Goal: Information Seeking & Learning: Learn about a topic

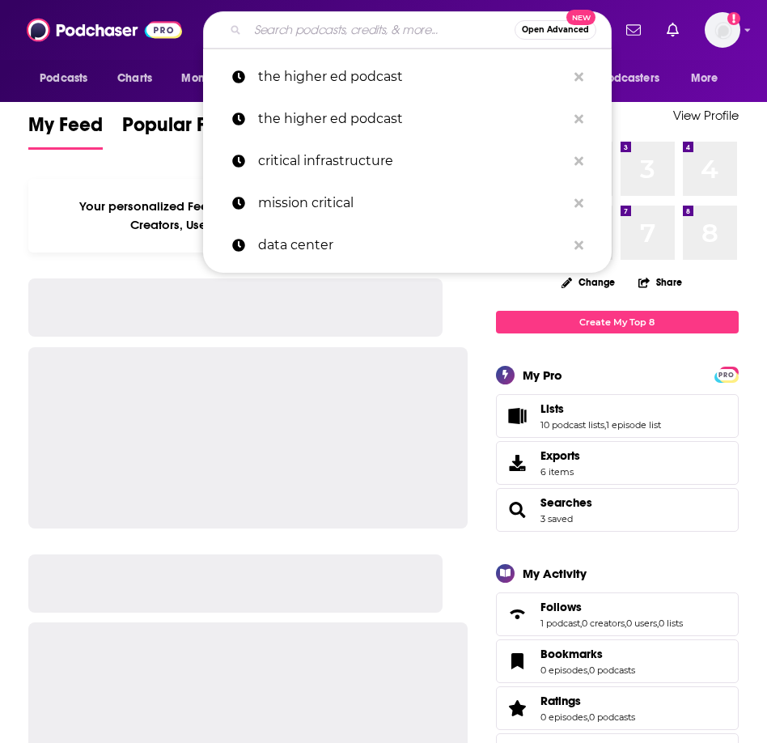
click at [376, 22] on input "Search podcasts, credits, & more..." at bounding box center [381, 30] width 267 height 26
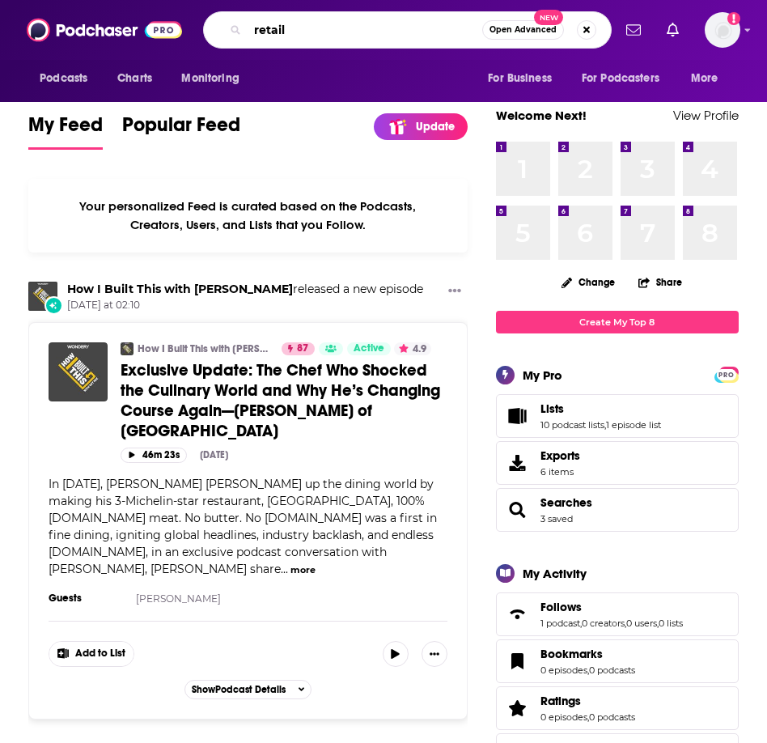
type input "retail"
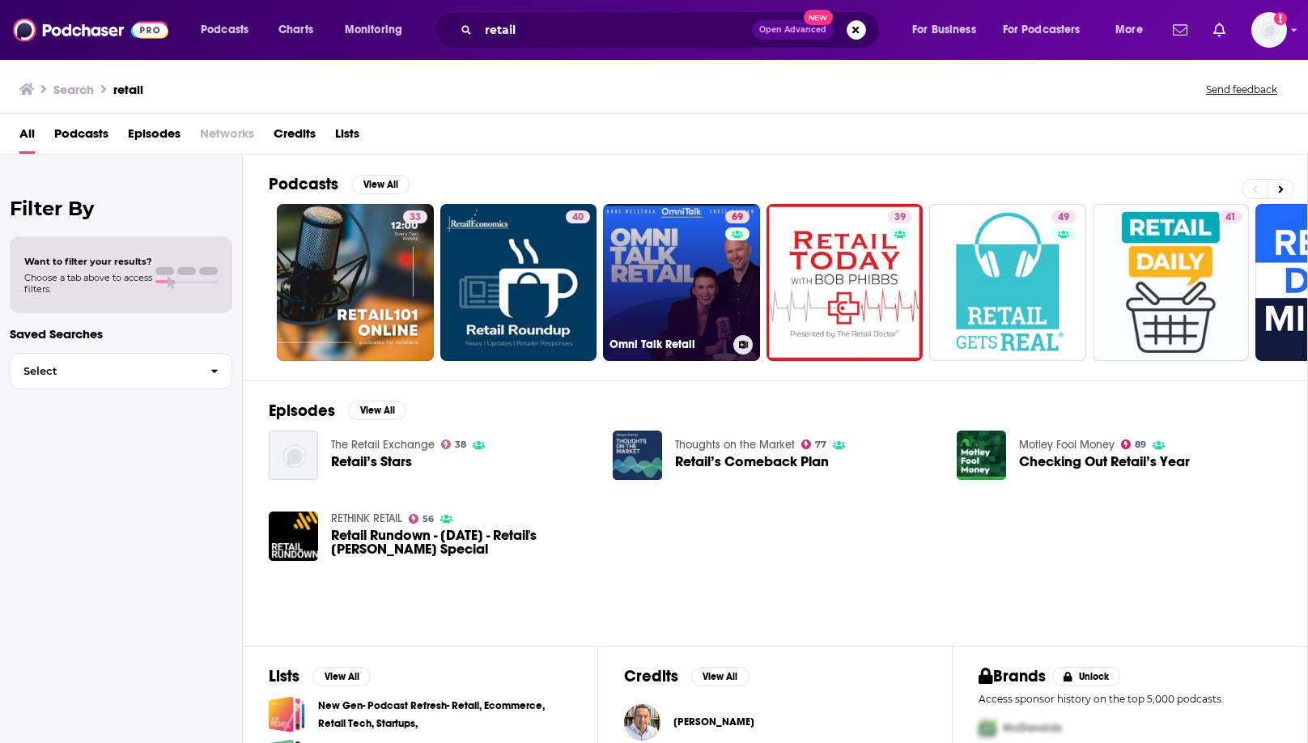
click at [684, 257] on link "69 Omni Talk Retail" at bounding box center [681, 282] width 157 height 157
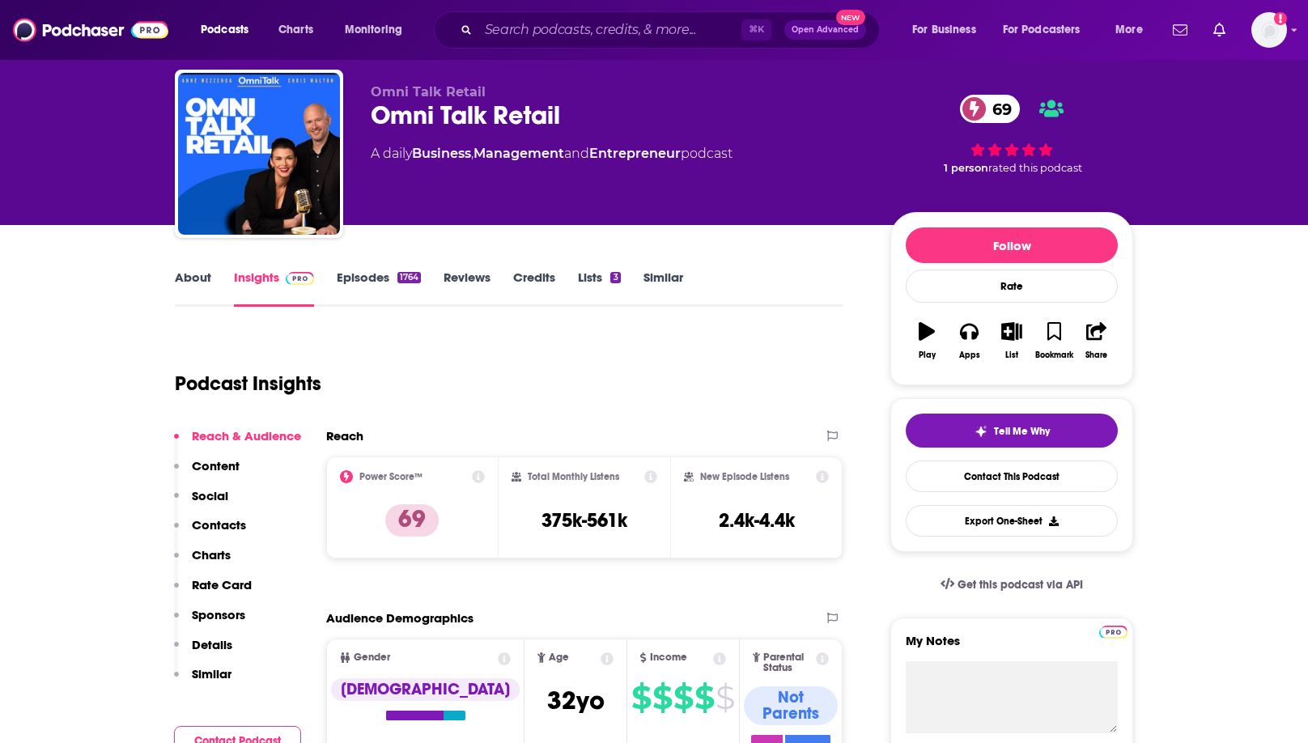
scroll to position [52, 0]
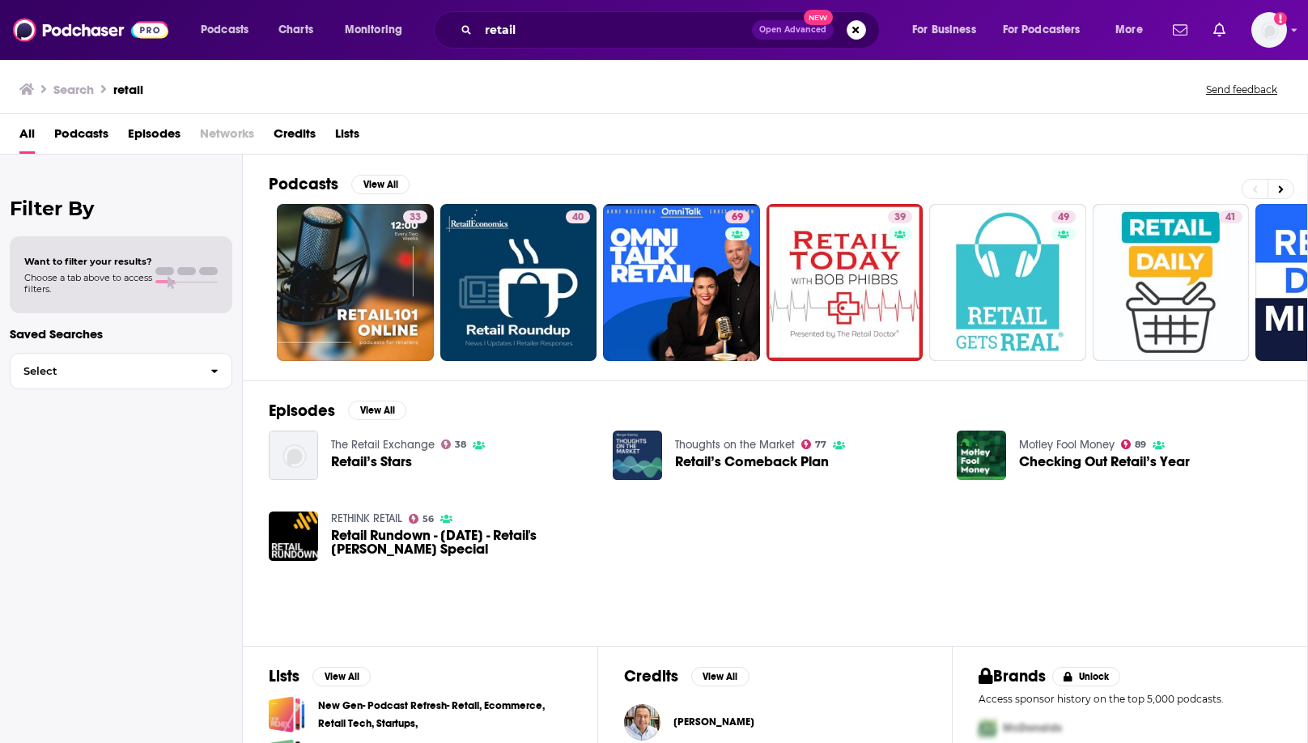
click at [74, 129] on span "Podcasts" at bounding box center [81, 137] width 54 height 33
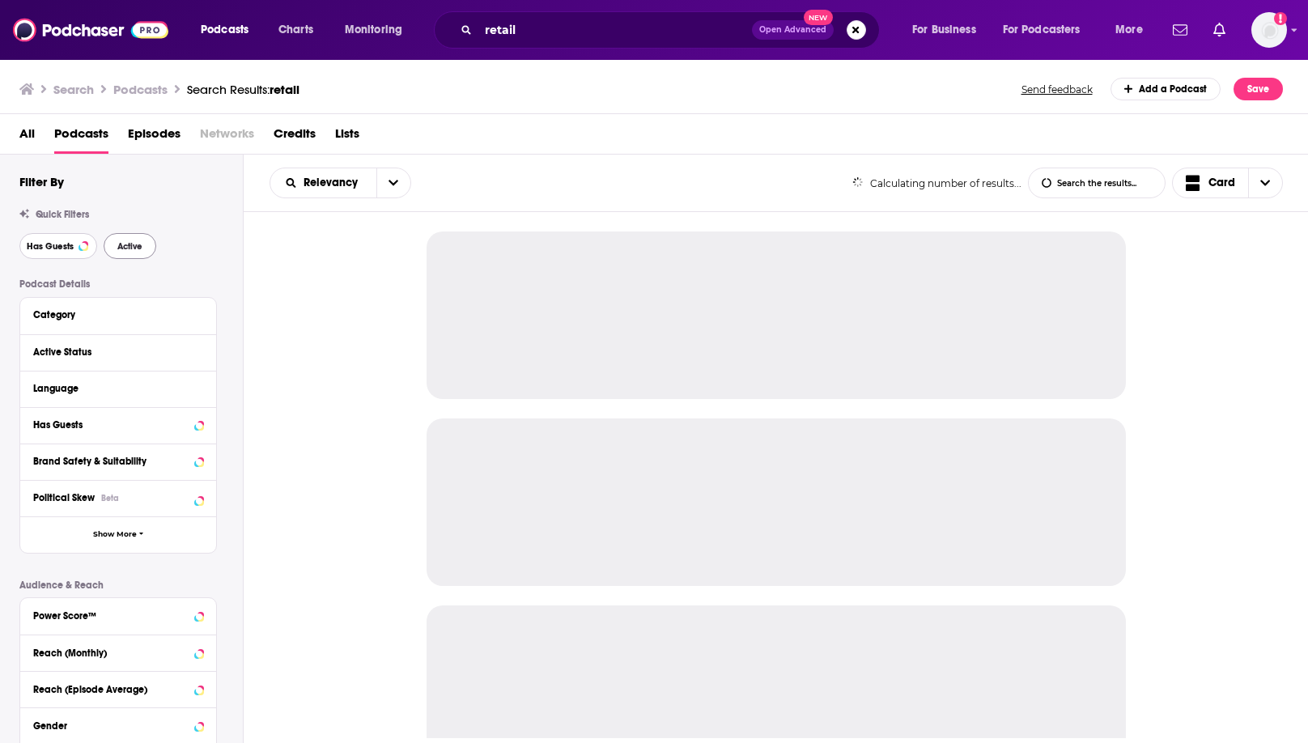
drag, startPoint x: 71, startPoint y: 245, endPoint x: 103, endPoint y: 245, distance: 31.6
click at [72, 245] on span "Has Guests" at bounding box center [50, 246] width 47 height 9
click at [128, 246] on span "Active" at bounding box center [129, 246] width 25 height 9
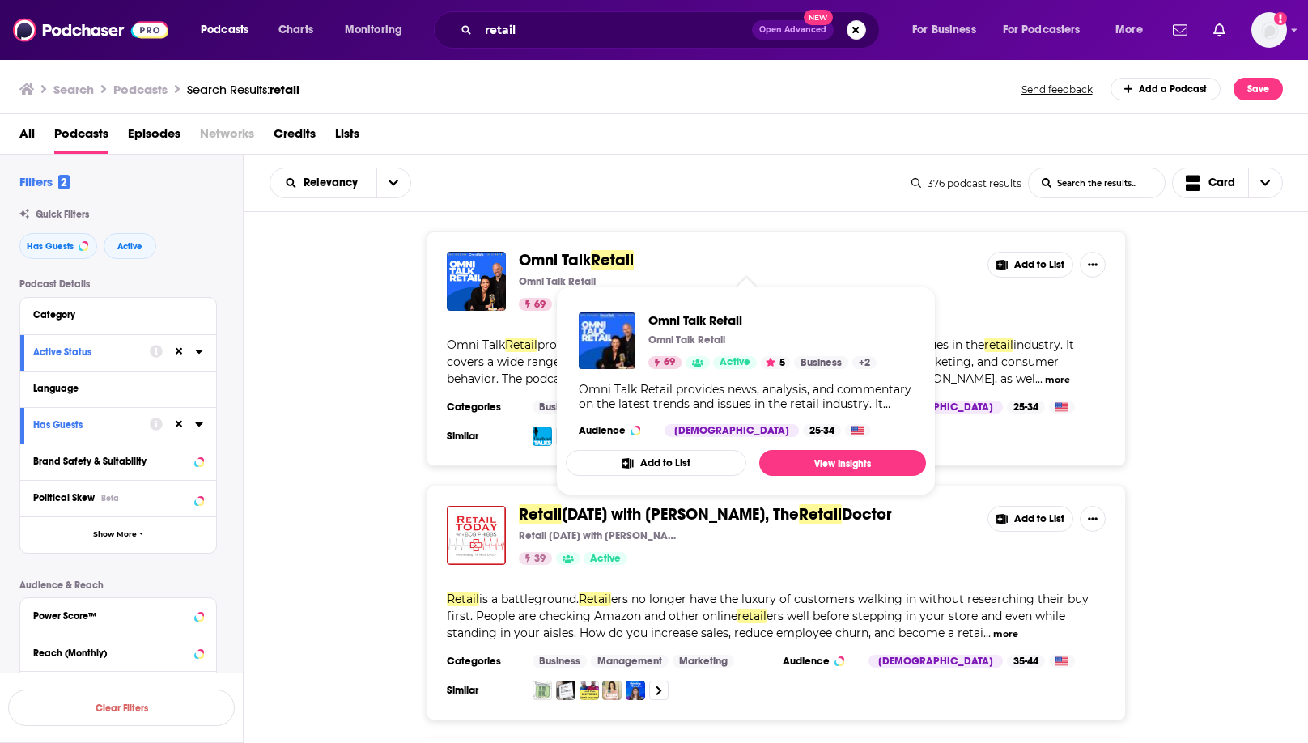
click at [766, 371] on div "Omni Talk Retail Omni Talk Retail 69 Active 5 Add to List Omni Talk Retail prov…" at bounding box center [776, 348] width 1065 height 235
click at [565, 261] on span "Omni Talk" at bounding box center [555, 260] width 72 height 20
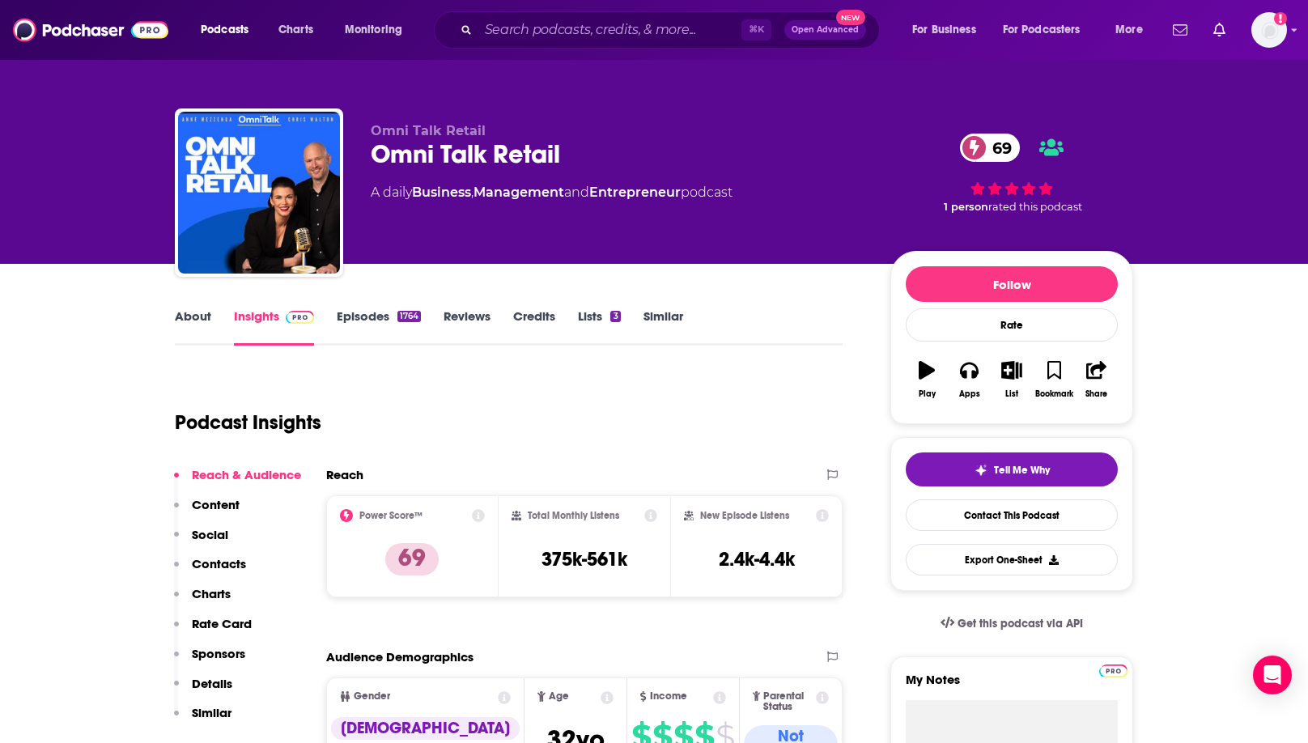
click at [200, 317] on link "About" at bounding box center [193, 326] width 36 height 37
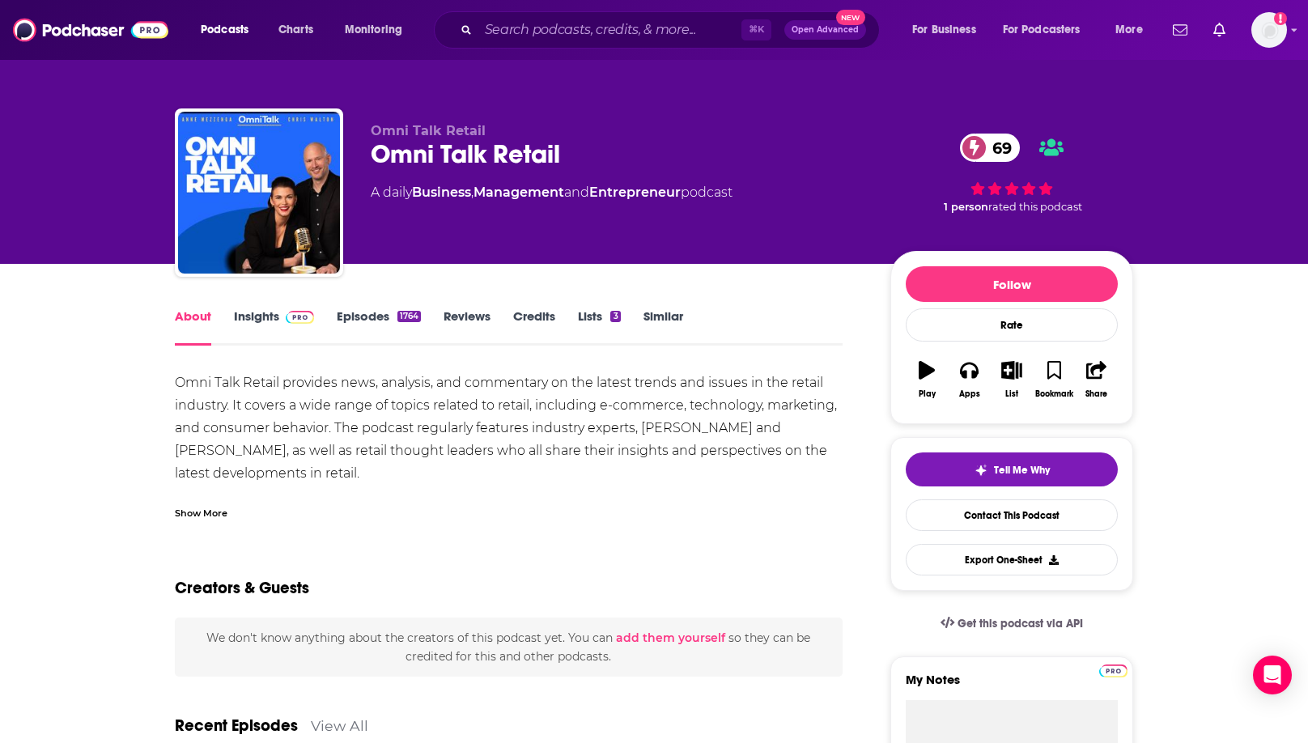
click at [260, 316] on link "Insights" at bounding box center [274, 326] width 80 height 37
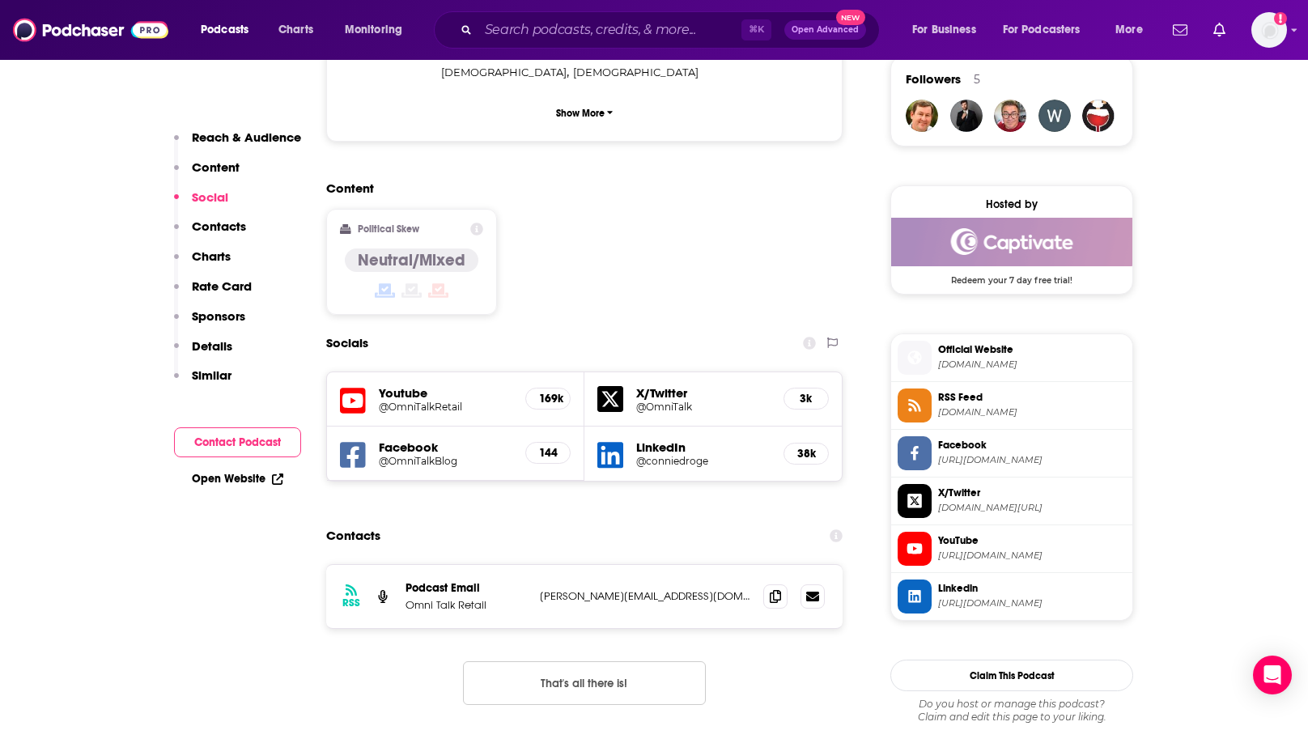
scroll to position [1211, 0]
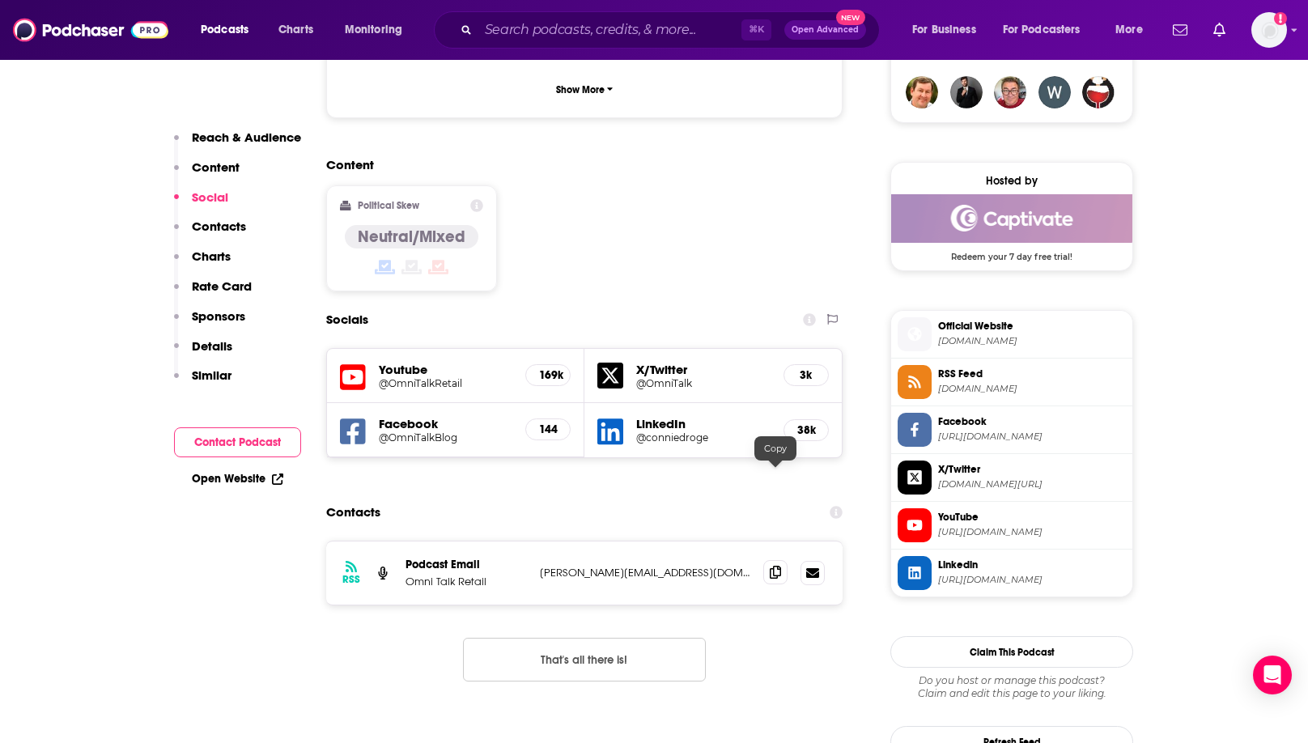
click at [766, 566] on icon at bounding box center [775, 572] width 11 height 13
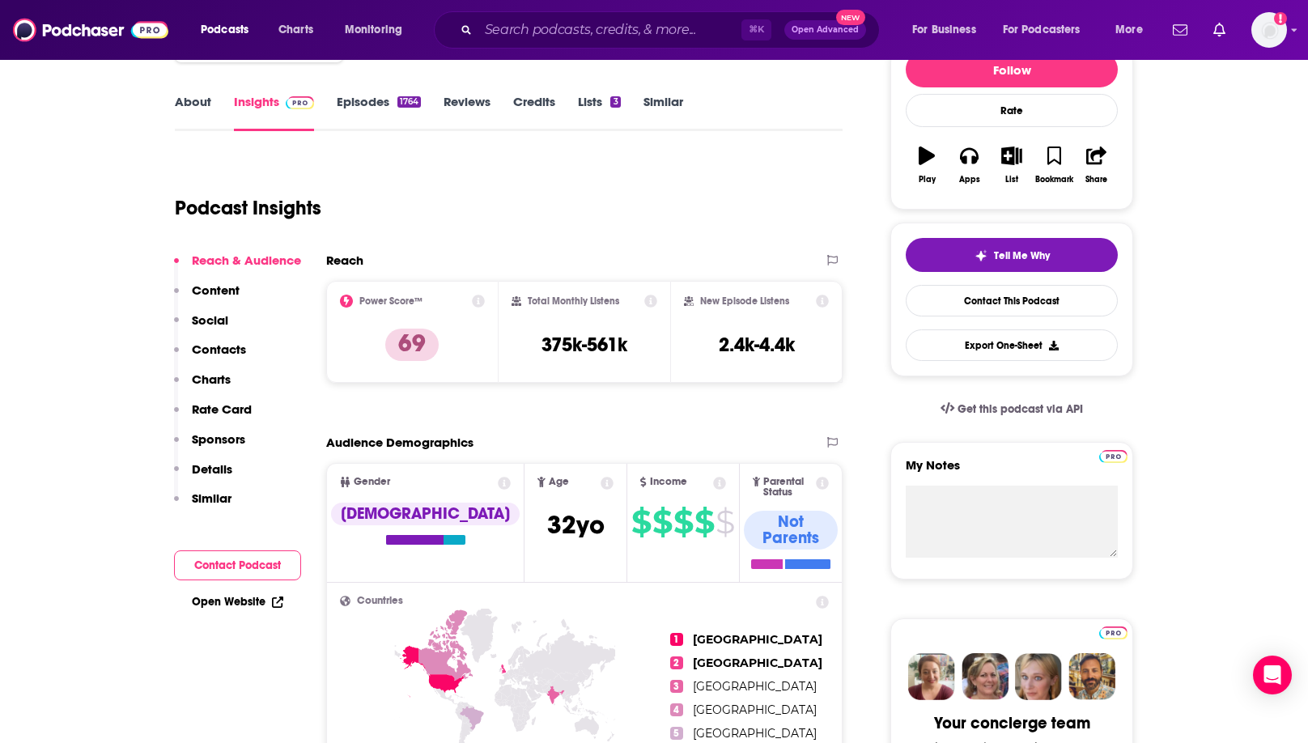
scroll to position [0, 0]
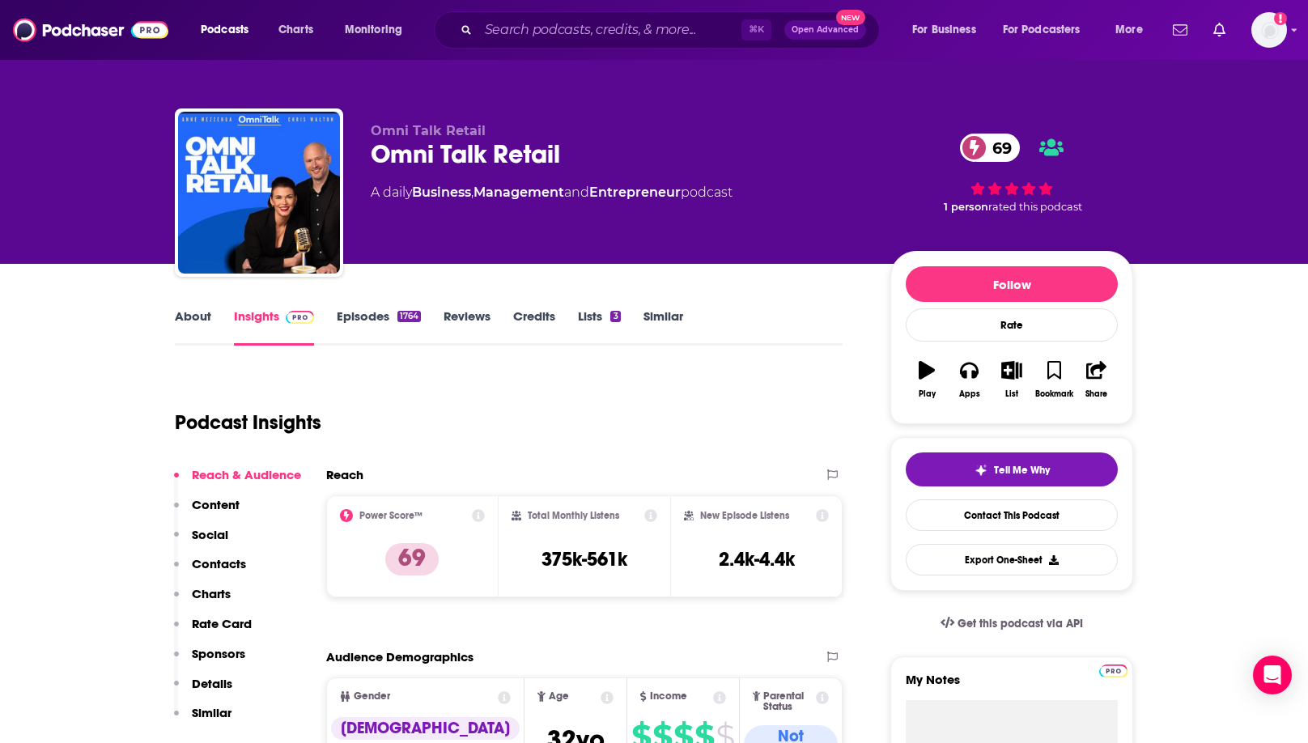
click at [193, 316] on link "About" at bounding box center [193, 326] width 36 height 37
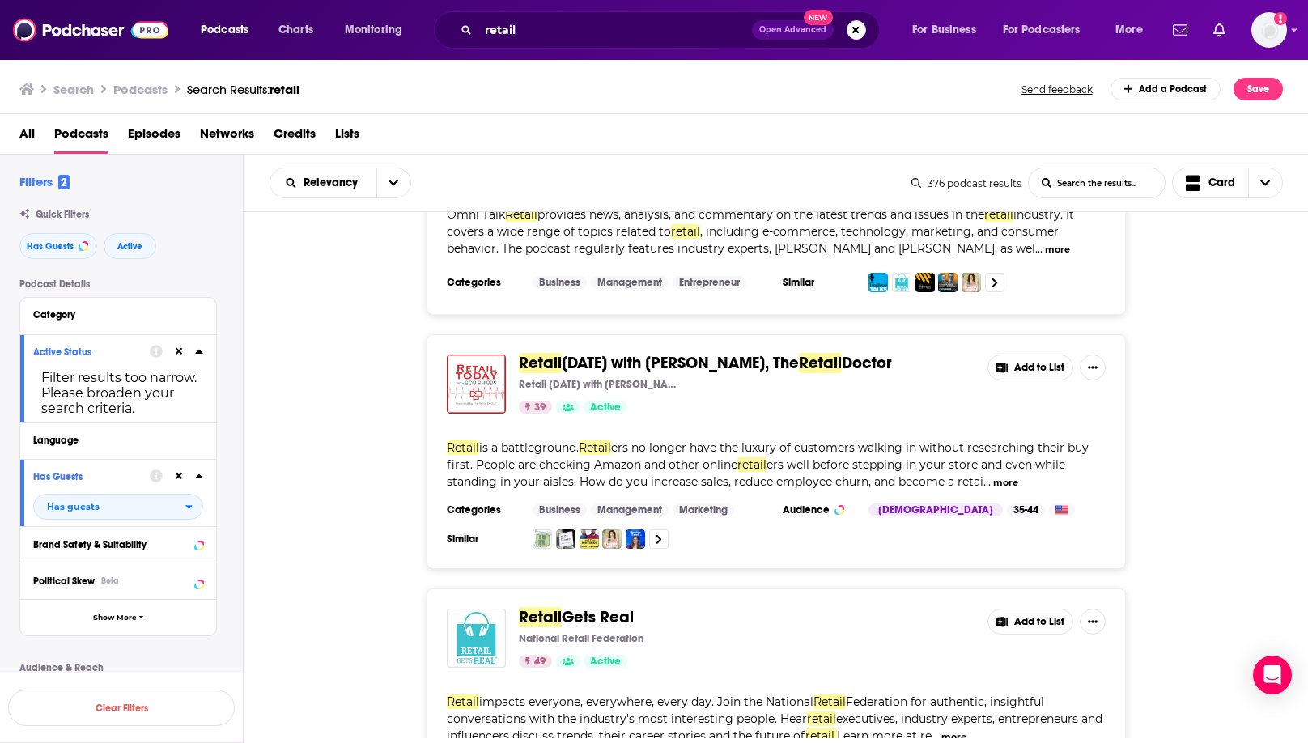
scroll to position [156, 0]
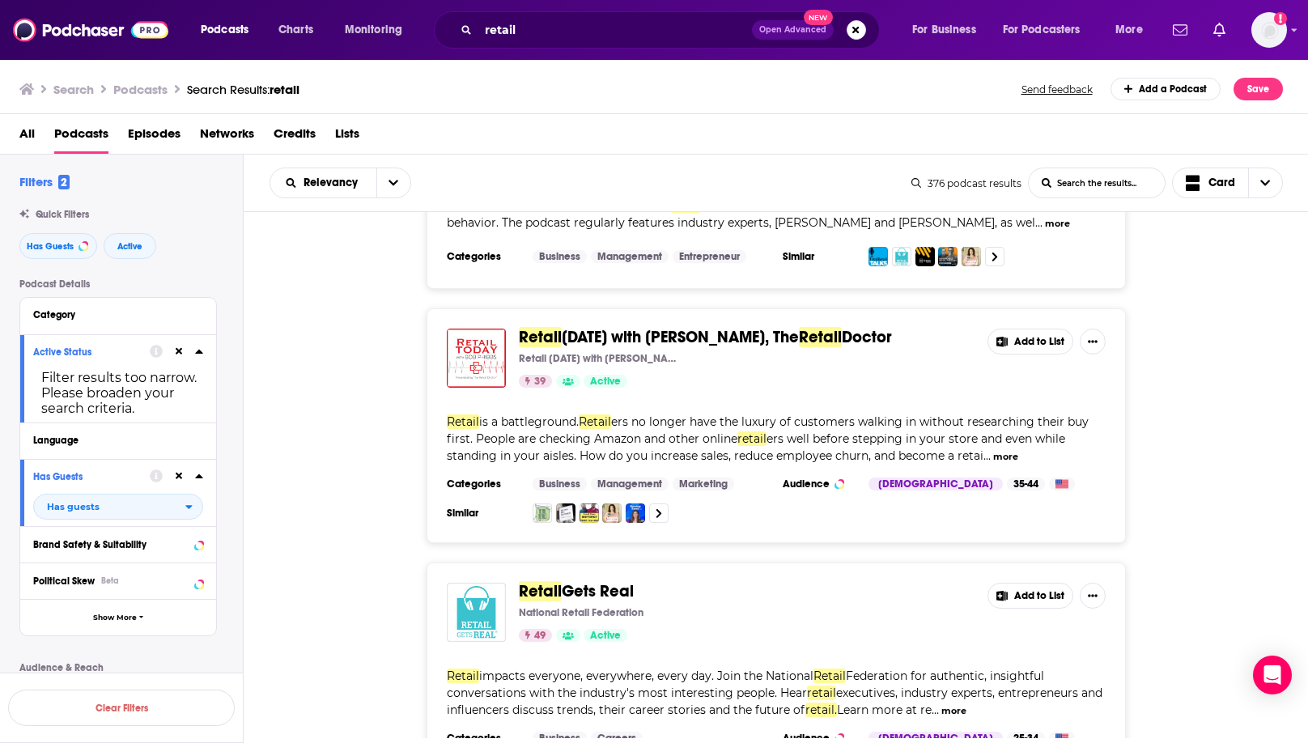
click at [766, 351] on div "Retail Today with Bob Phibbs, The Retail Doctor Retail Today with Bob Phibbs, t…" at bounding box center [776, 425] width 1065 height 235
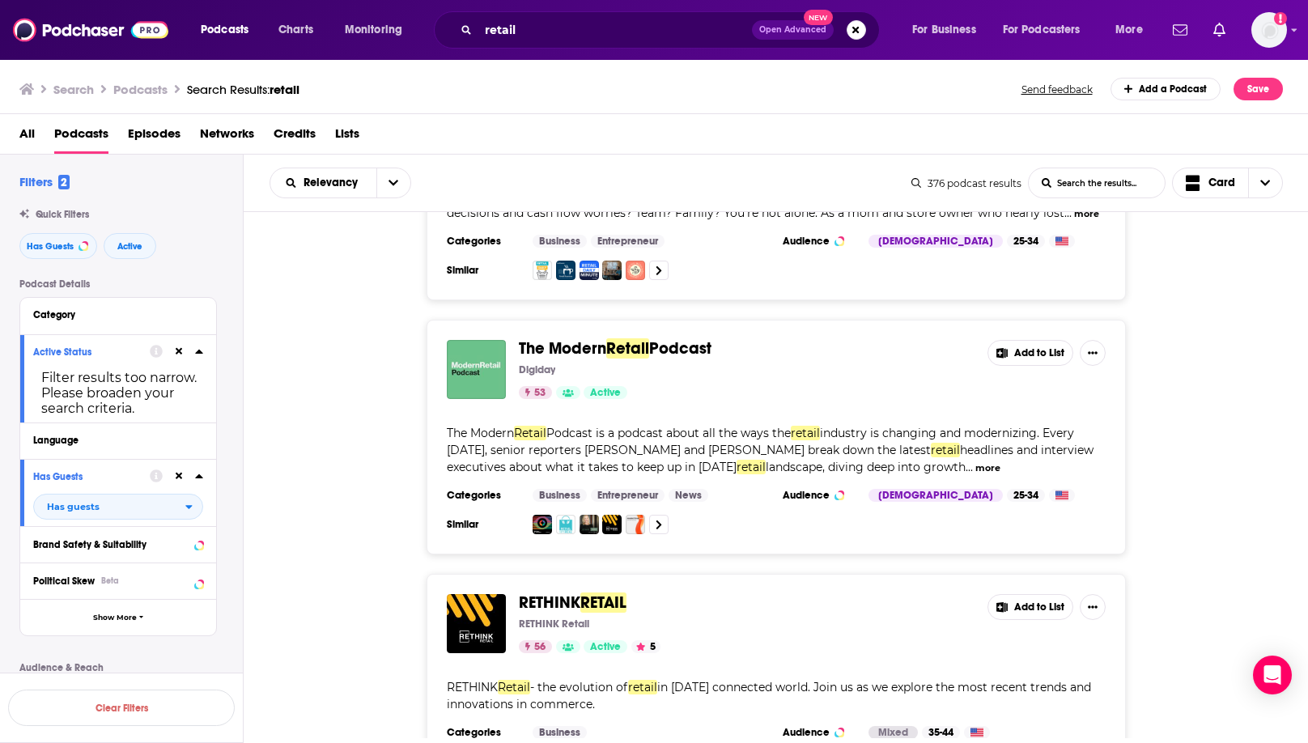
scroll to position [920, 0]
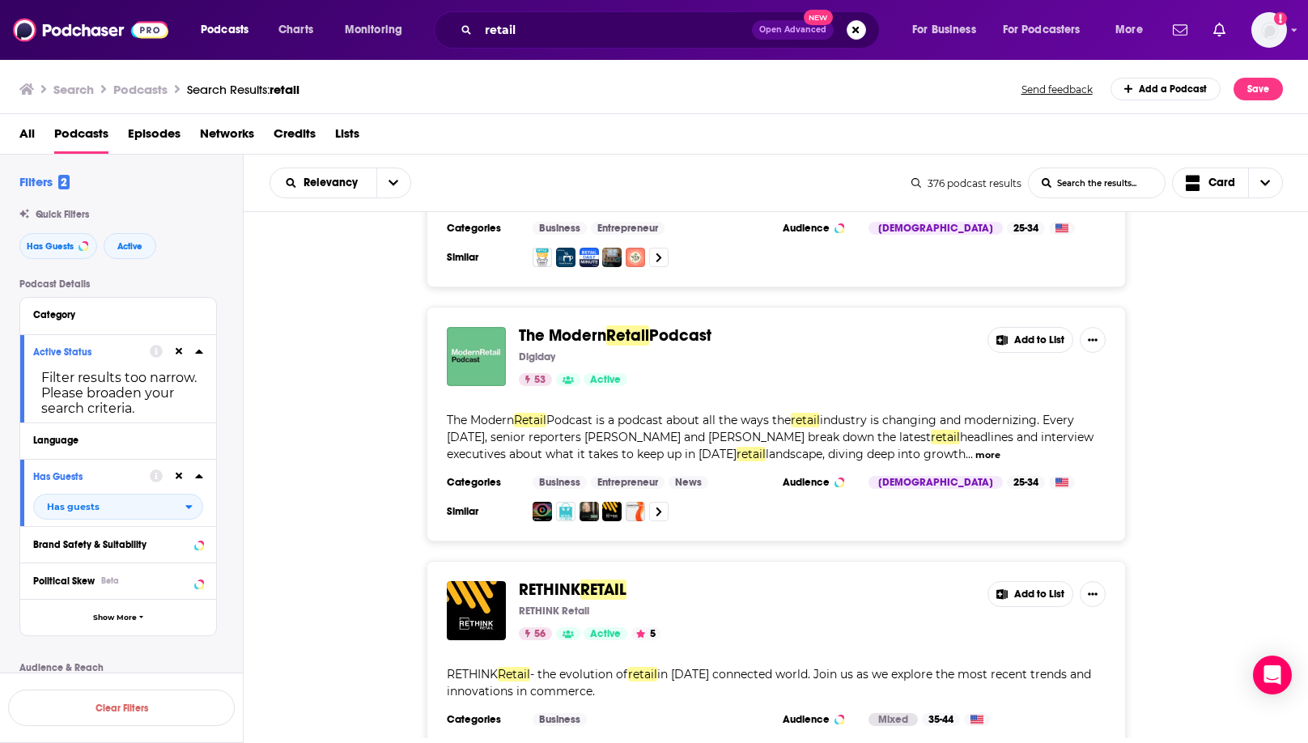
click at [766, 374] on div "The Modern Retail Podcast Digiday 53 Active Add to List The Modern Retail Podca…" at bounding box center [776, 424] width 1065 height 235
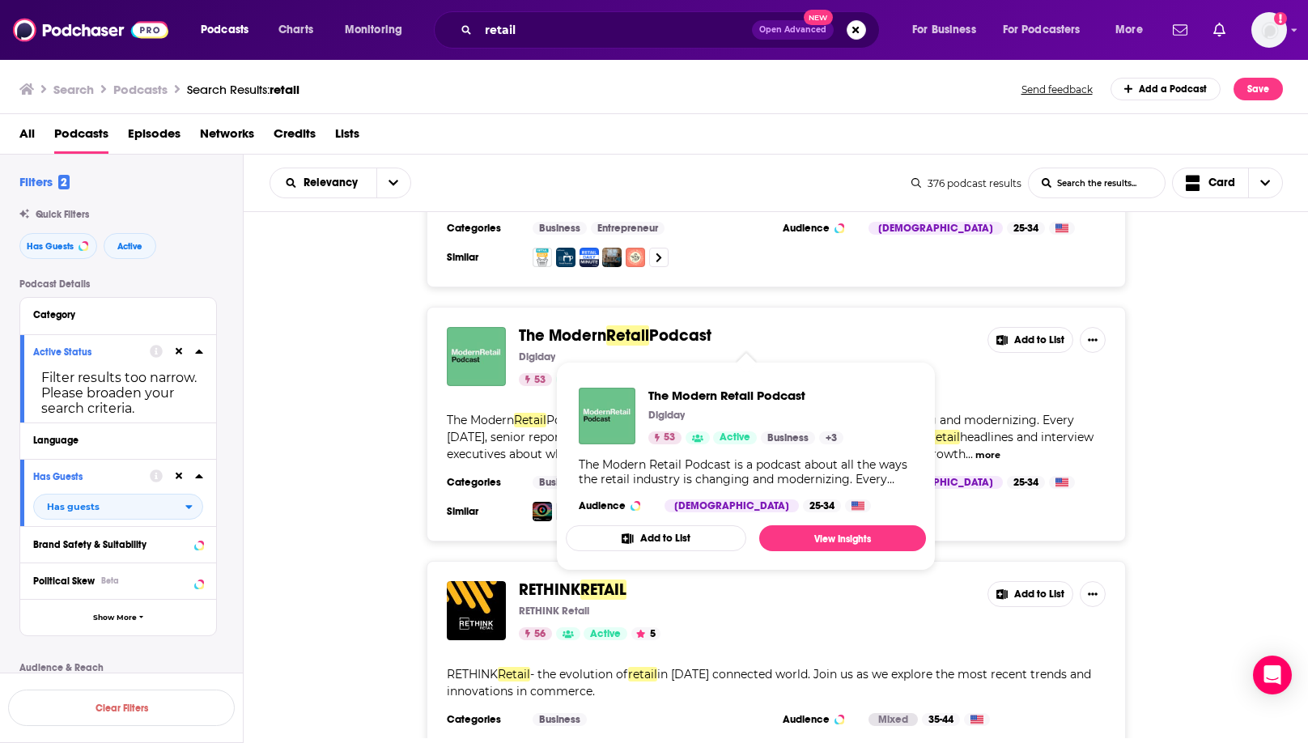
click at [687, 333] on span "Podcast" at bounding box center [680, 335] width 62 height 20
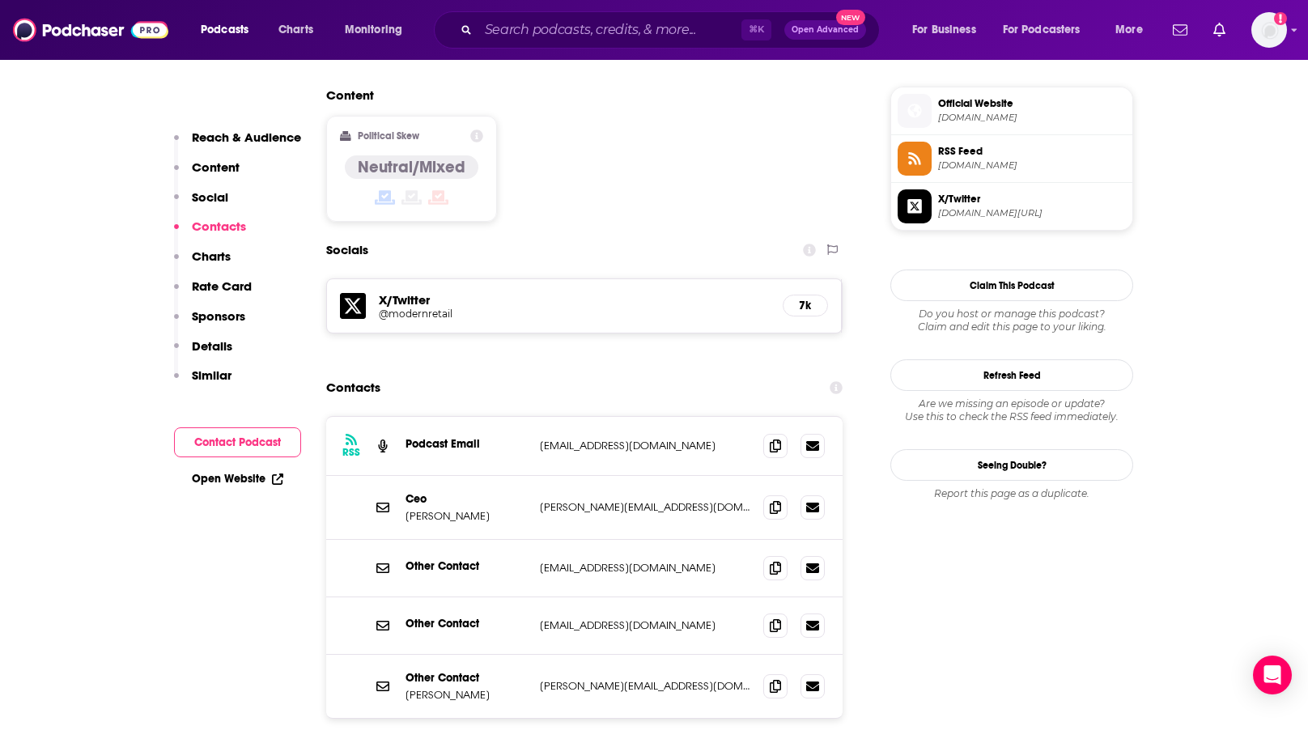
scroll to position [1300, 0]
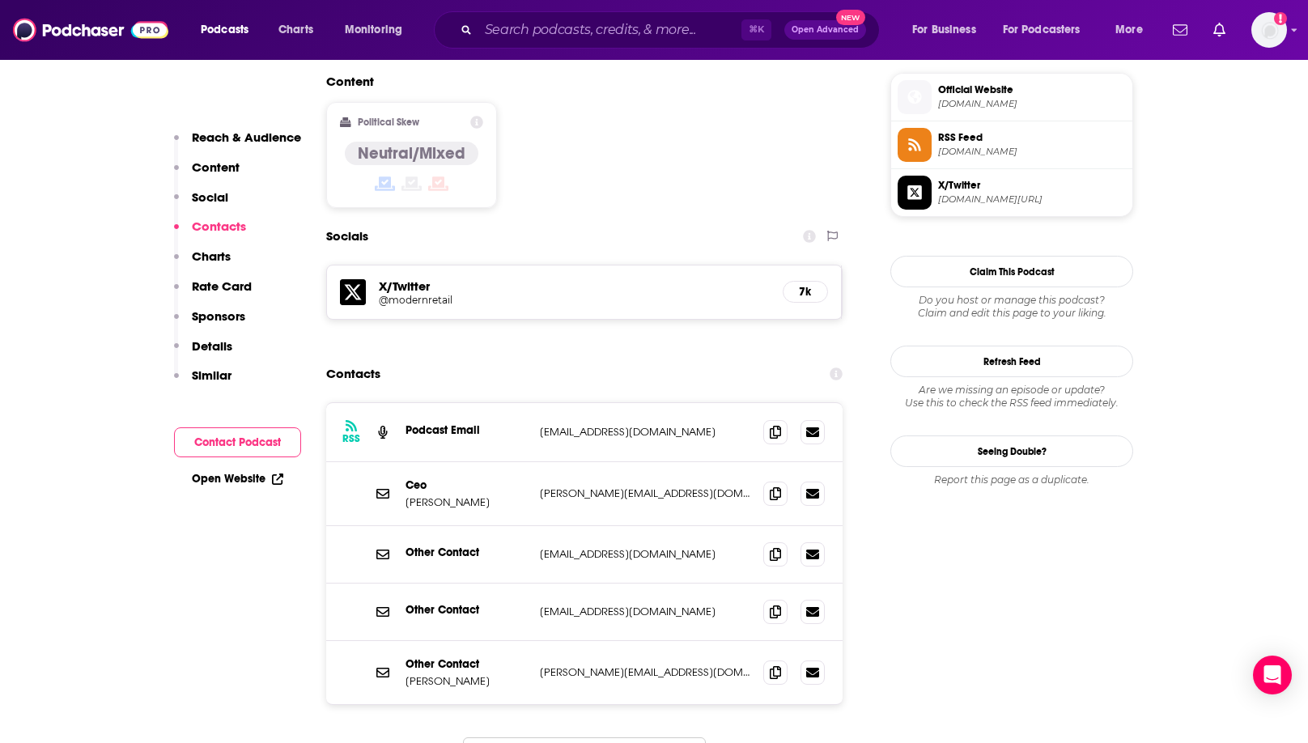
click at [680, 358] on div "Contacts" at bounding box center [584, 373] width 516 height 31
click at [766, 425] on icon at bounding box center [775, 431] width 11 height 13
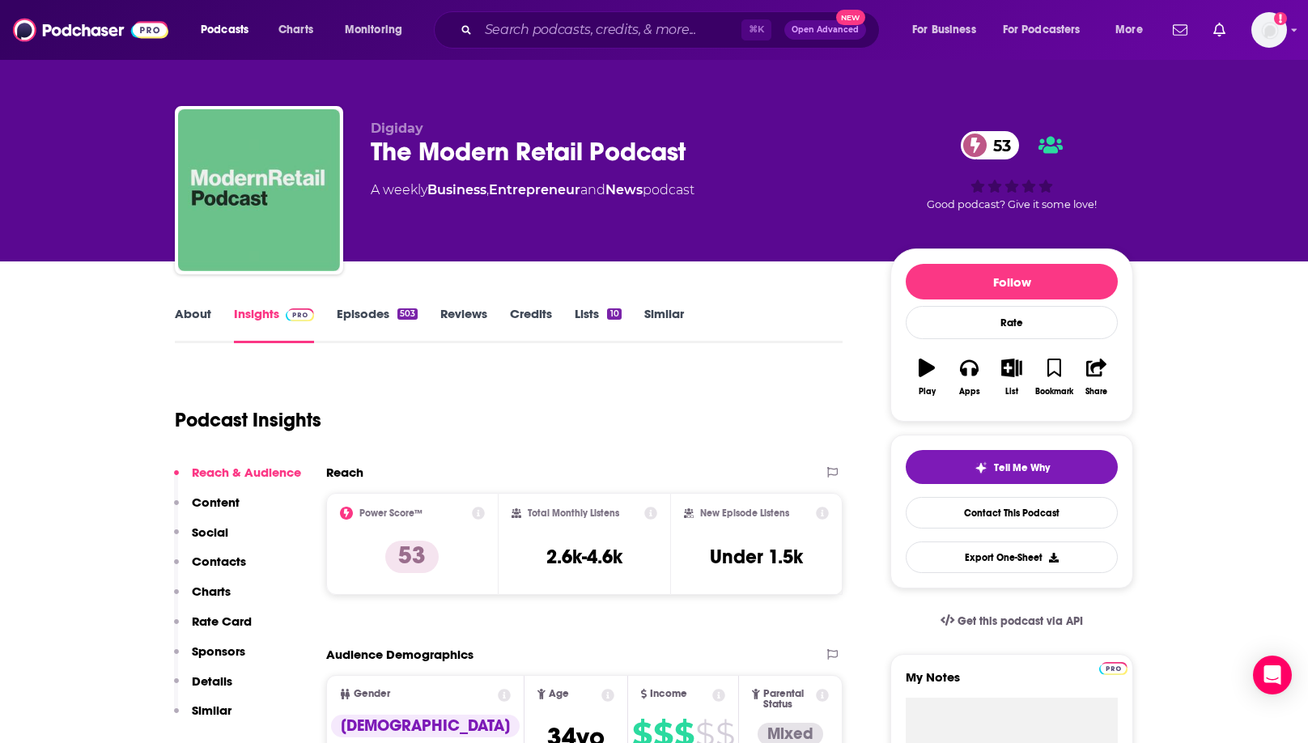
scroll to position [0, 0]
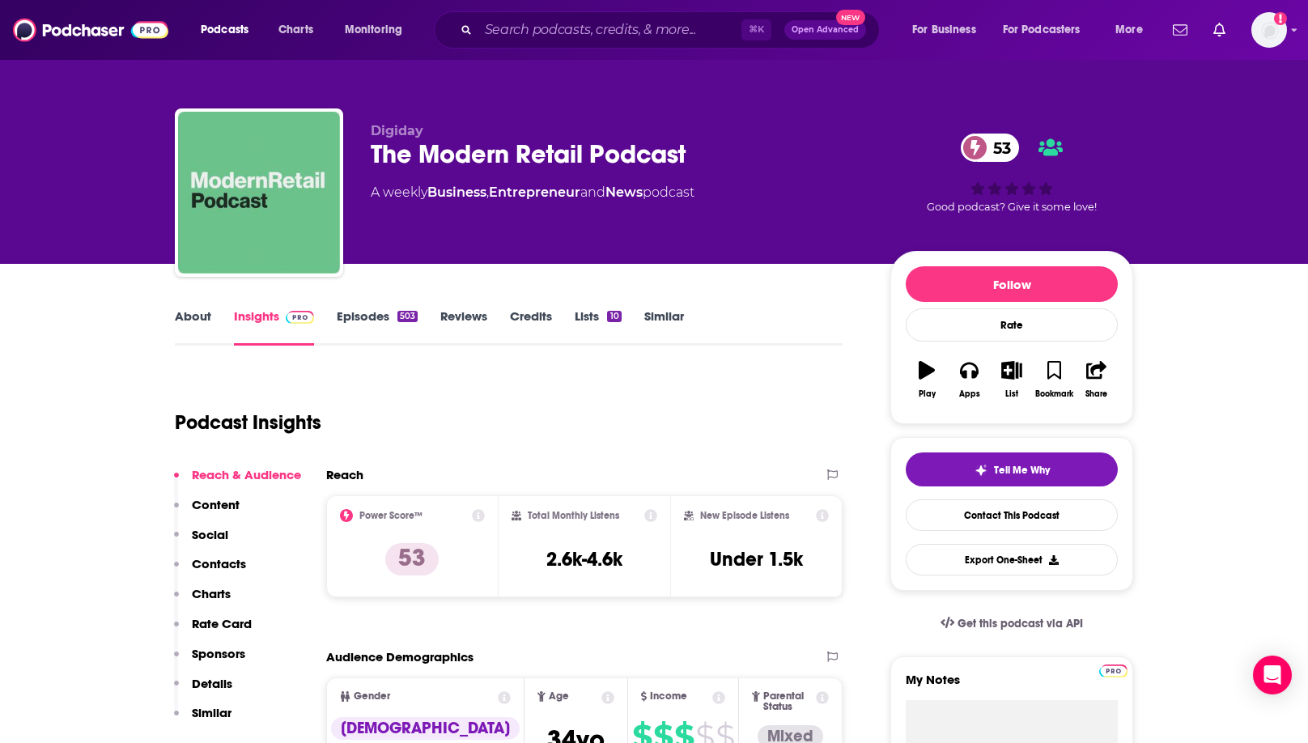
click at [185, 311] on link "About" at bounding box center [193, 326] width 36 height 37
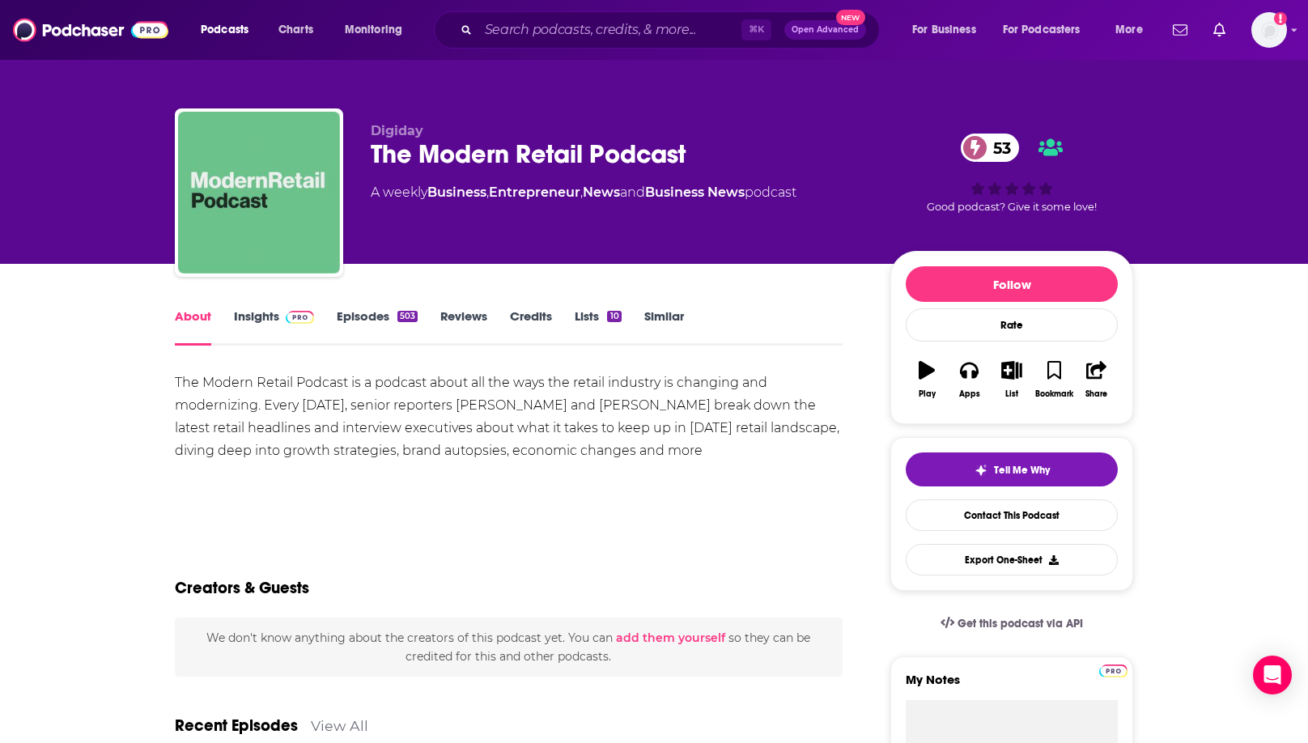
click at [273, 312] on link "Insights" at bounding box center [274, 326] width 80 height 37
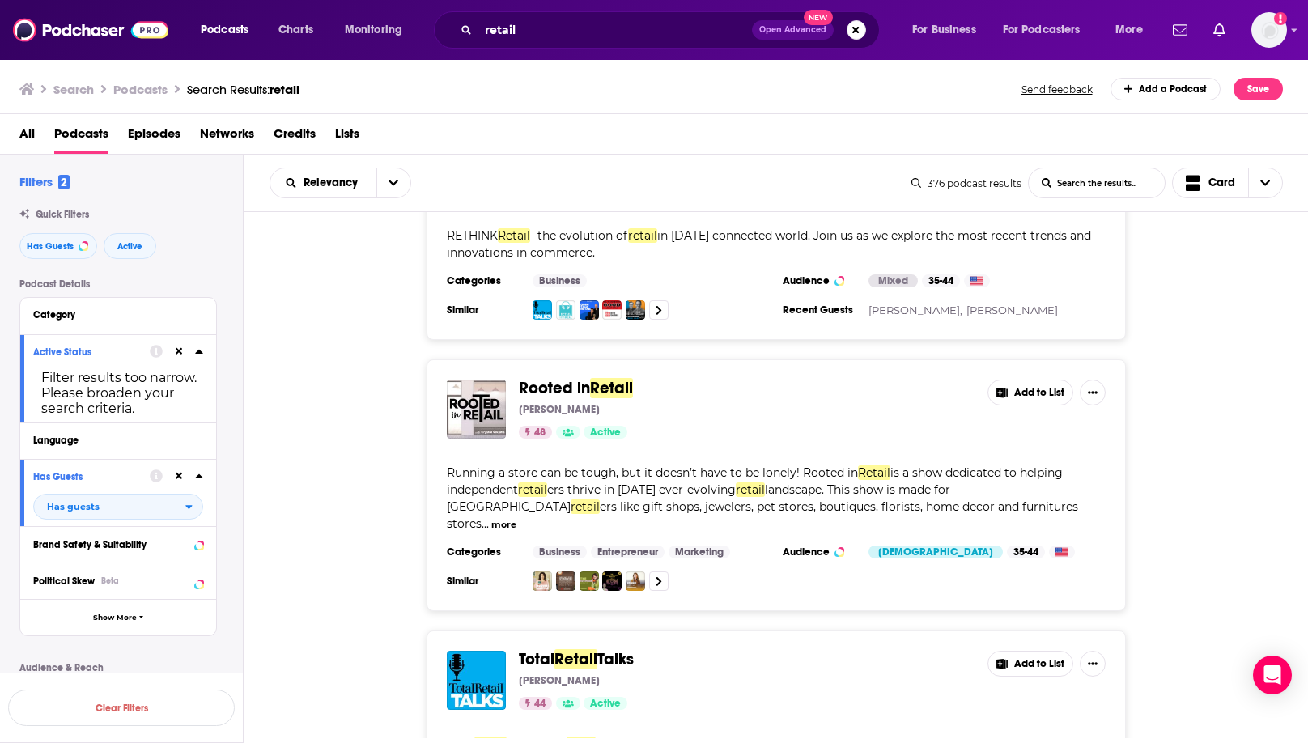
scroll to position [1286, 0]
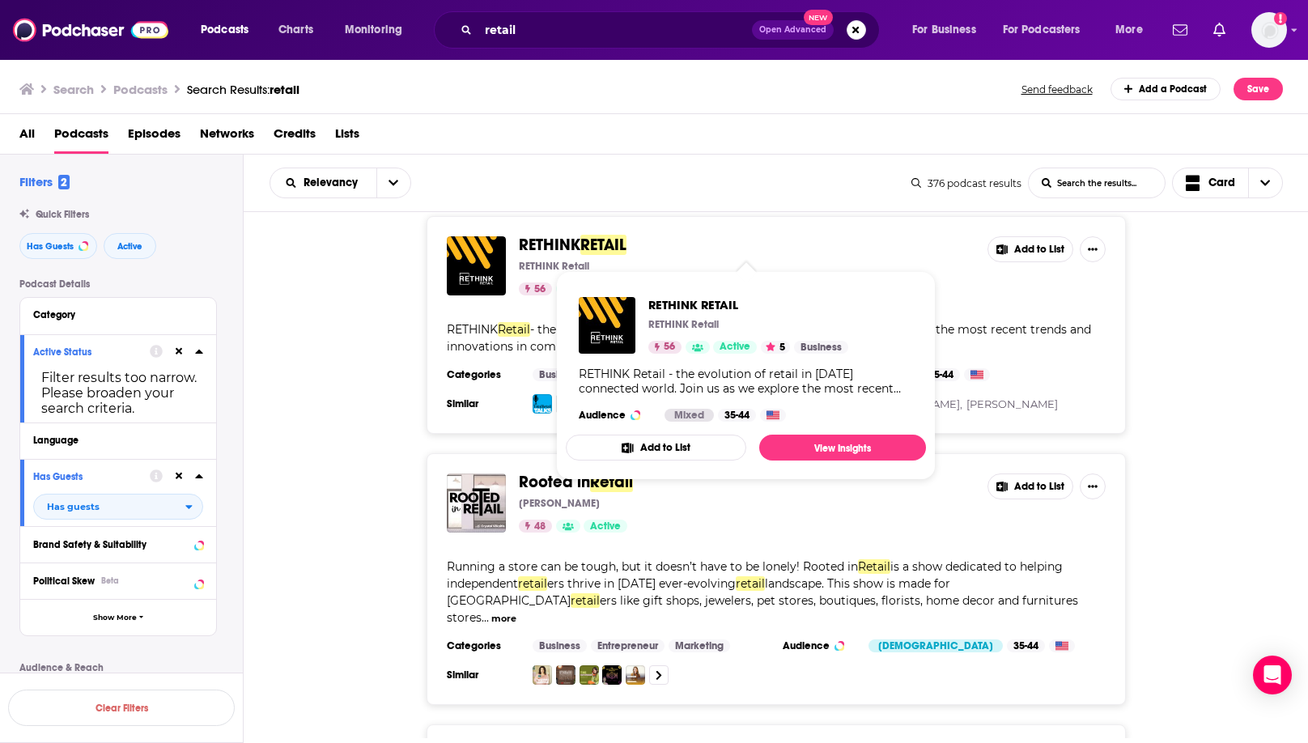
click at [570, 245] on span "RETHINK" at bounding box center [550, 245] width 62 height 20
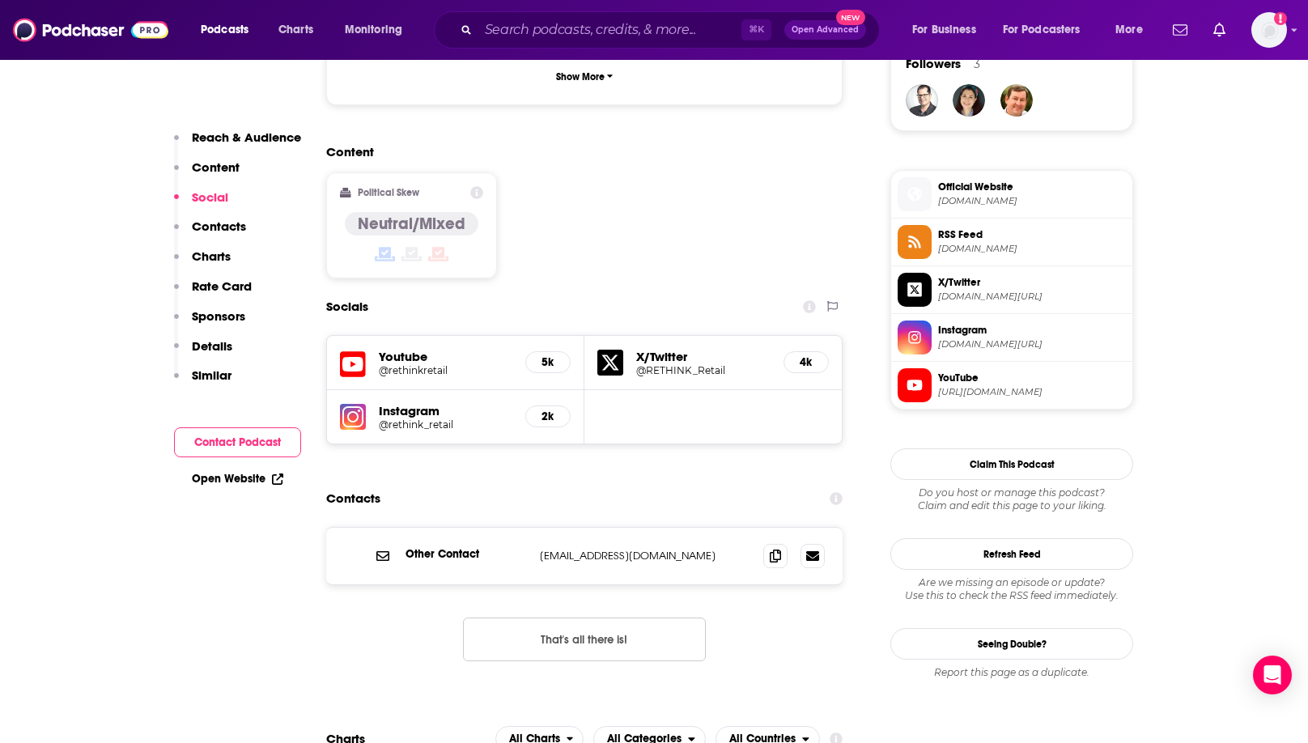
scroll to position [1296, 0]
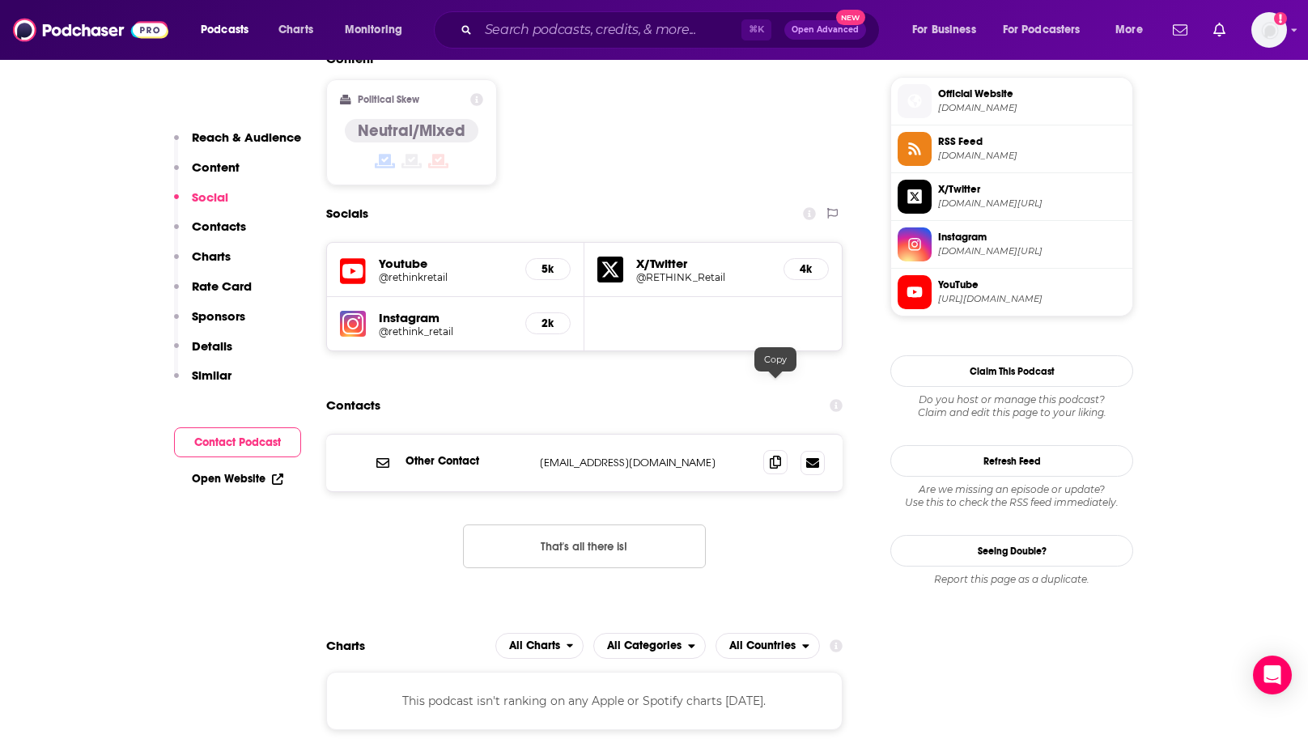
click at [766, 456] on icon at bounding box center [775, 462] width 11 height 13
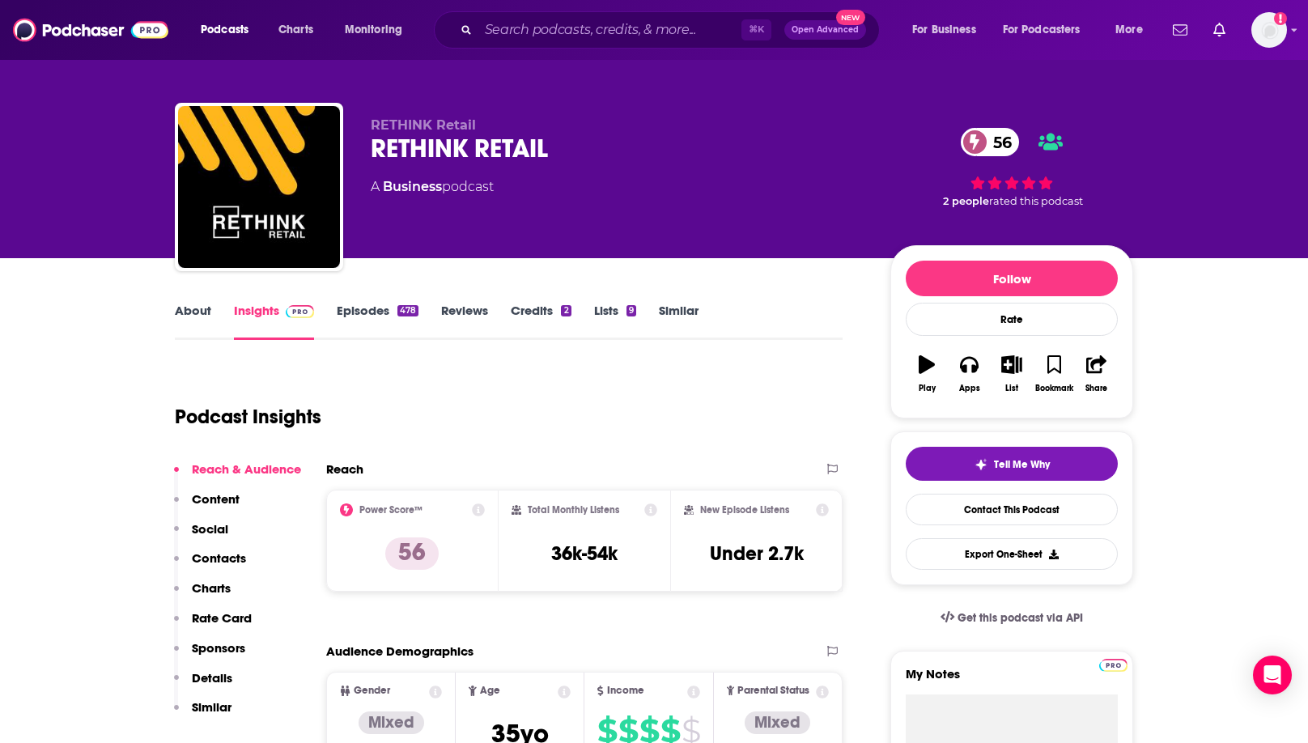
scroll to position [0, 0]
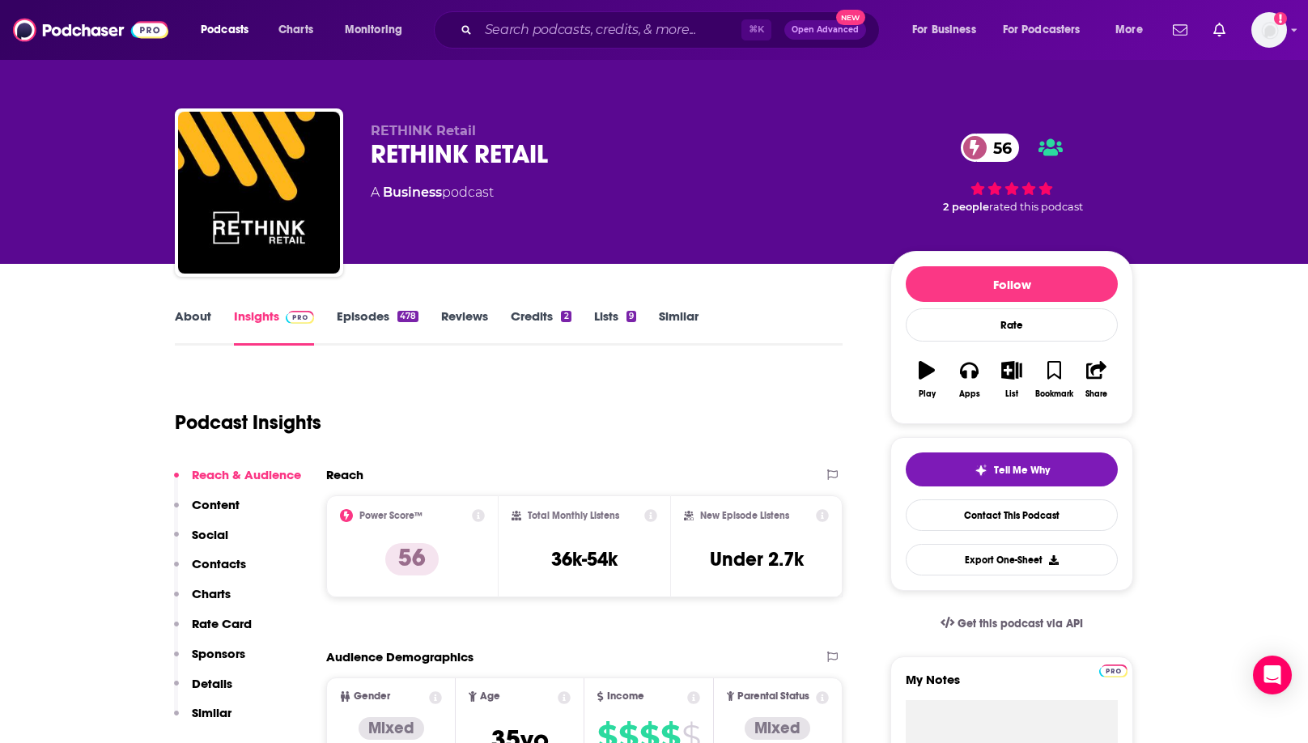
click at [375, 311] on link "Episodes 478" at bounding box center [378, 326] width 82 height 37
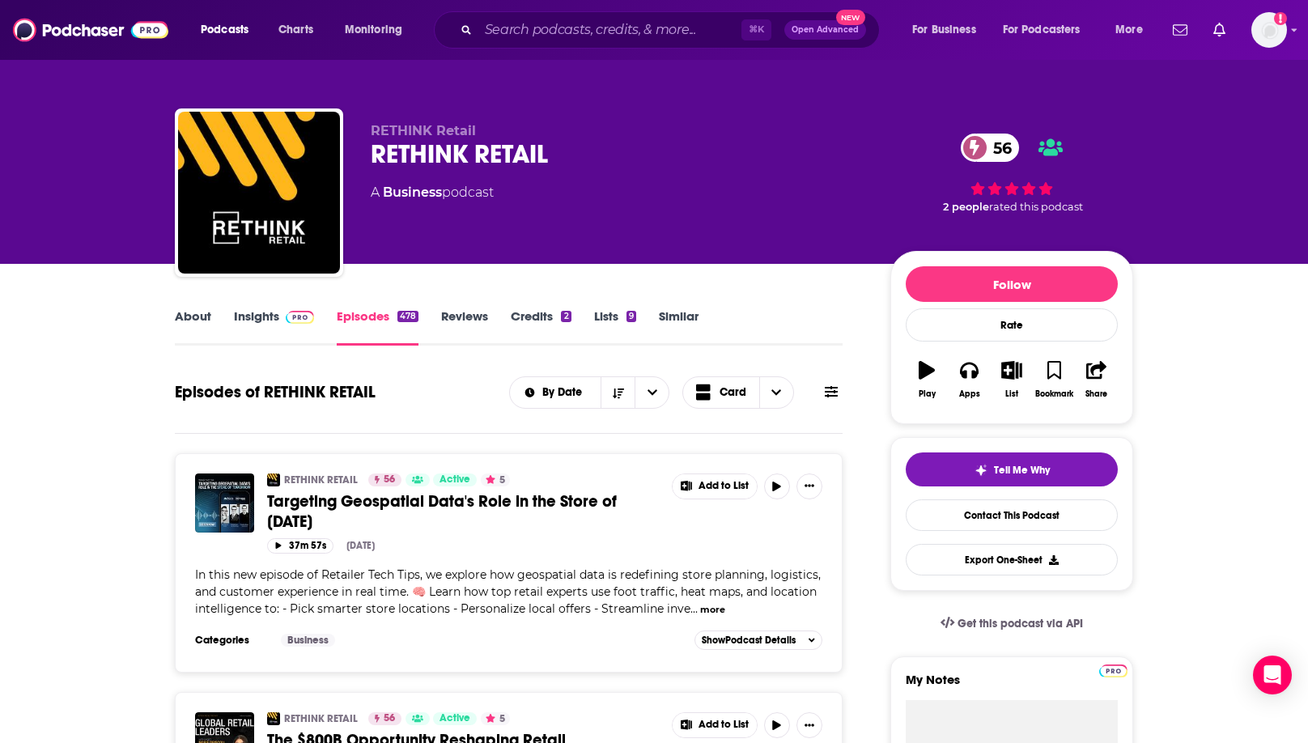
click at [202, 311] on link "About" at bounding box center [193, 326] width 36 height 37
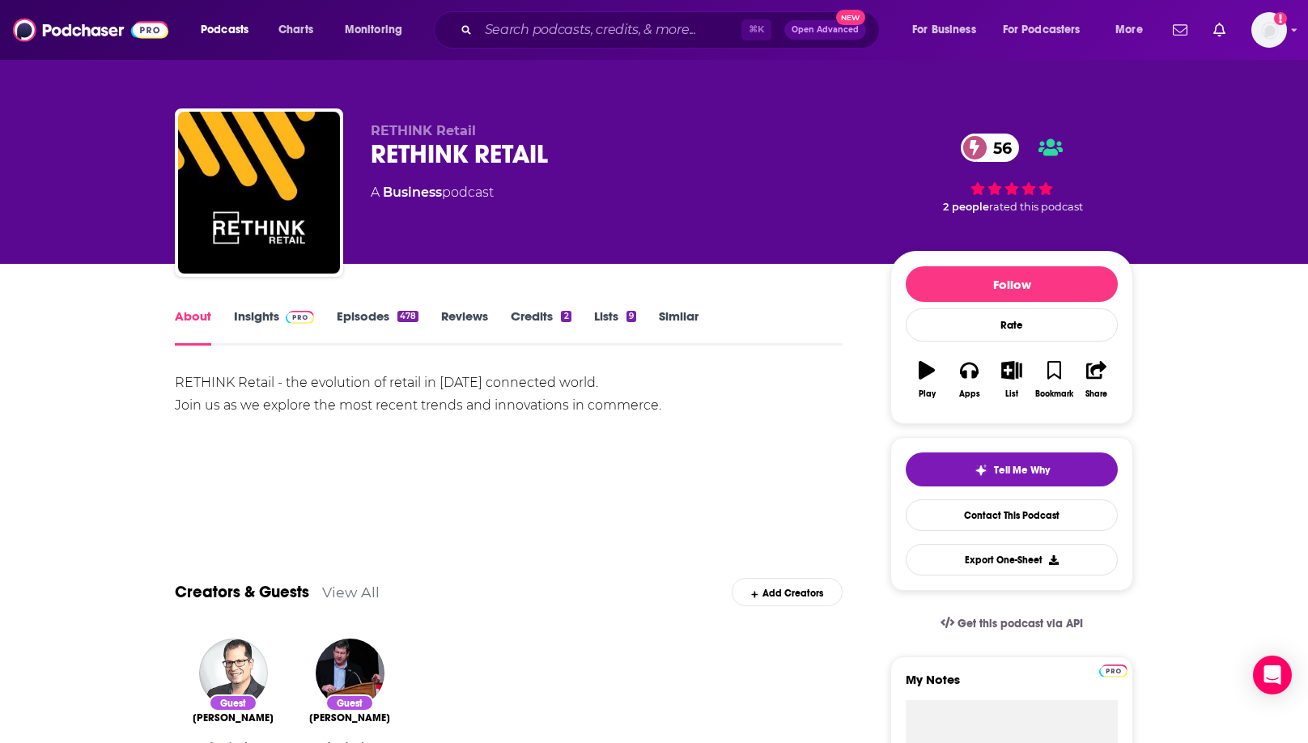
click at [259, 315] on link "Insights" at bounding box center [274, 326] width 80 height 37
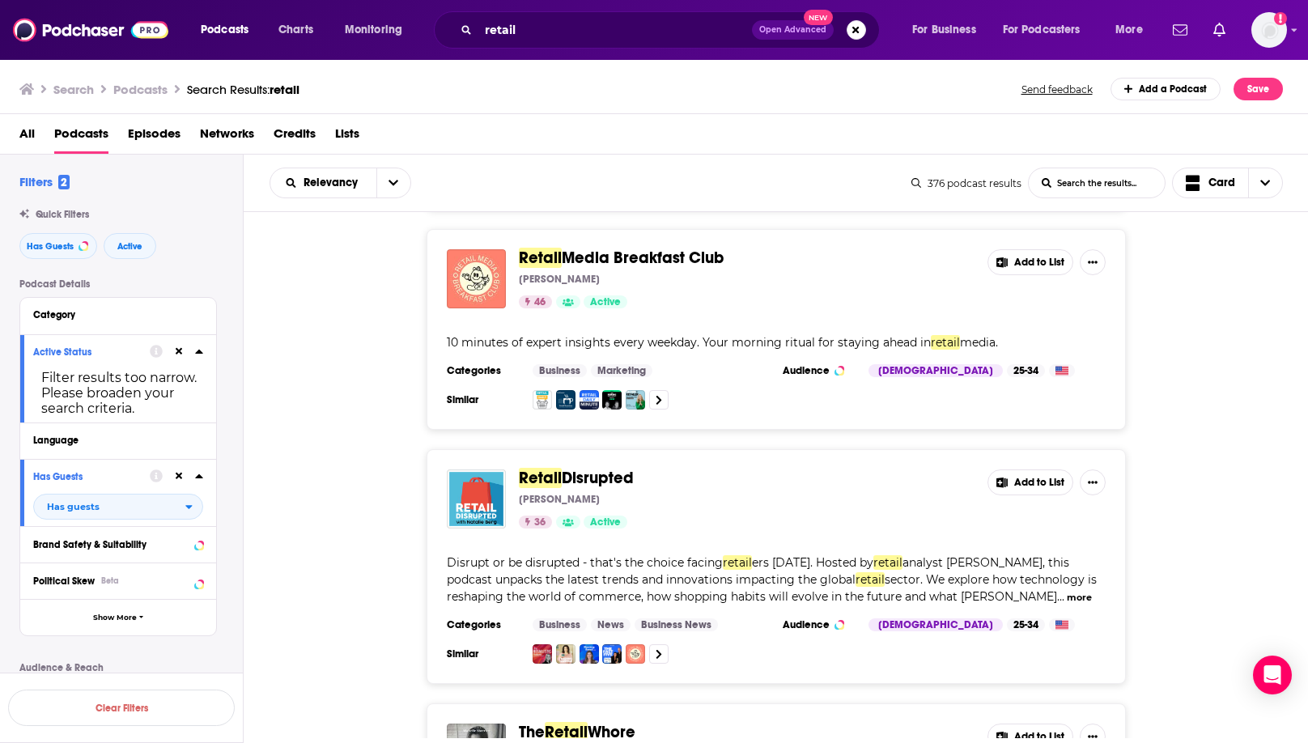
scroll to position [2048, 0]
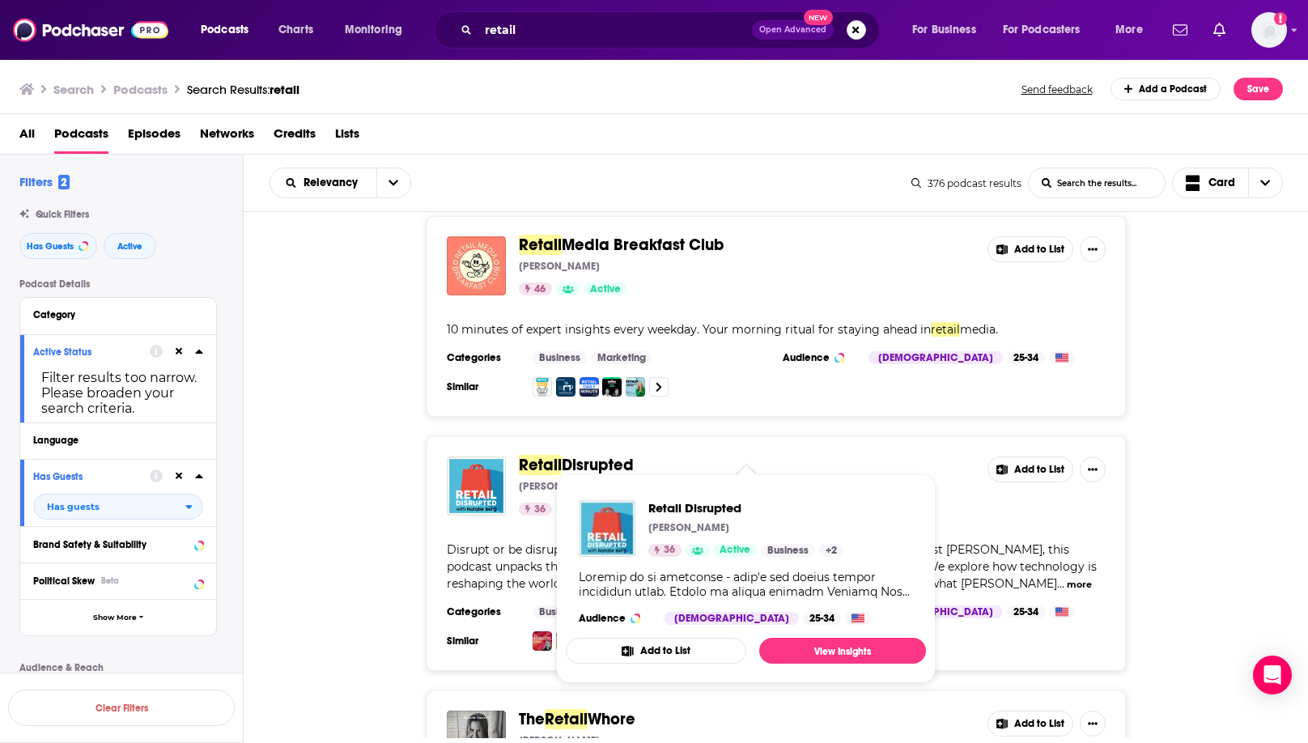
click at [766, 585] on div "Retail Disrupted Natalie Berg 36 Active Add to List Disrupt or be disrupted - t…" at bounding box center [776, 553] width 1065 height 235
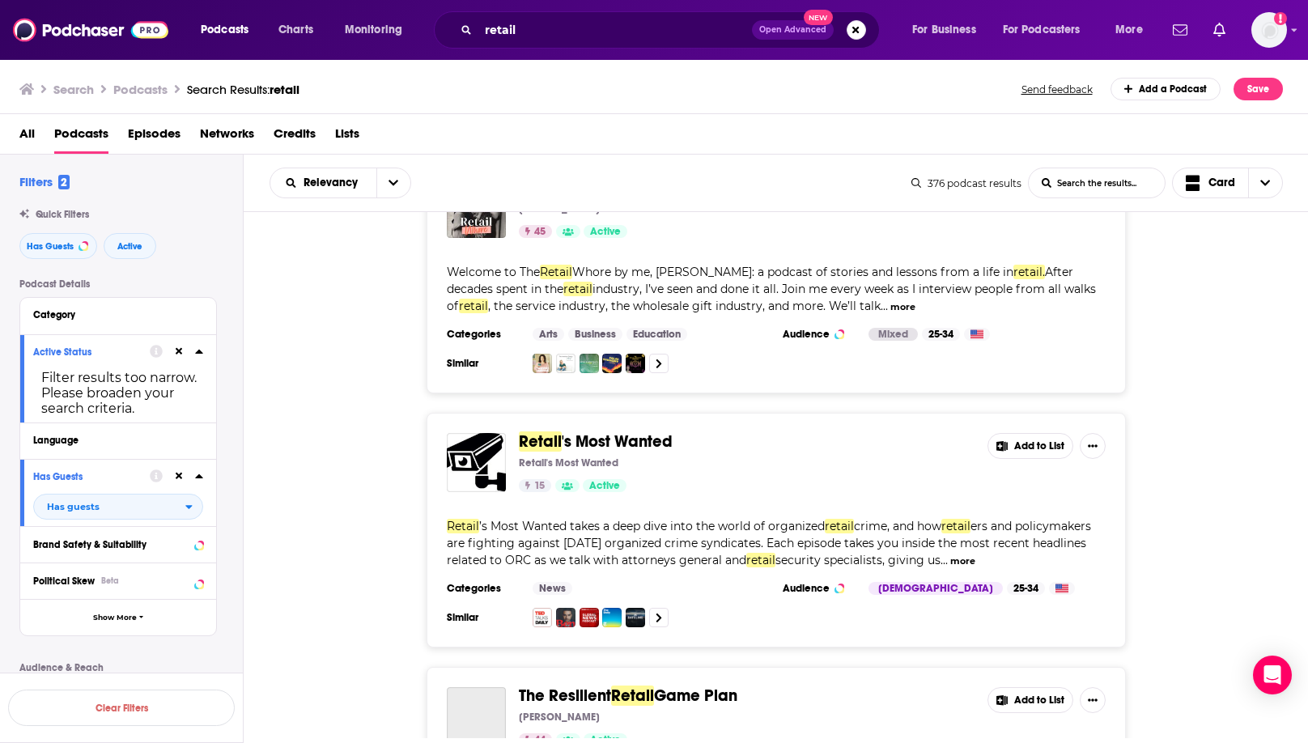
scroll to position [2582, 0]
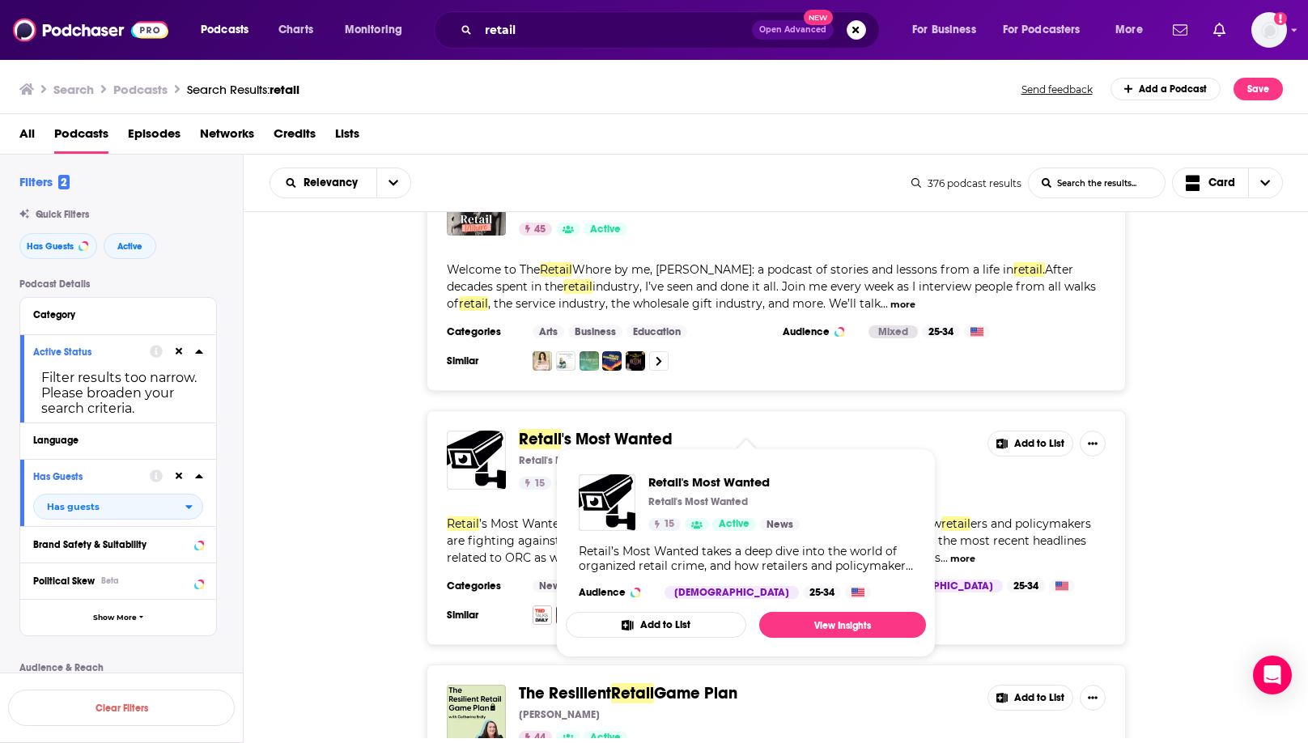
click at [607, 429] on span "'s Most Wanted" at bounding box center [617, 439] width 111 height 20
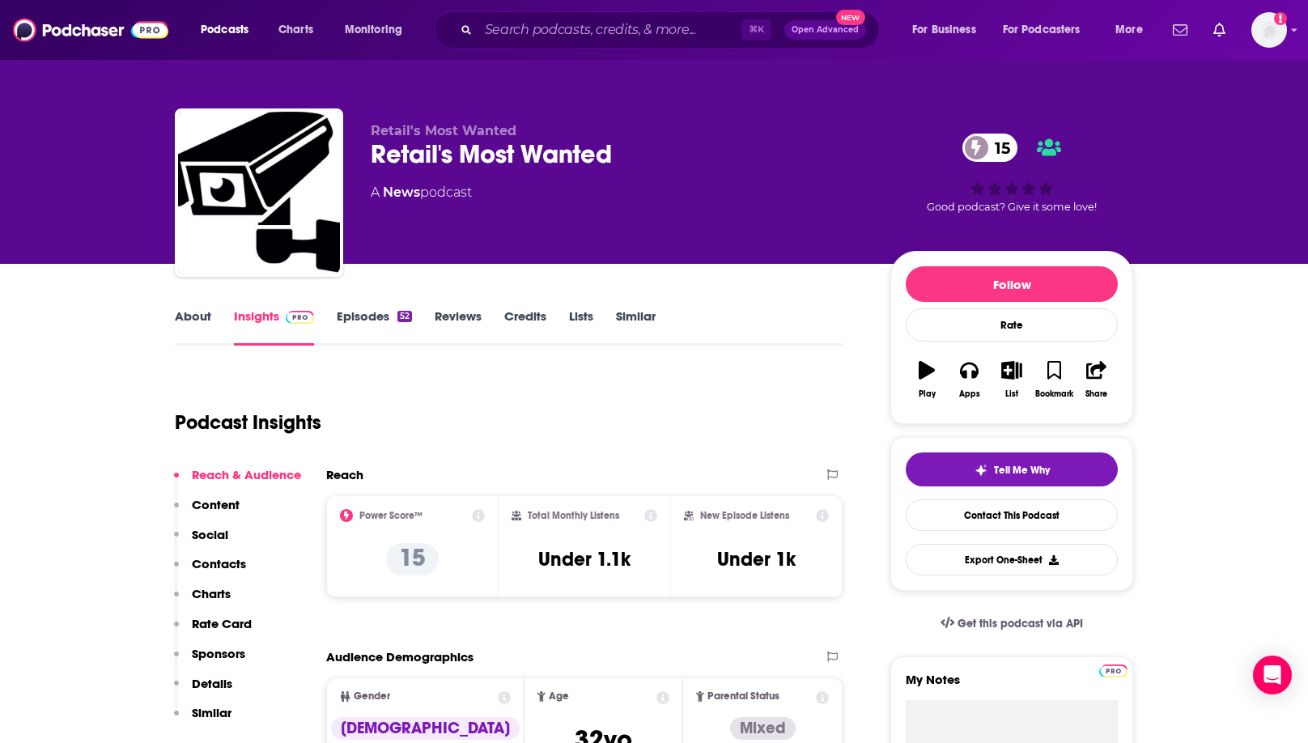
click at [363, 316] on link "Episodes 52" at bounding box center [374, 326] width 75 height 37
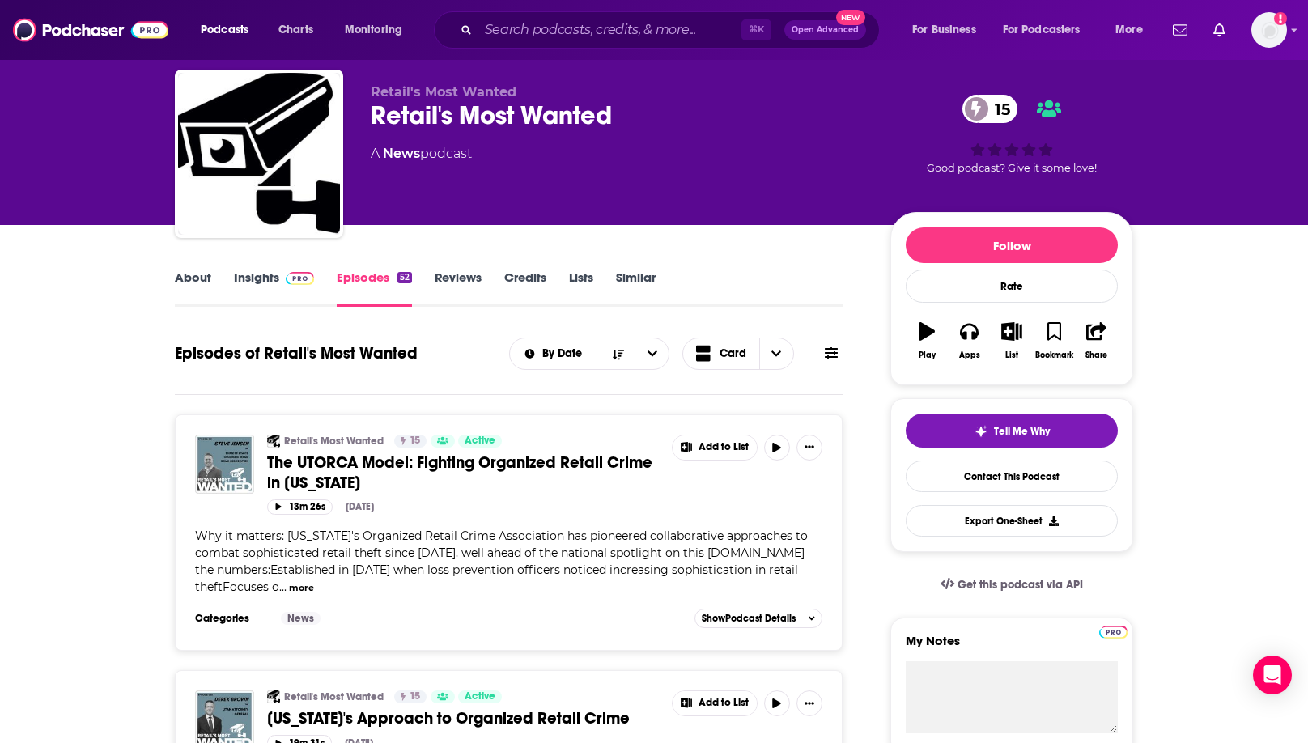
scroll to position [47, 0]
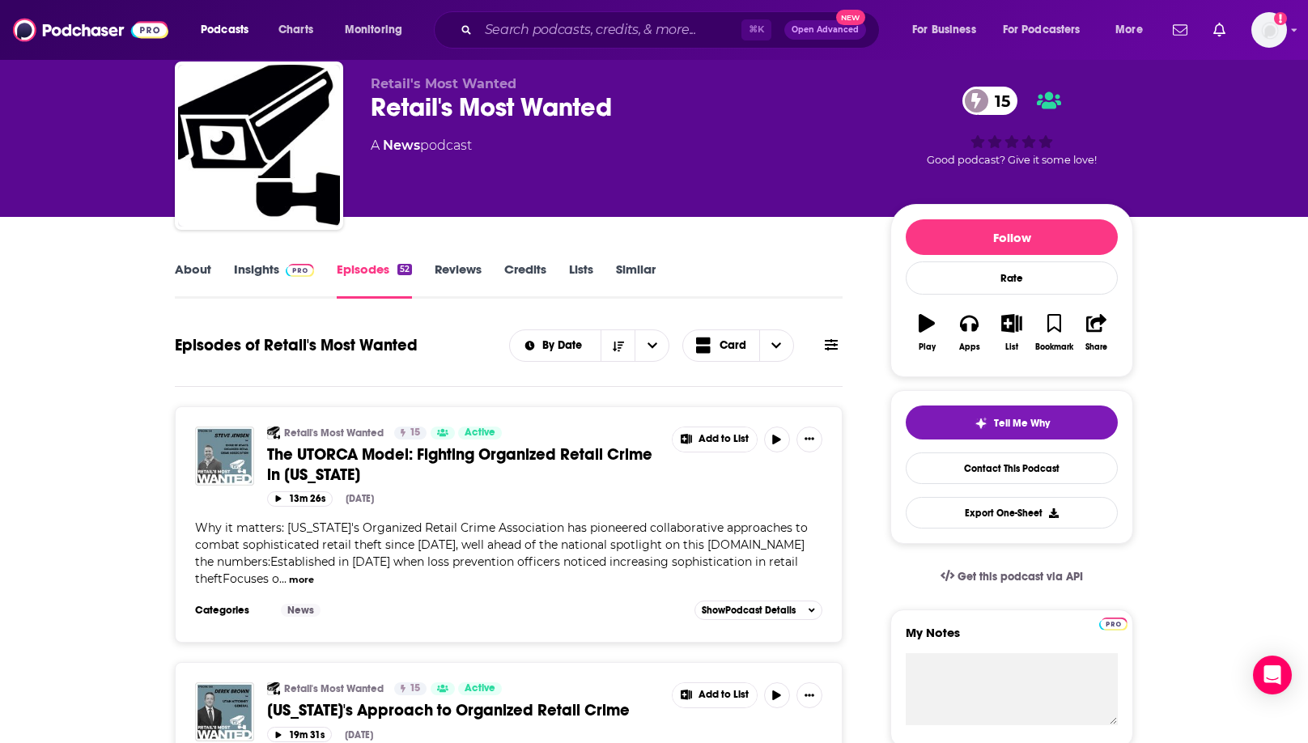
click at [272, 270] on link "Insights" at bounding box center [274, 279] width 80 height 37
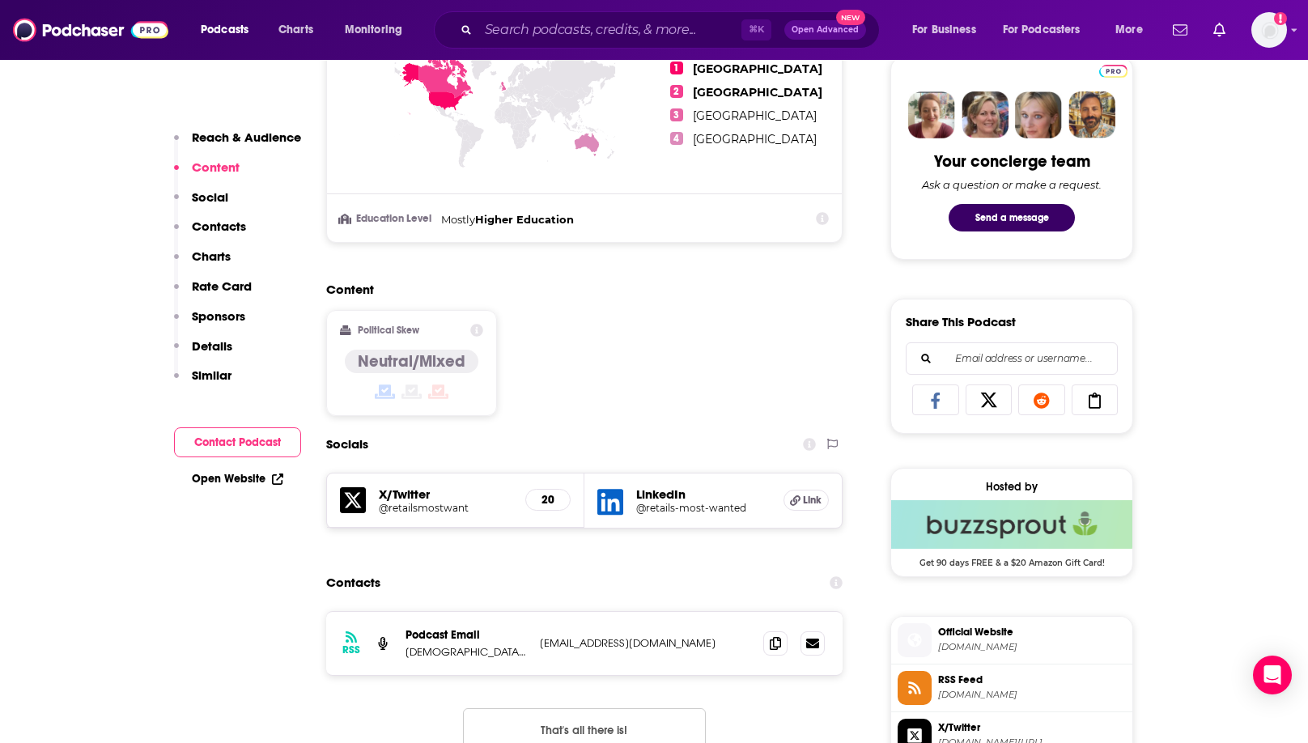
scroll to position [827, 0]
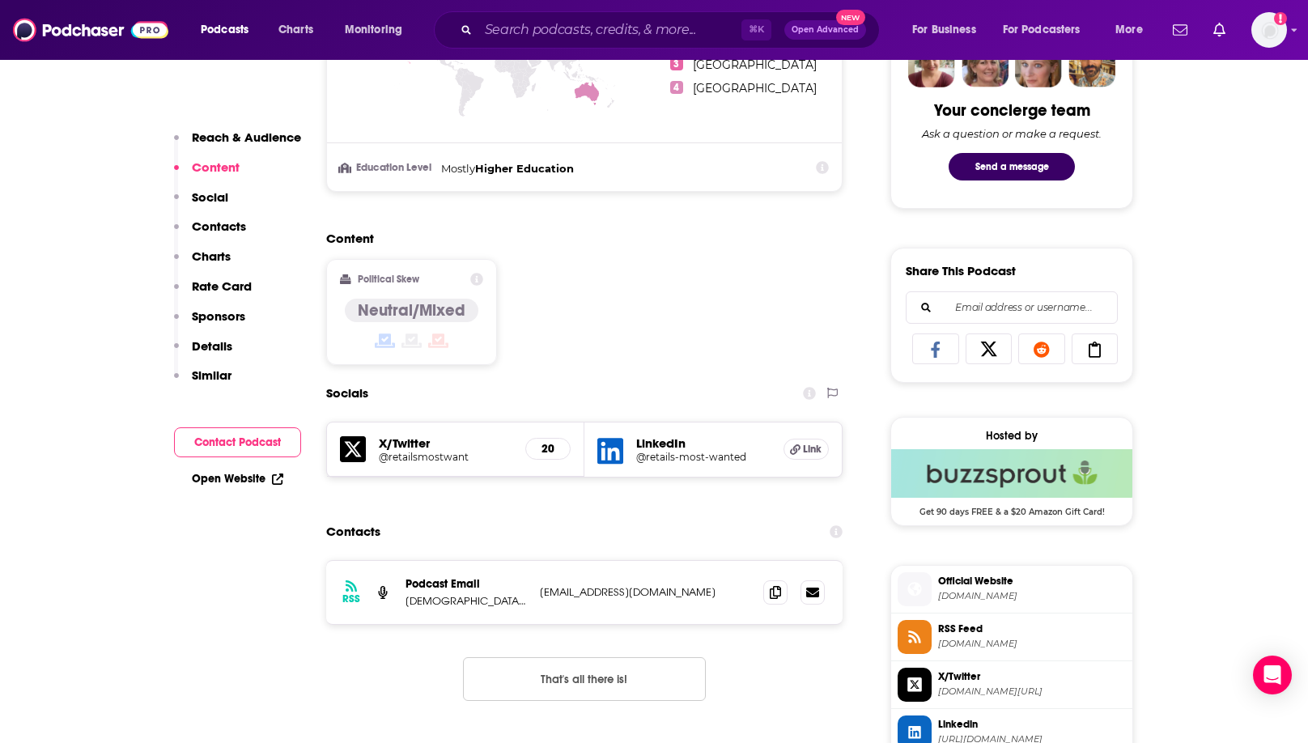
click at [696, 579] on div "RSS Podcast Email Shalise Obray mcarpenter@24nine.com mcarpenter@24nine.com" at bounding box center [584, 592] width 516 height 63
click at [766, 590] on icon at bounding box center [775, 591] width 11 height 13
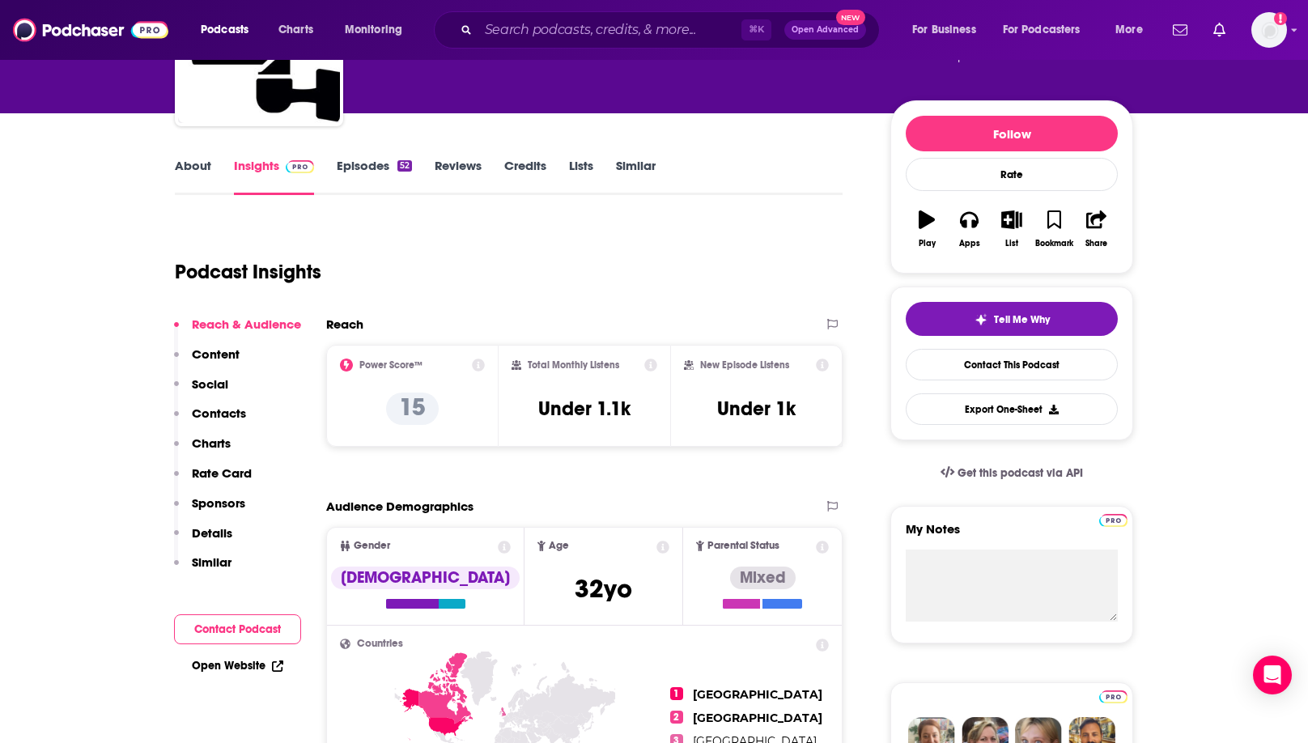
scroll to position [0, 0]
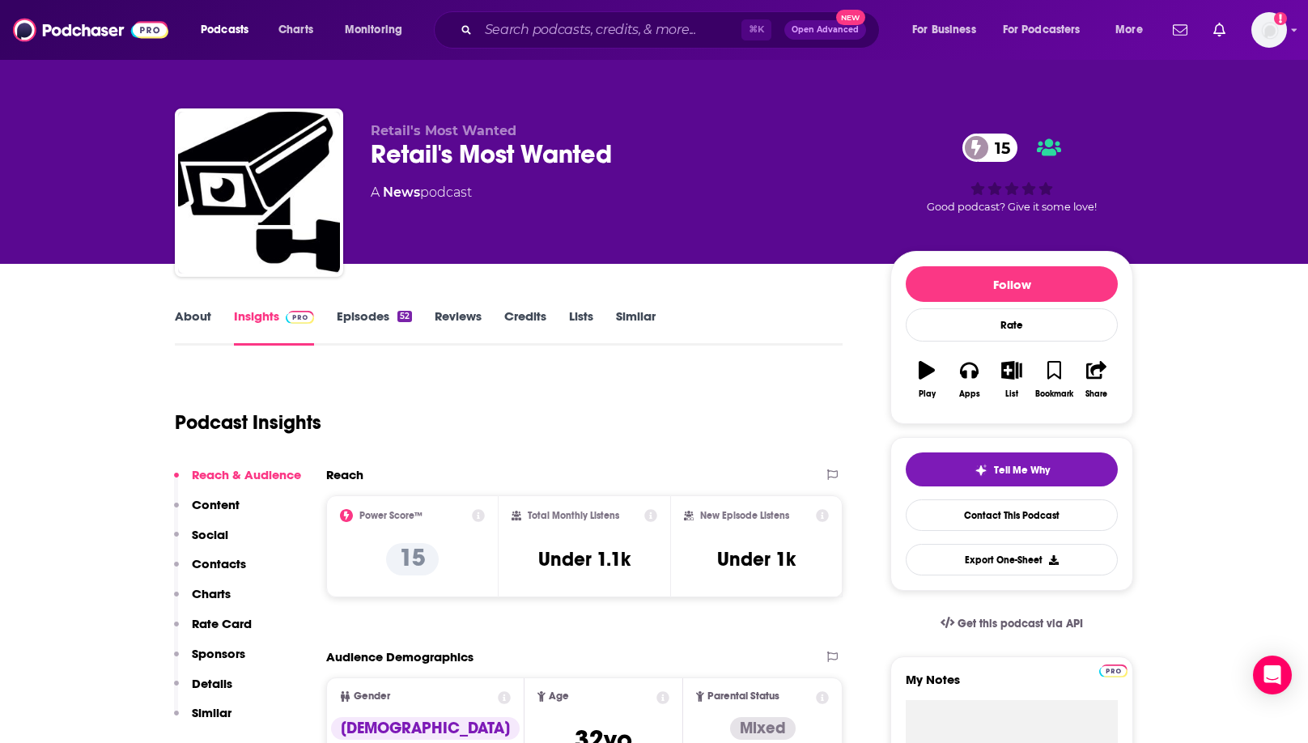
click at [210, 320] on link "About" at bounding box center [193, 326] width 36 height 37
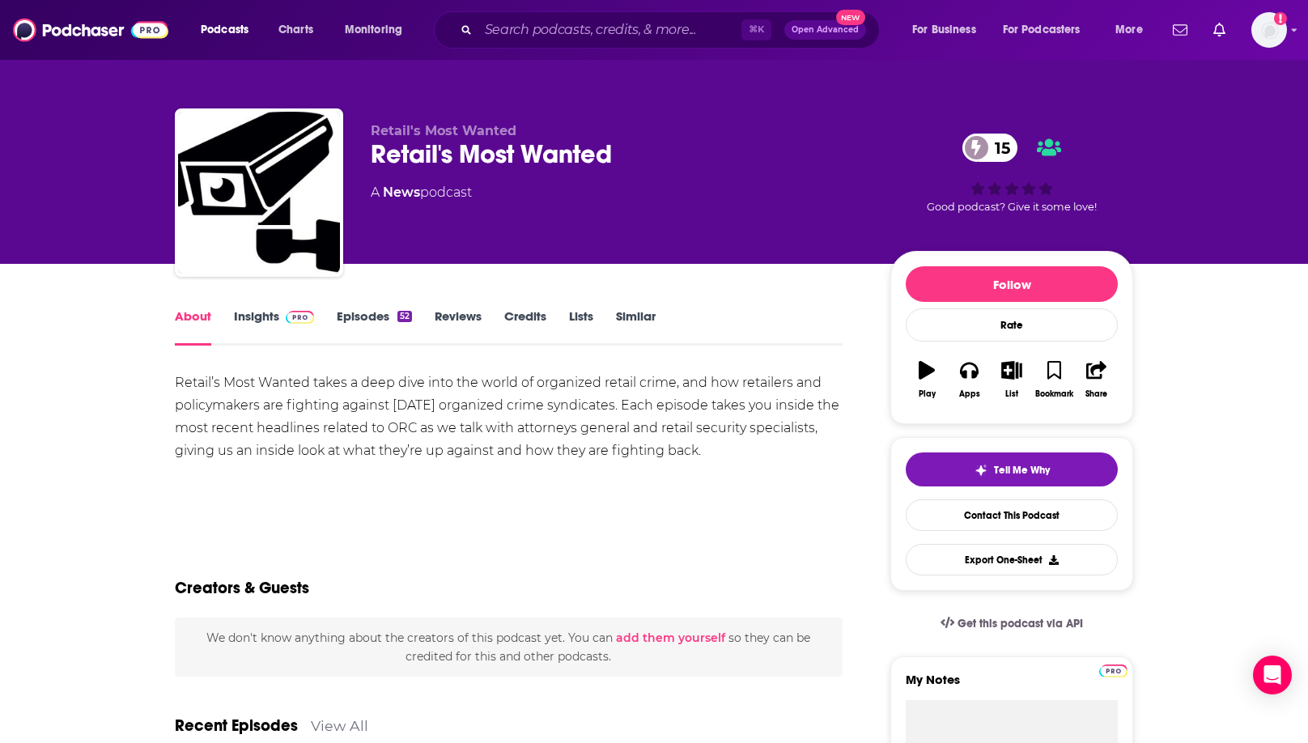
click at [255, 317] on link "Insights" at bounding box center [274, 326] width 80 height 37
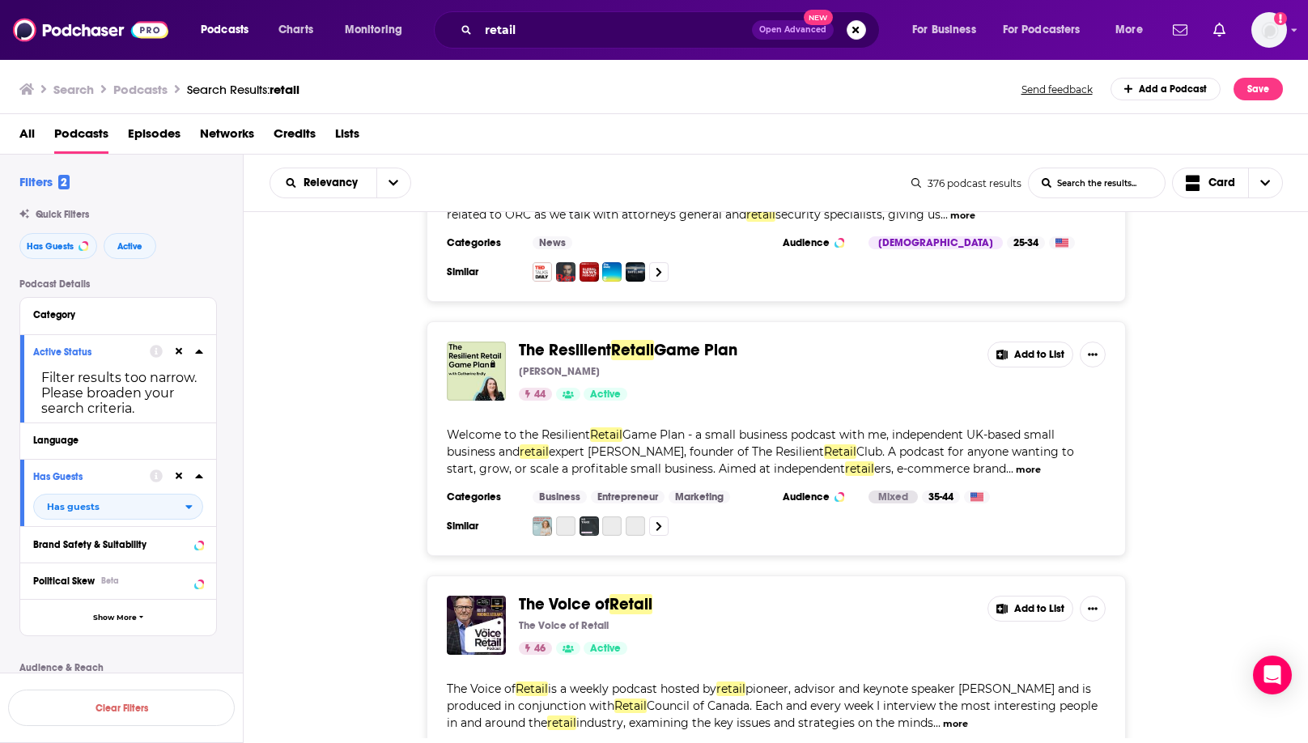
scroll to position [2987, 0]
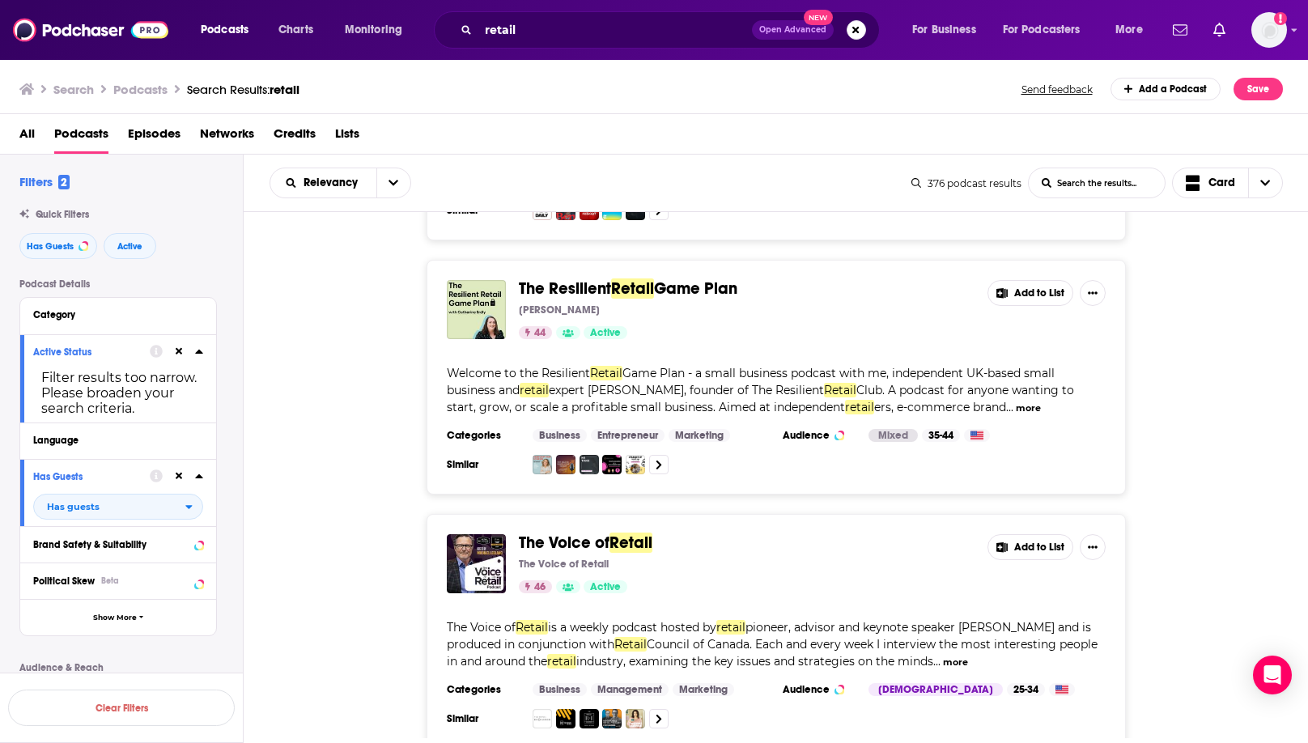
click at [766, 375] on div "The Resilient Retail Game Plan Catherine Erdly 44 Active Add to List Welcome to…" at bounding box center [776, 377] width 1065 height 235
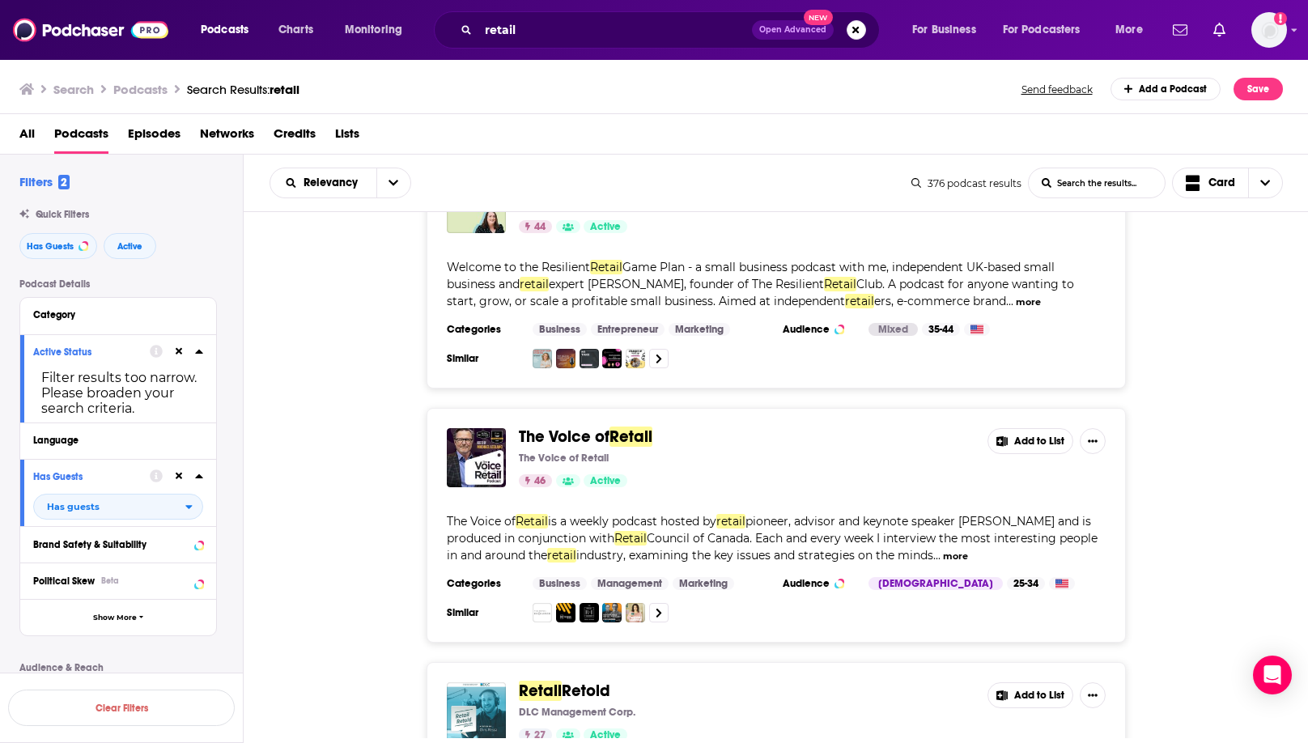
scroll to position [3092, 0]
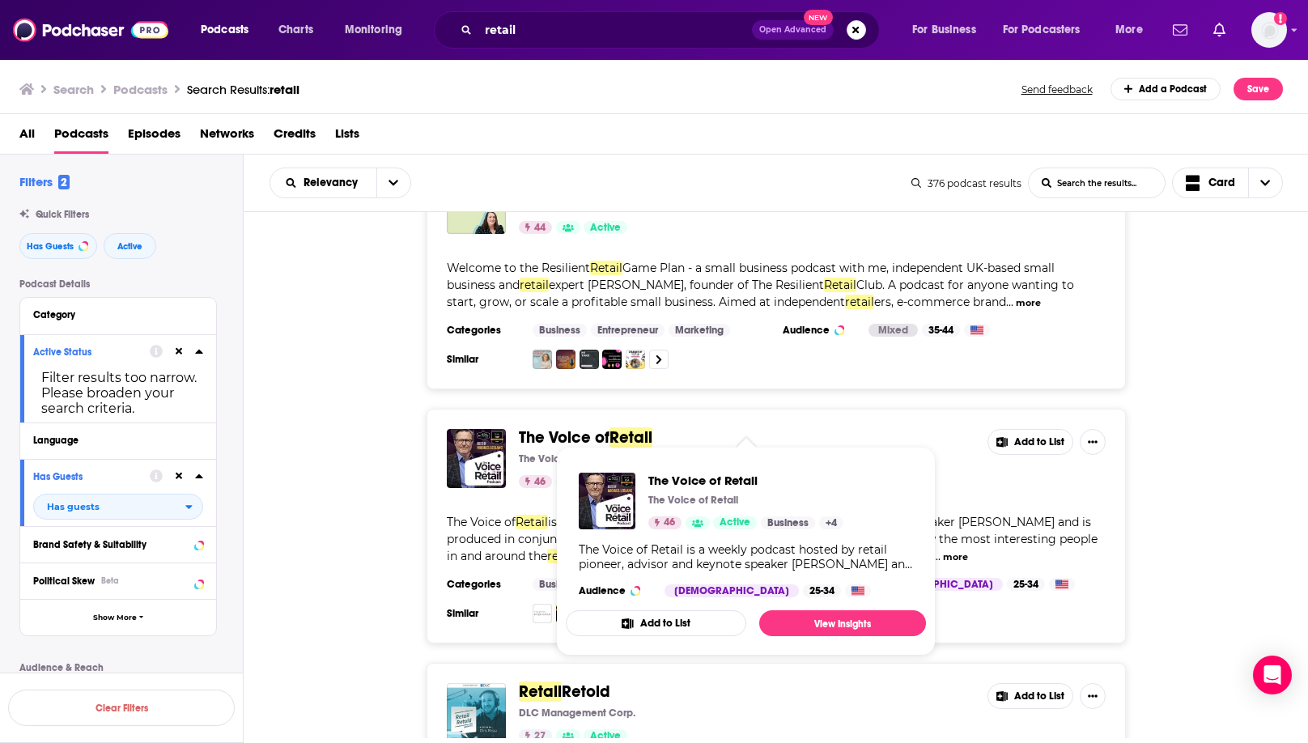
click at [562, 427] on span "The Voice of" at bounding box center [564, 437] width 91 height 20
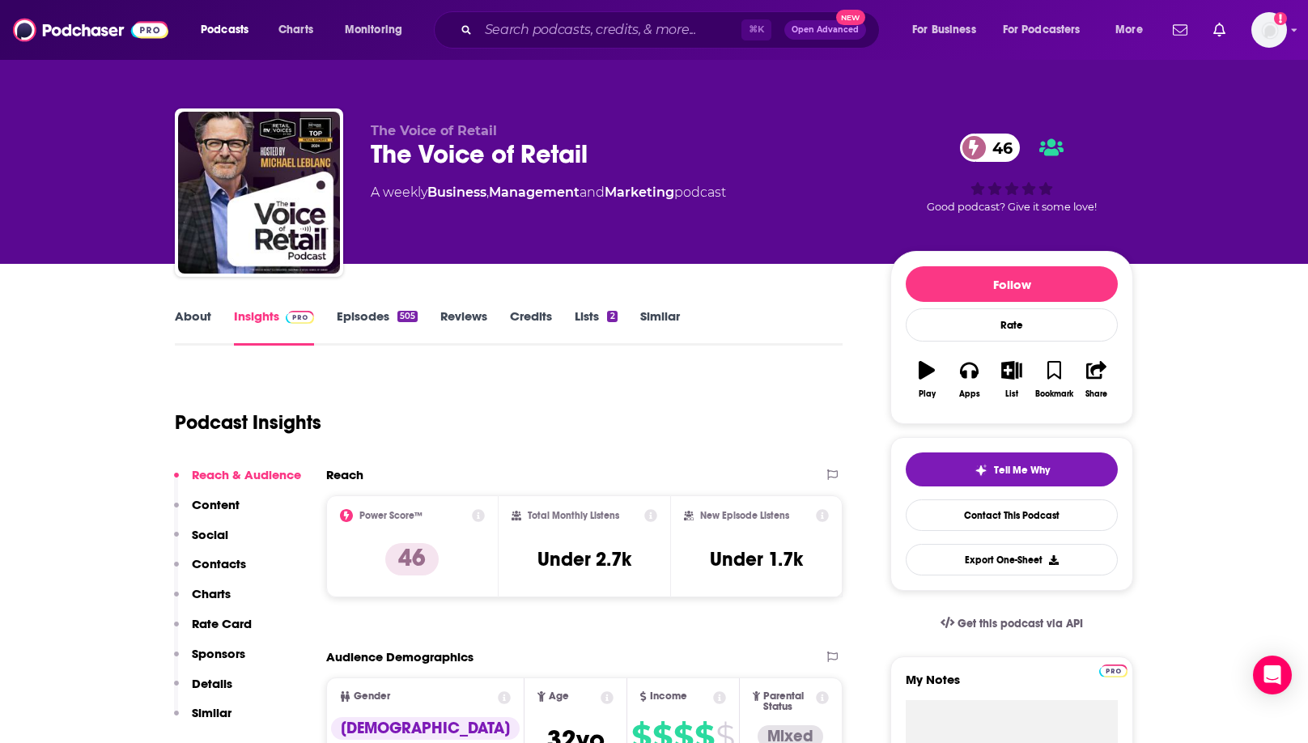
click at [388, 309] on link "Episodes 505" at bounding box center [377, 326] width 81 height 37
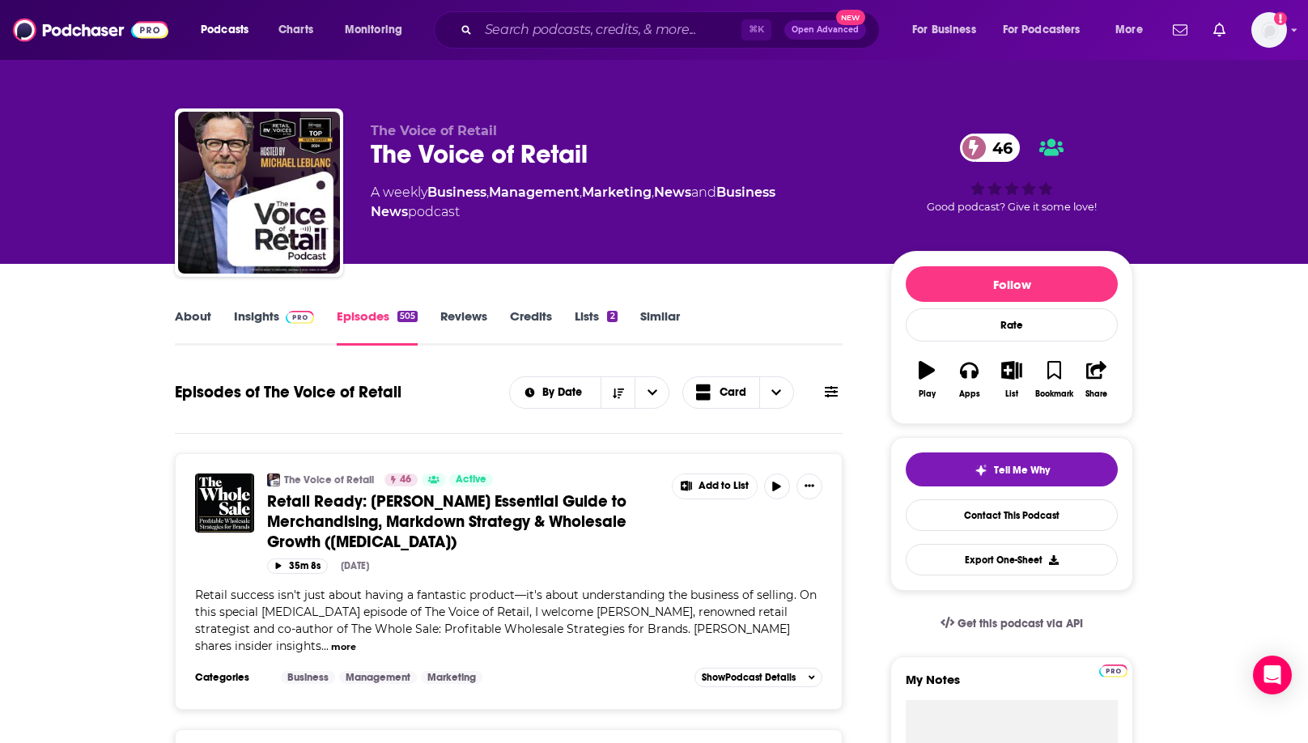
click at [286, 319] on img at bounding box center [300, 317] width 28 height 13
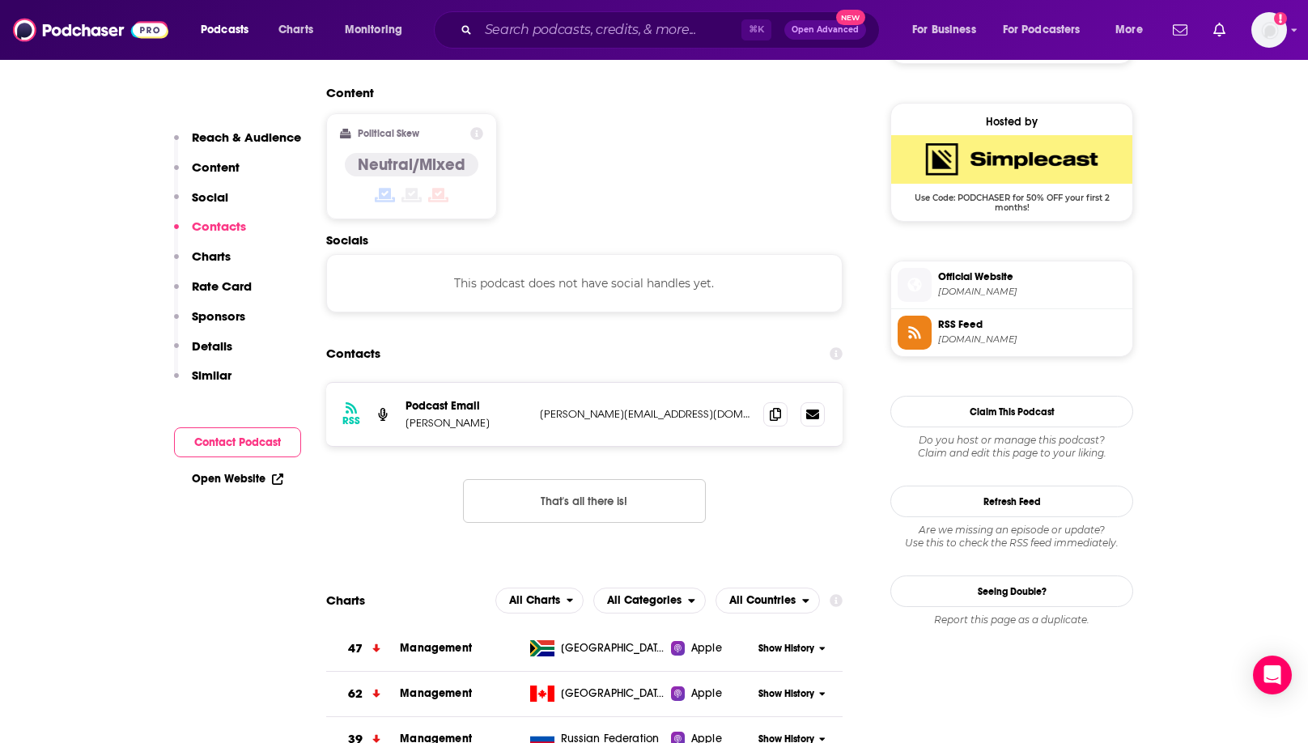
scroll to position [1271, 0]
click at [766, 406] on icon at bounding box center [775, 412] width 11 height 13
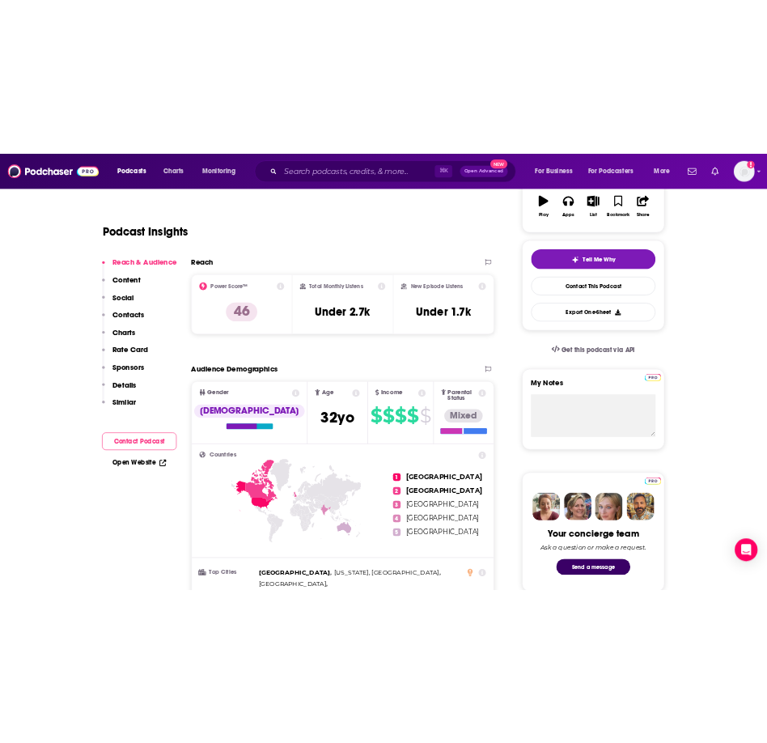
scroll to position [0, 0]
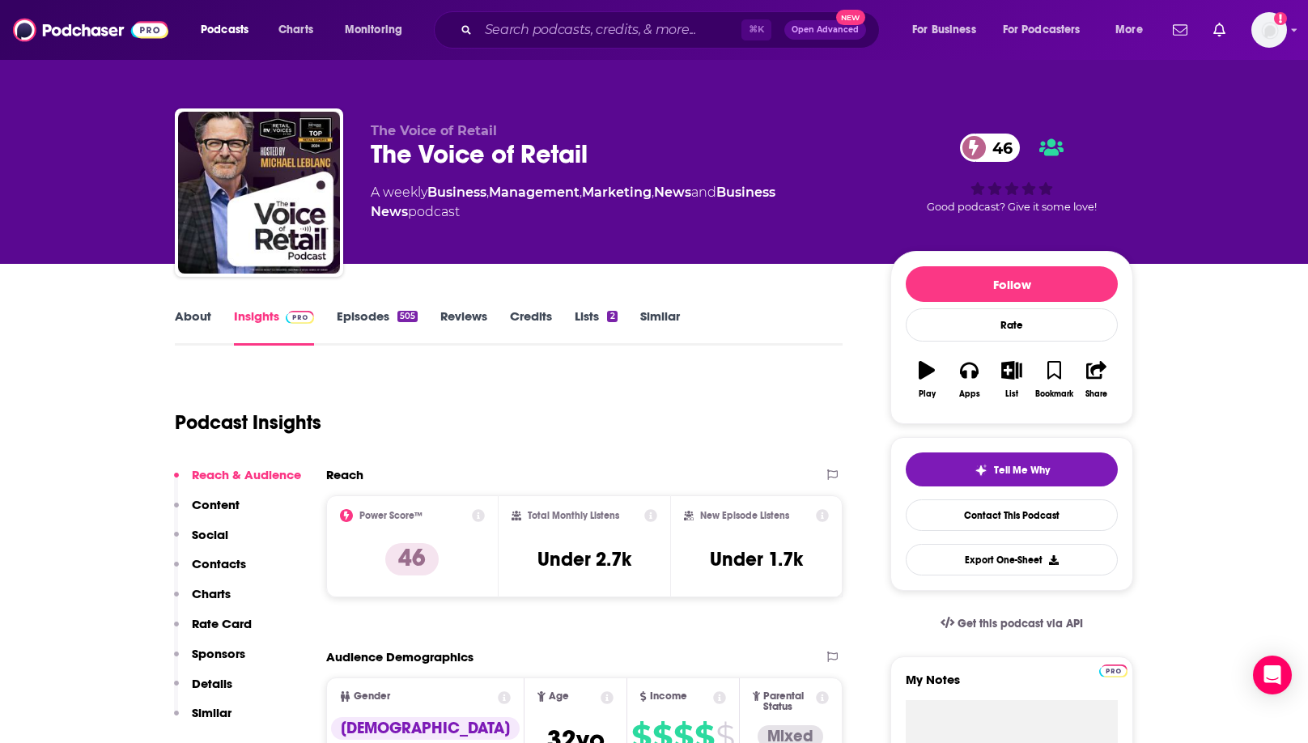
click at [424, 140] on div "The Voice of Retail 46" at bounding box center [618, 154] width 494 height 32
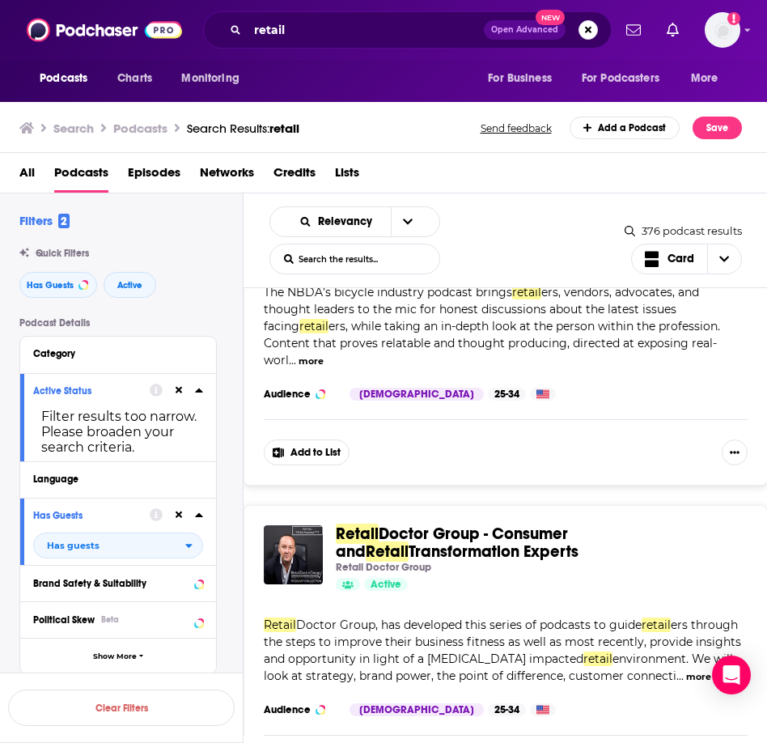
scroll to position [7397, 0]
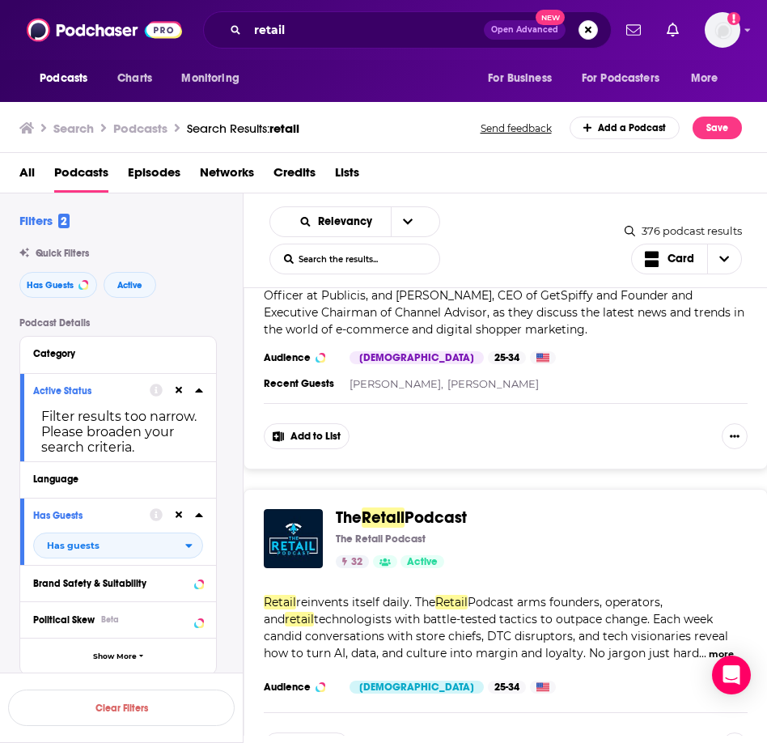
scroll to position [9523, 0]
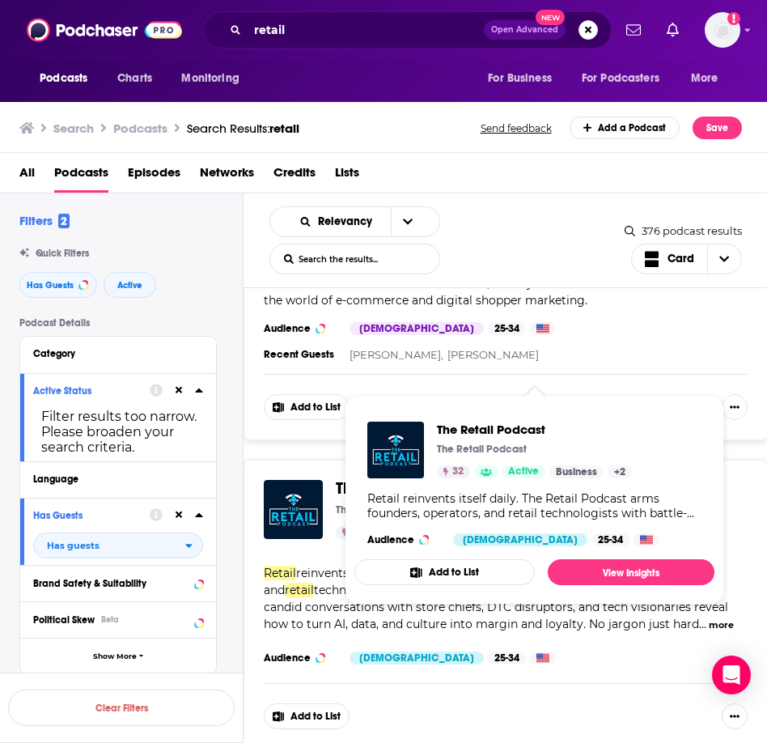
click at [401, 478] on span "Retail" at bounding box center [383, 488] width 43 height 20
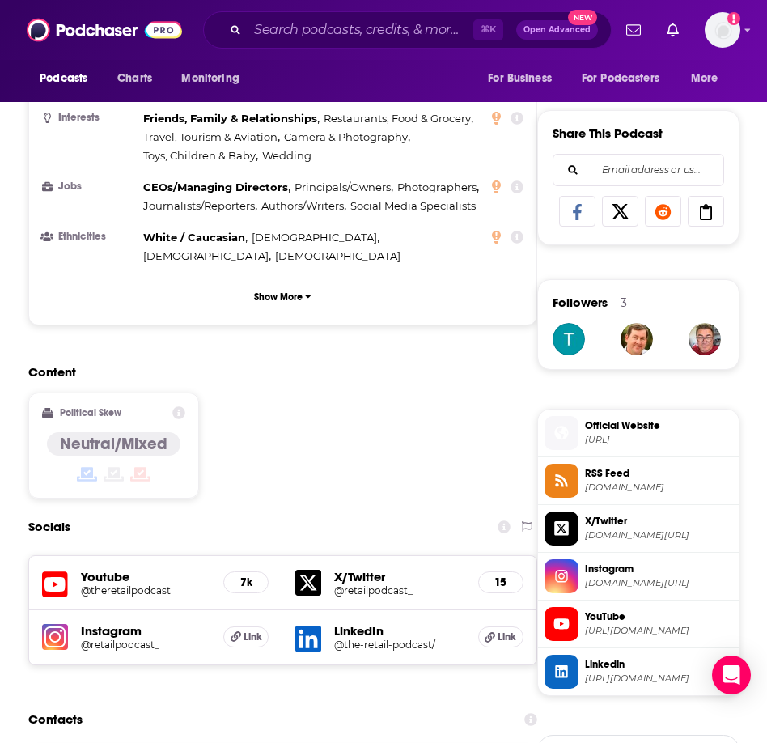
scroll to position [955, 0]
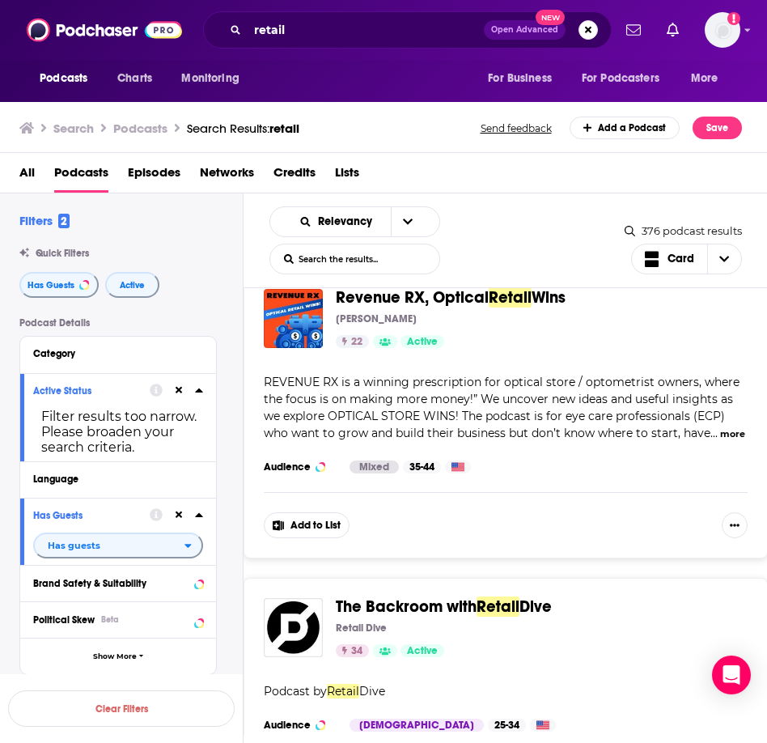
scroll to position [10106, 0]
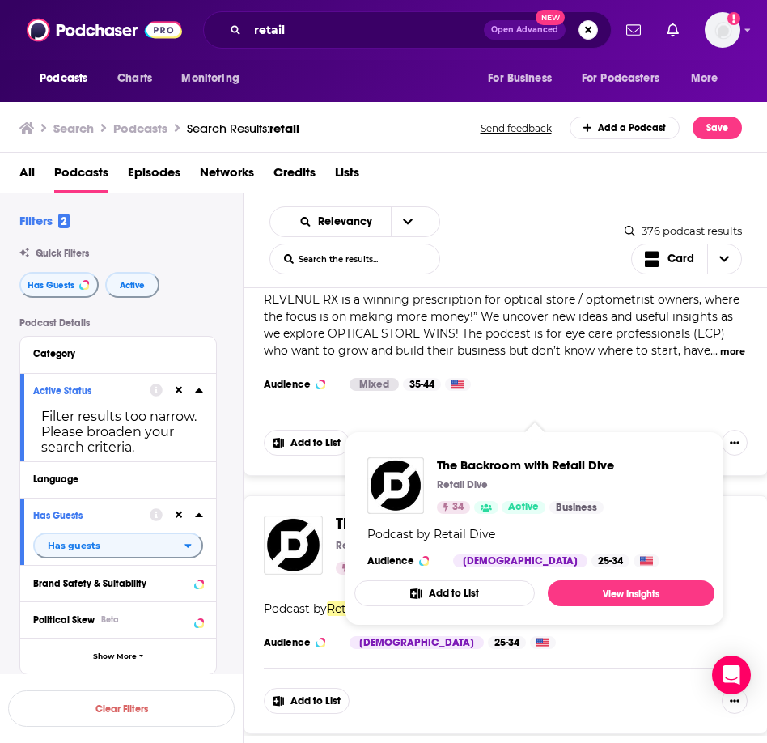
click at [392, 514] on span "The Backroom with" at bounding box center [406, 524] width 141 height 20
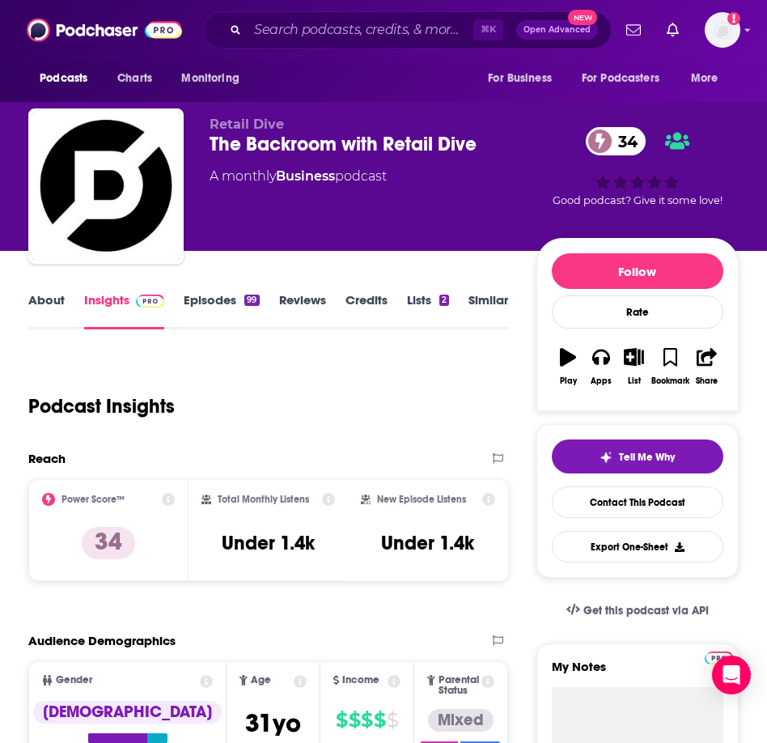
click at [239, 299] on link "Episodes 99" at bounding box center [221, 310] width 75 height 37
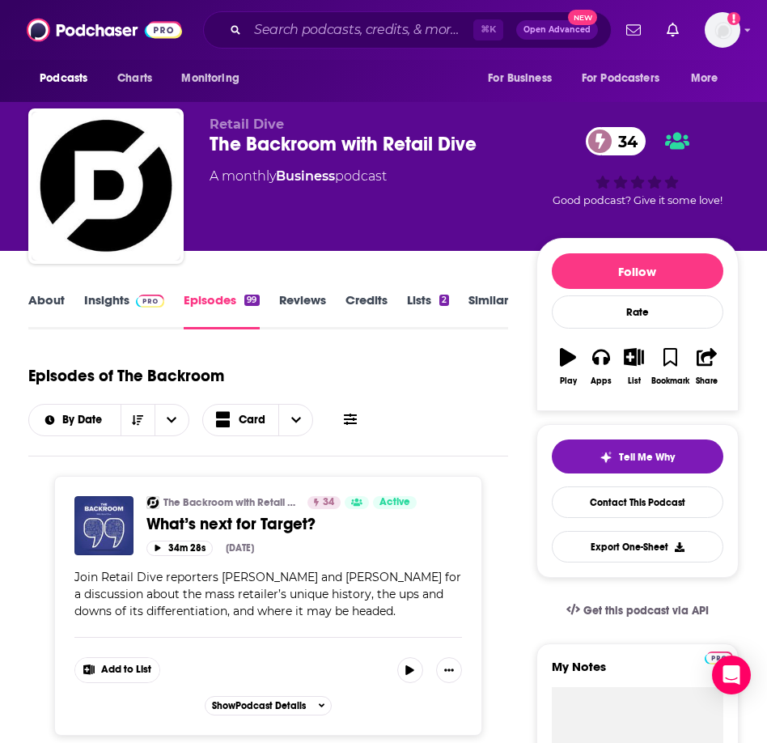
click at [90, 297] on link "Insights" at bounding box center [124, 310] width 80 height 37
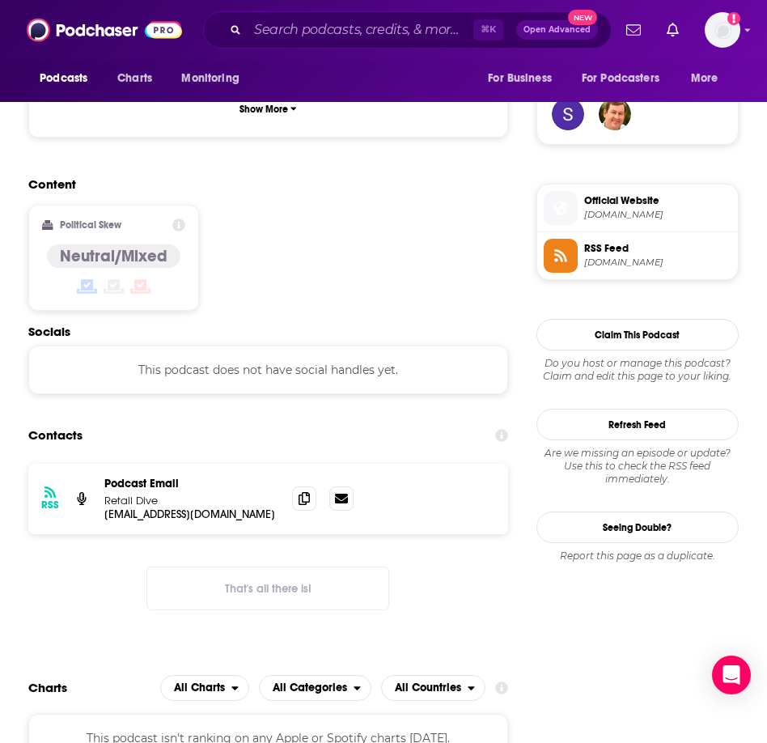
scroll to position [1215, 0]
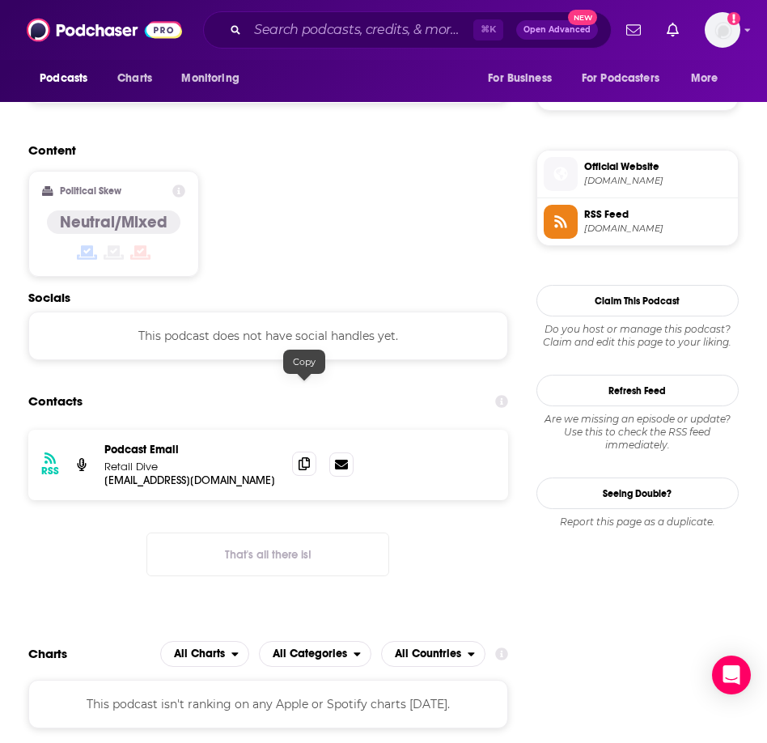
click at [306, 457] on icon at bounding box center [304, 463] width 11 height 13
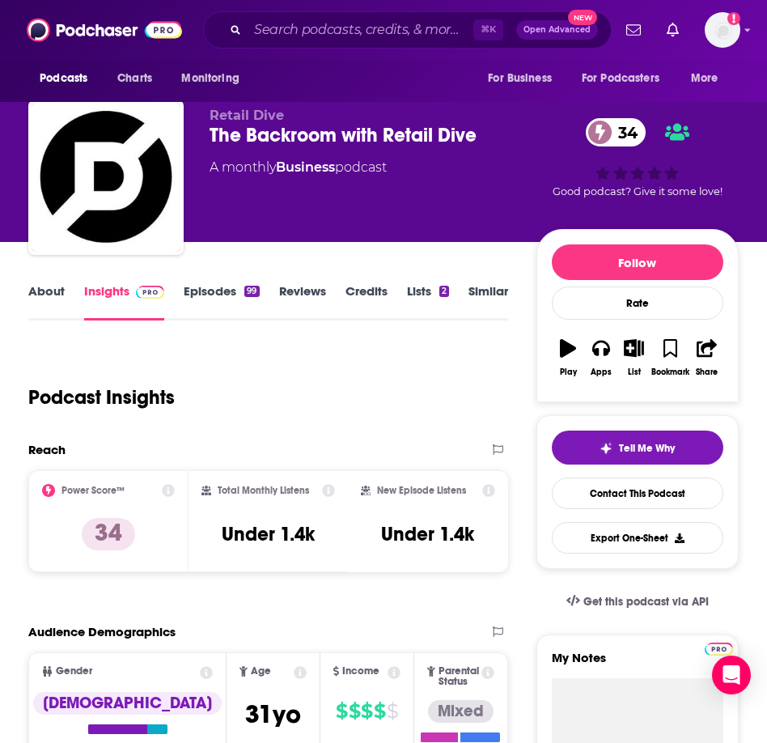
scroll to position [0, 0]
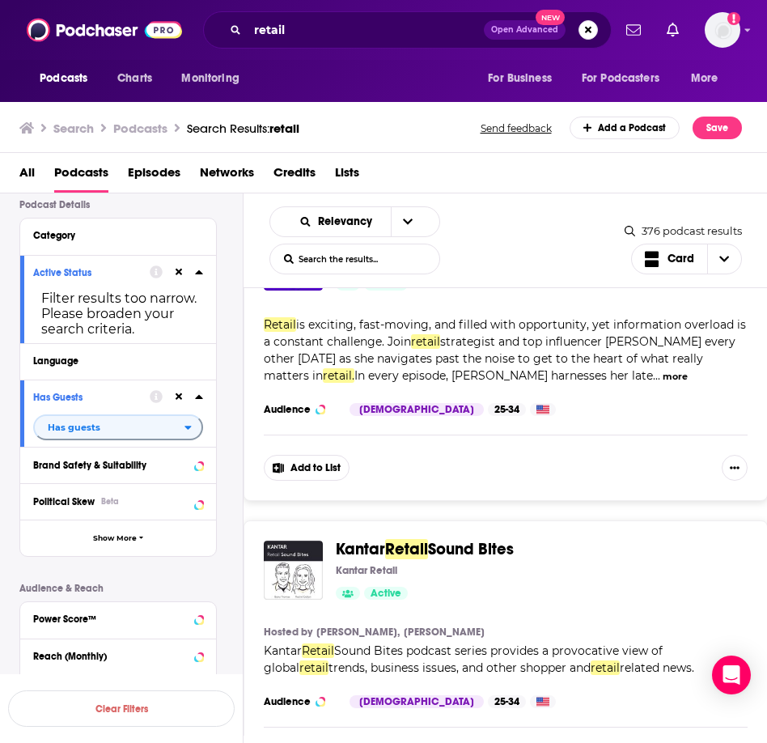
scroll to position [14880, 0]
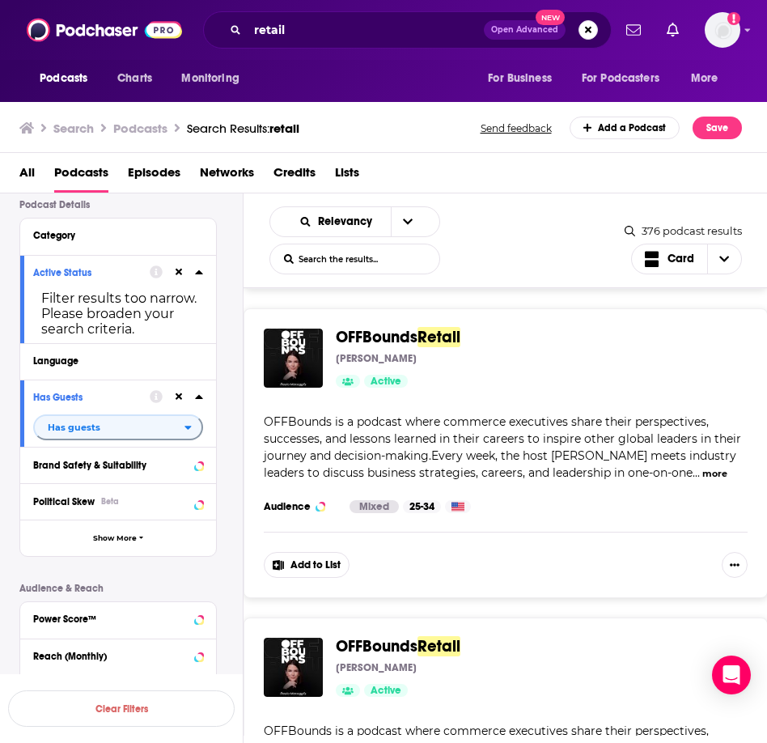
scroll to position [22519, 0]
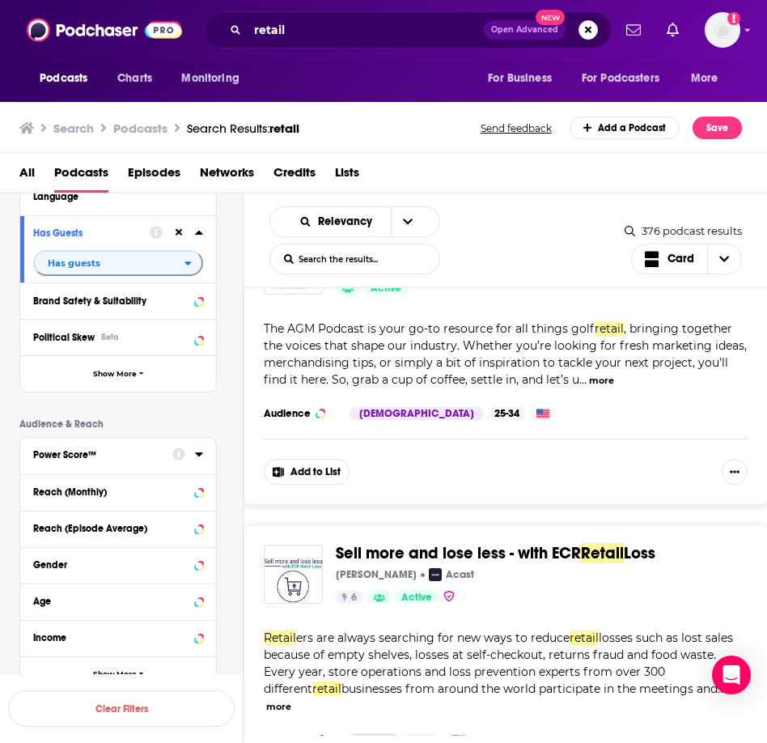
scroll to position [286, 0]
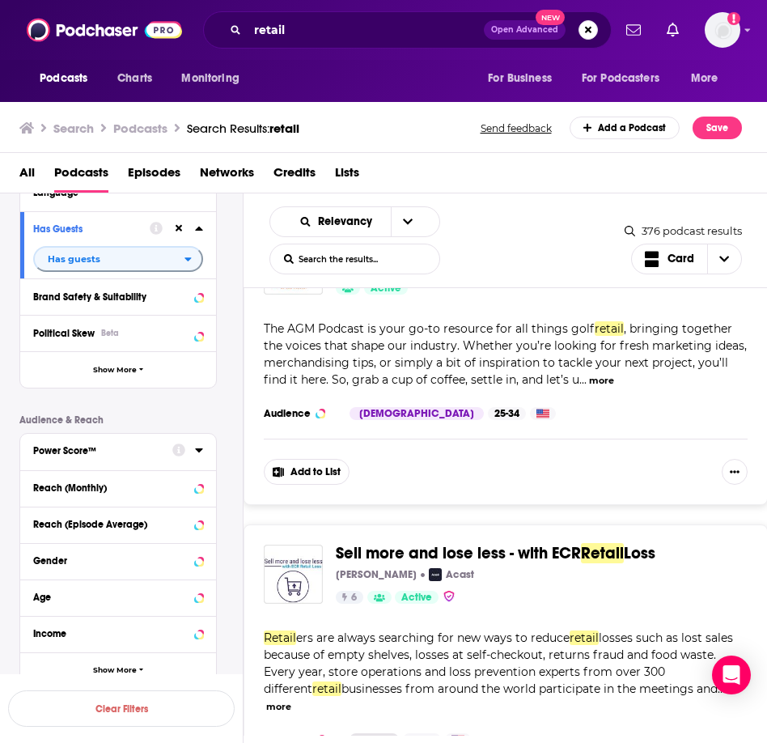
click at [197, 450] on icon at bounding box center [198, 450] width 7 height 4
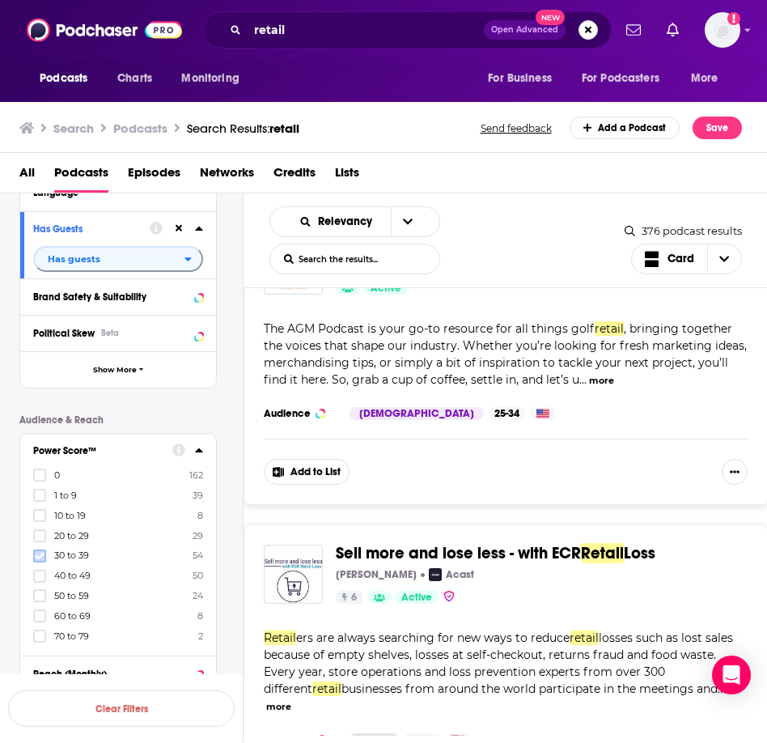
click at [37, 554] on icon at bounding box center [40, 556] width 10 height 10
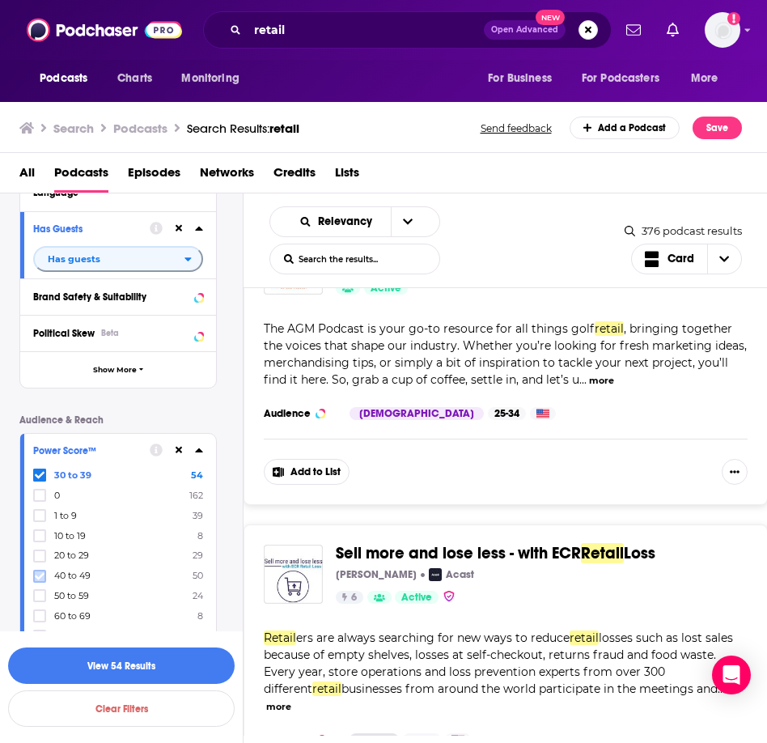
click at [38, 577] on icon at bounding box center [40, 575] width 10 height 7
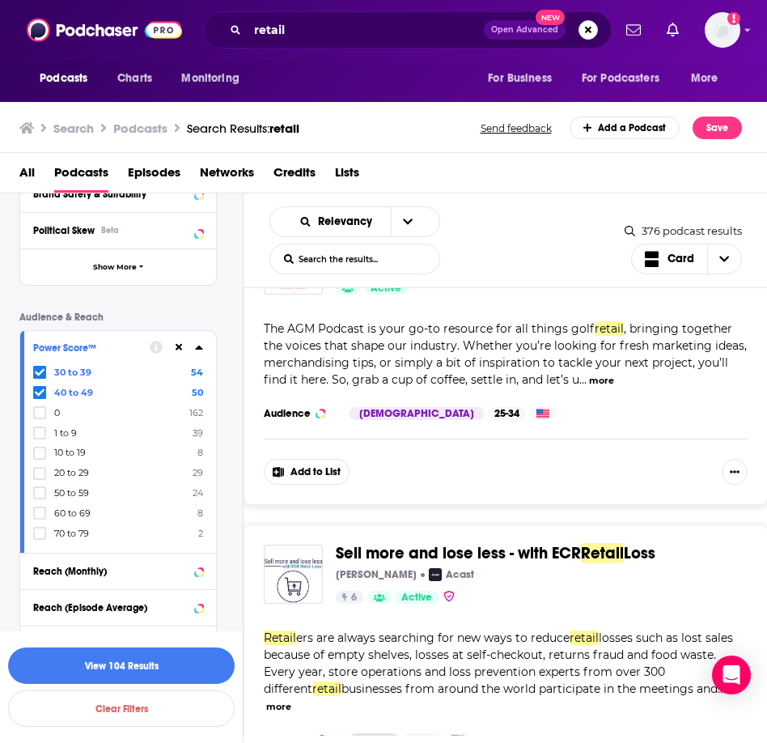
scroll to position [423, 0]
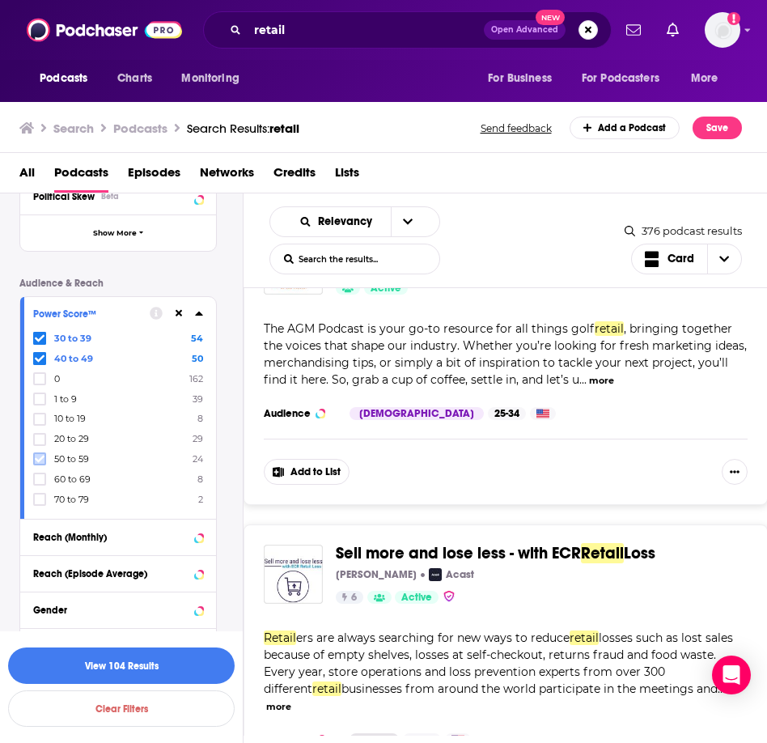
click at [37, 452] on label at bounding box center [39, 458] width 13 height 13
click at [35, 474] on icon at bounding box center [40, 479] width 10 height 10
click at [37, 494] on icon at bounding box center [40, 499] width 10 height 10
click at [146, 655] on button "View 136 Results" at bounding box center [121, 665] width 227 height 36
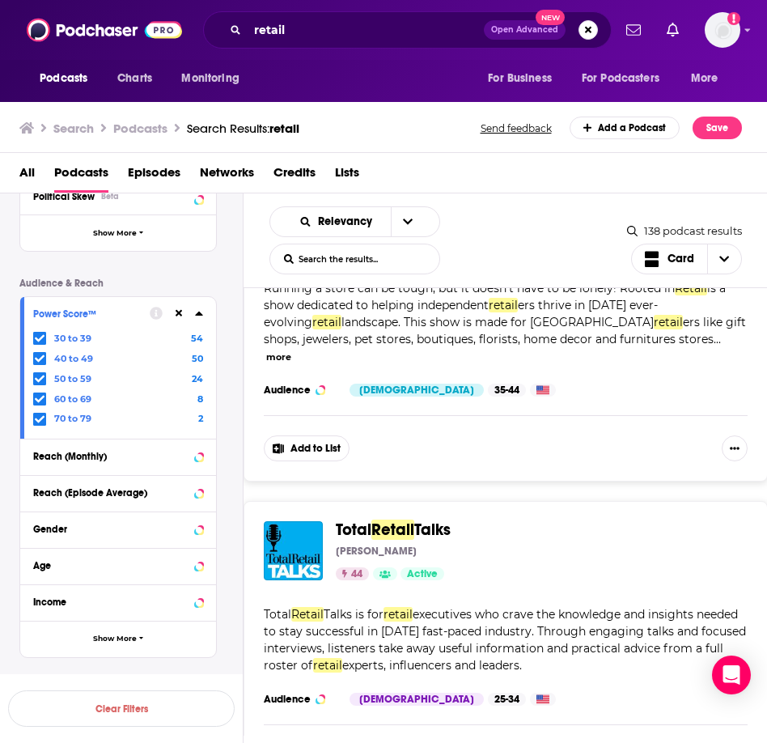
scroll to position [1987, 0]
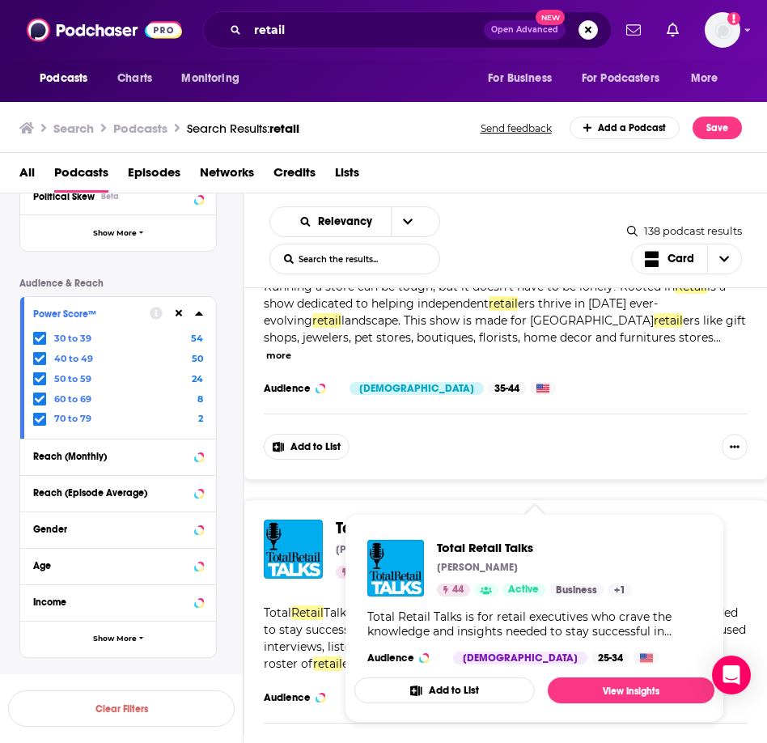
click at [414, 518] on span "Retail" at bounding box center [392, 528] width 43 height 20
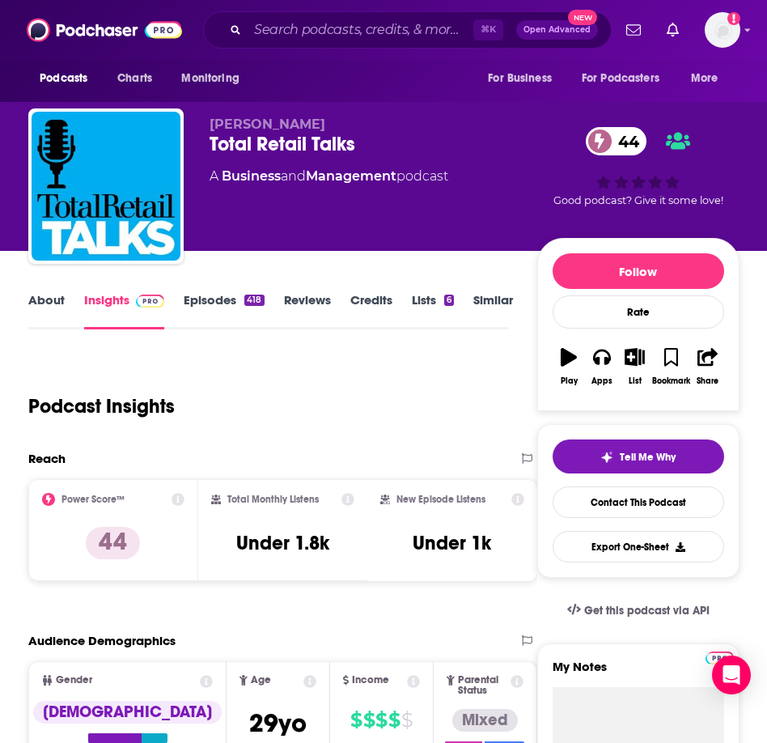
click at [56, 298] on link "About" at bounding box center [46, 310] width 36 height 37
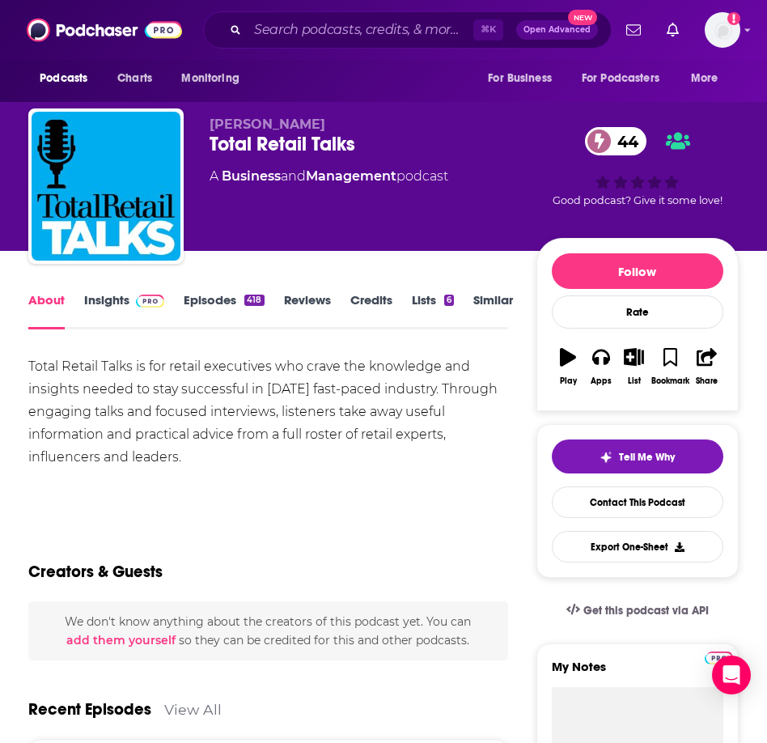
click at [128, 297] on link "Insights" at bounding box center [124, 310] width 80 height 37
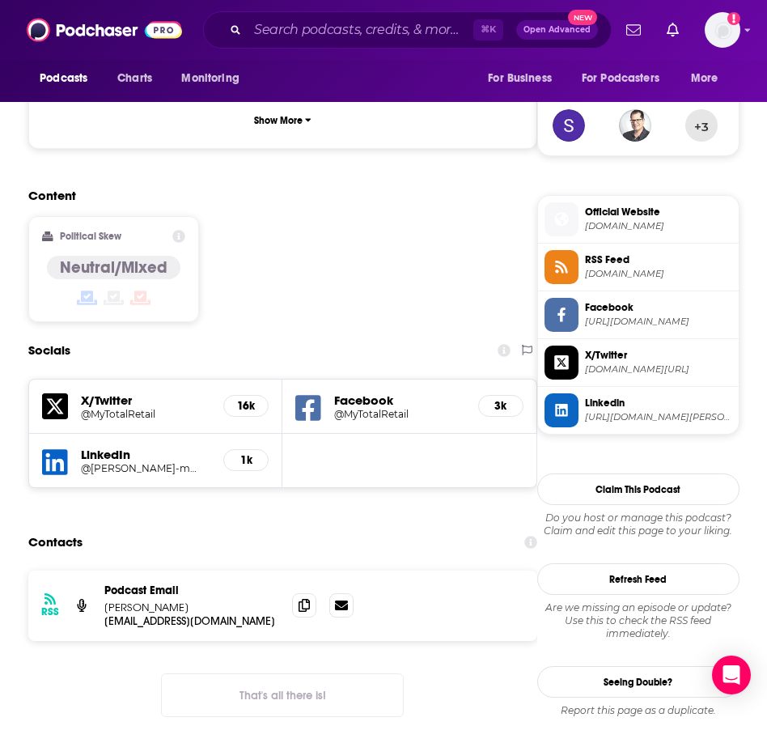
scroll to position [1173, 0]
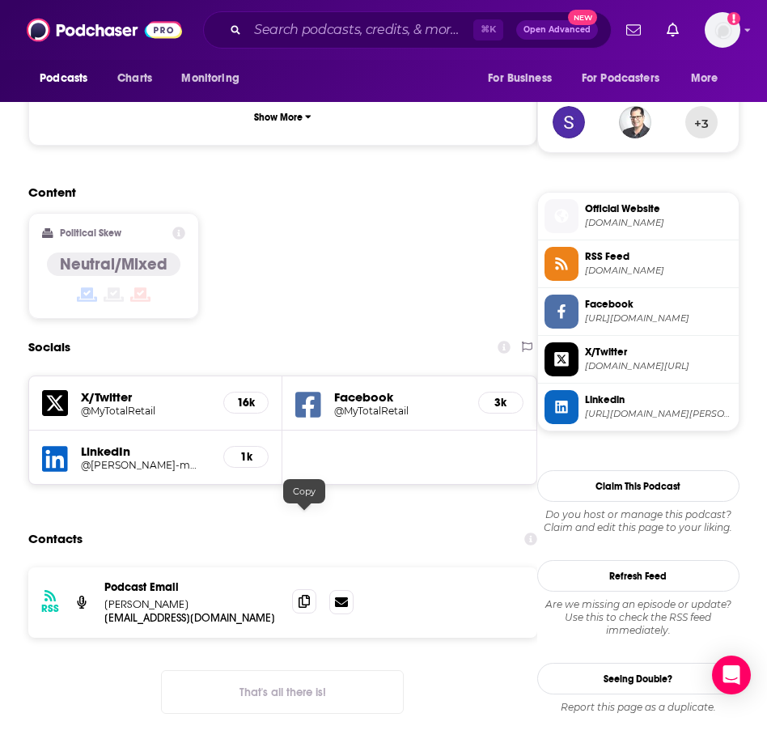
click at [303, 595] on icon at bounding box center [304, 601] width 11 height 13
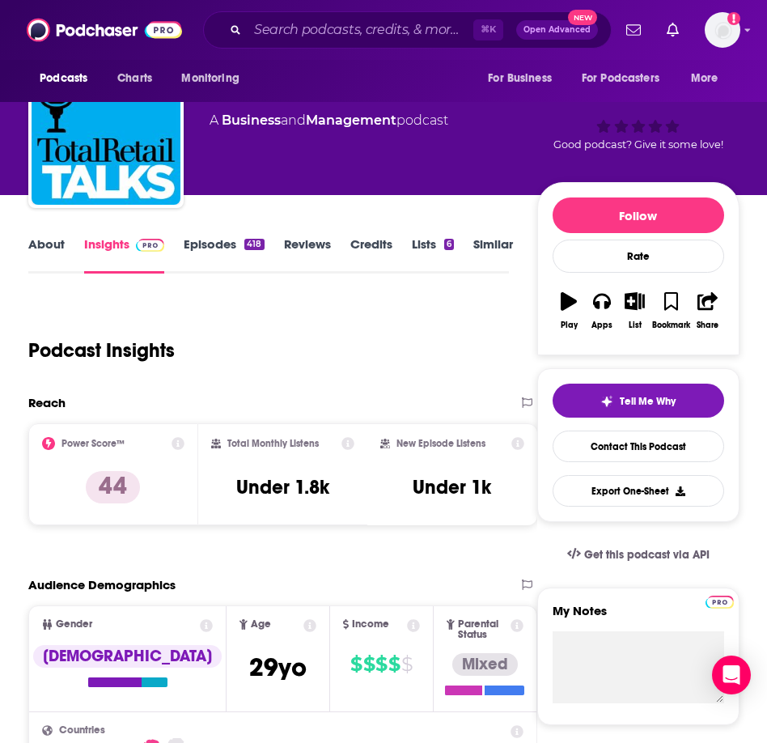
scroll to position [0, 0]
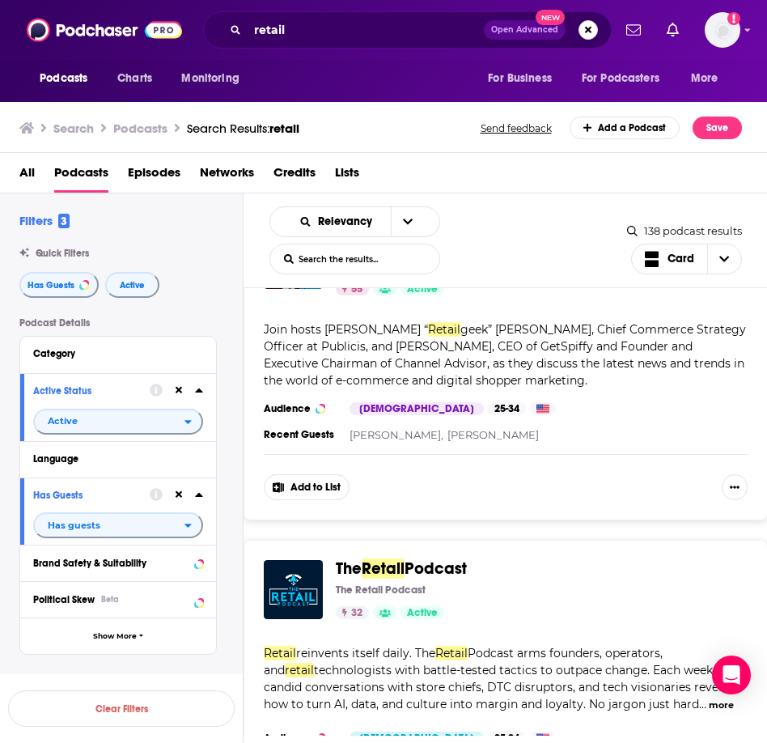
scroll to position [7363, 0]
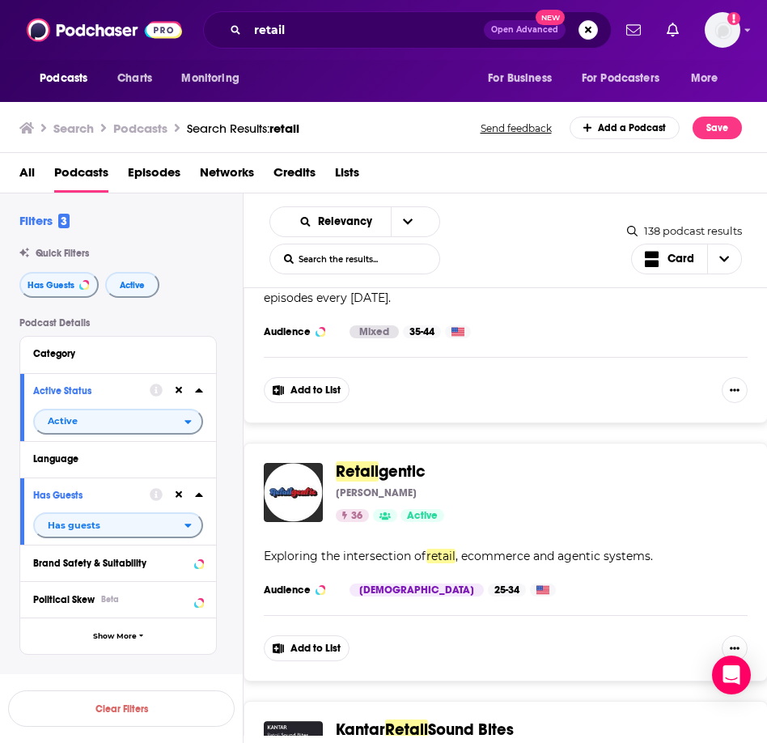
scroll to position [8249, 0]
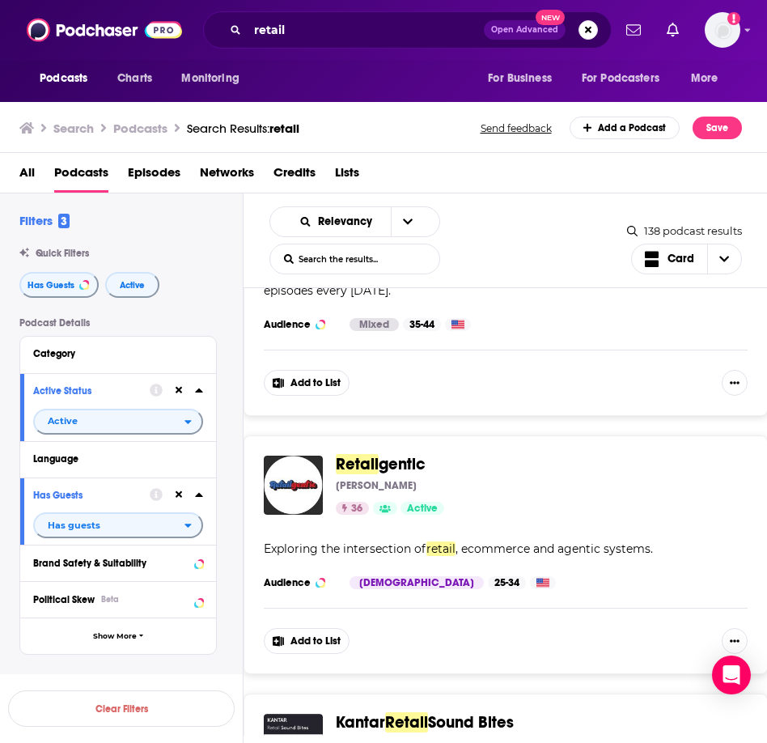
click at [380, 454] on span "gentic" at bounding box center [402, 464] width 47 height 20
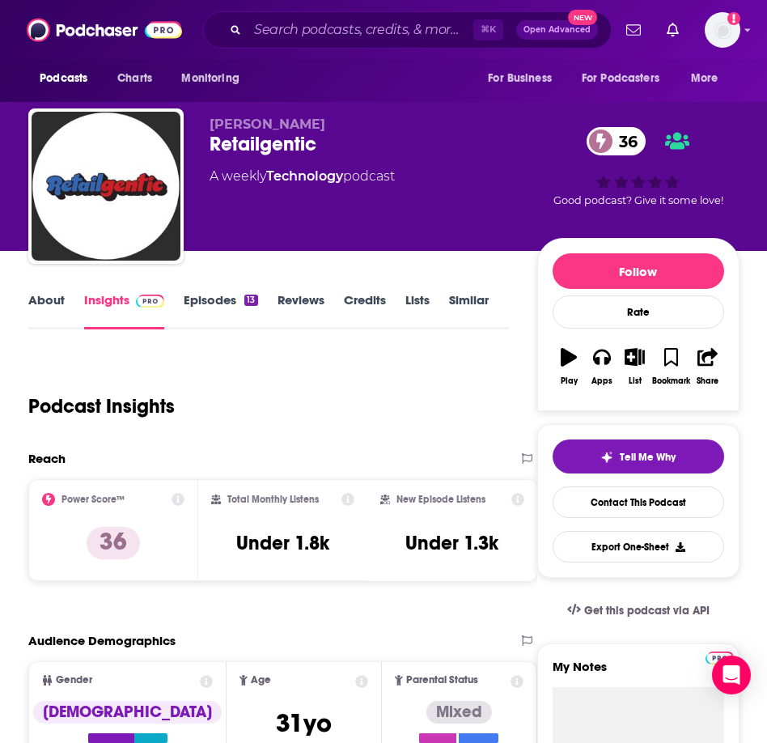
click at [57, 297] on link "About" at bounding box center [46, 310] width 36 height 37
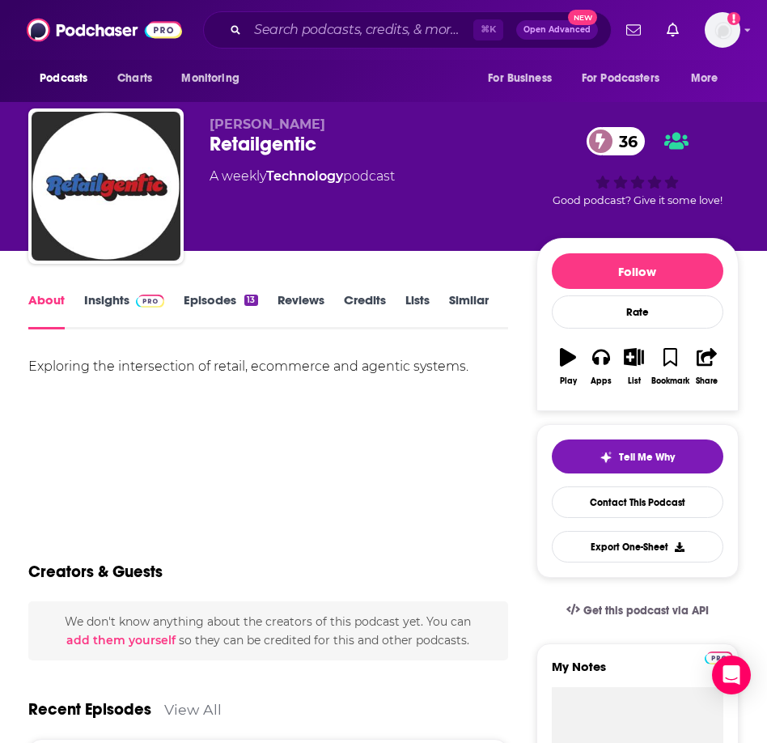
click at [126, 295] on link "Insights" at bounding box center [124, 310] width 80 height 37
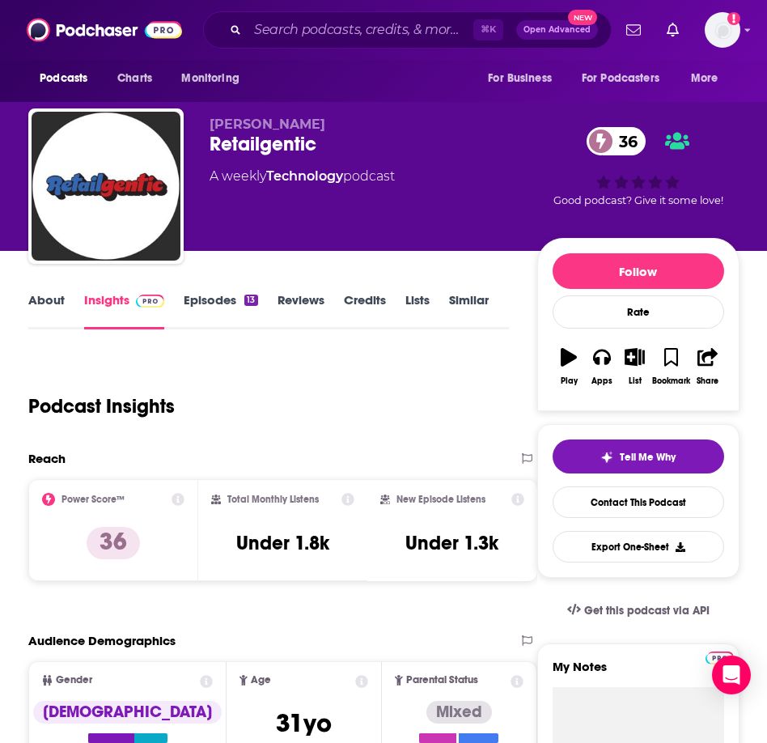
click at [38, 293] on link "About" at bounding box center [46, 310] width 36 height 37
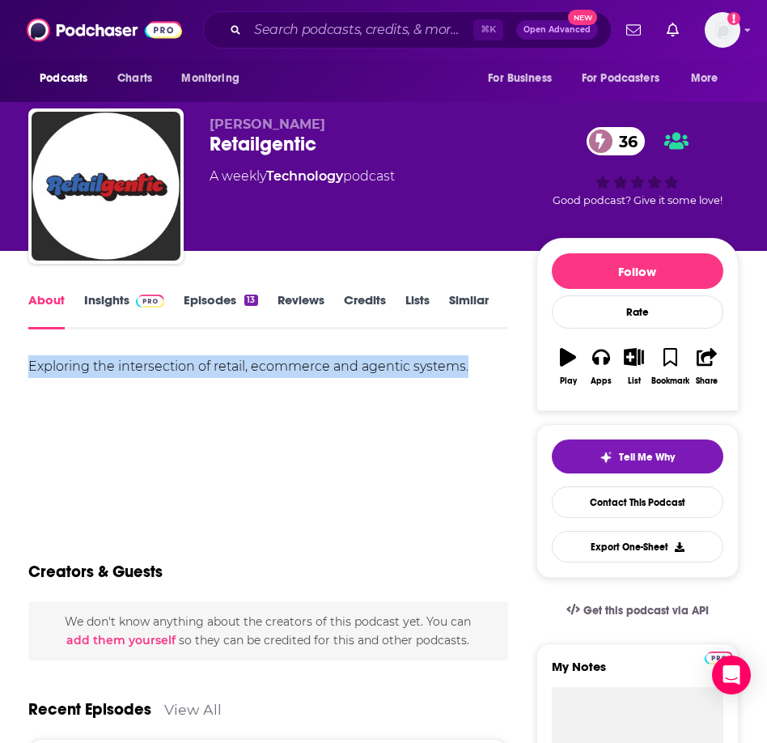
drag, startPoint x: 495, startPoint y: 363, endPoint x: 23, endPoint y: 368, distance: 472.6
copy div "Exploring the intersection of retail, ecommerce and agentic systems."
click at [116, 301] on link "Insights" at bounding box center [124, 310] width 80 height 37
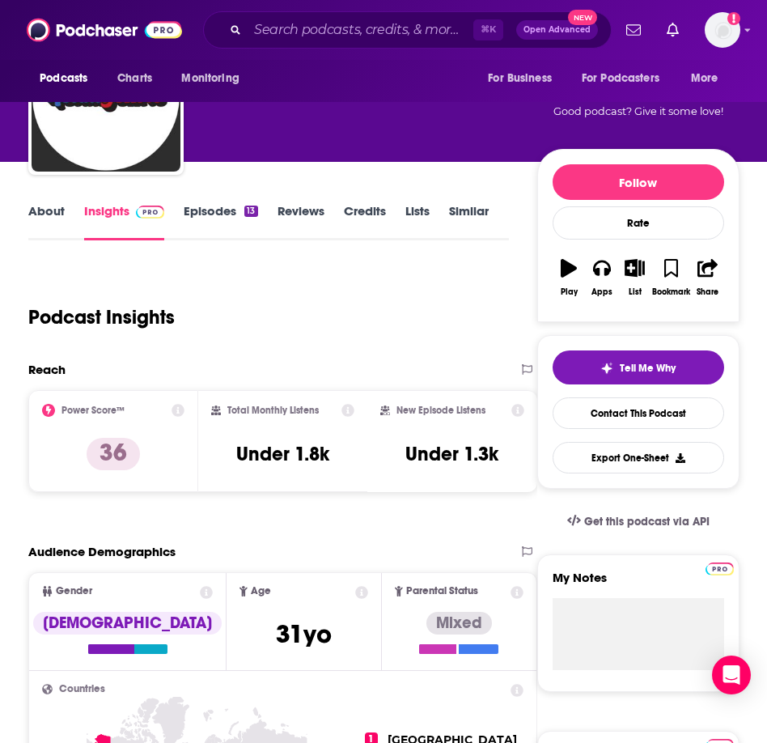
scroll to position [104, 0]
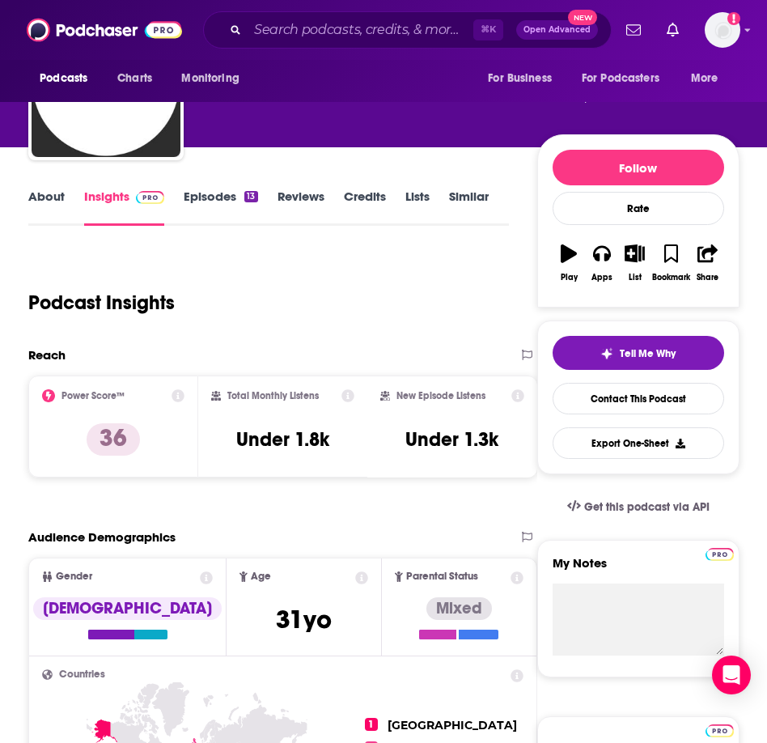
click at [221, 193] on link "Episodes 13" at bounding box center [221, 207] width 74 height 37
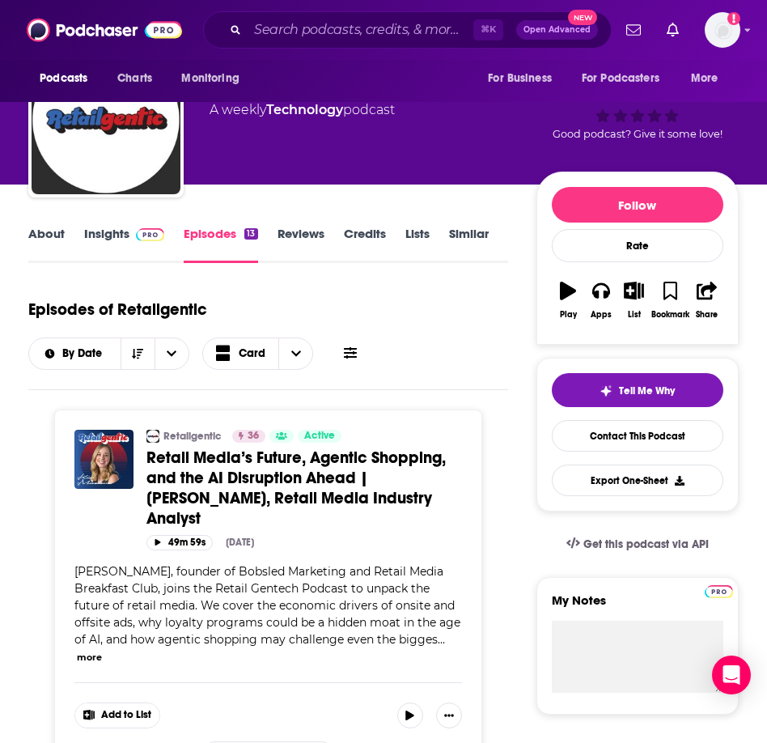
scroll to position [60, 0]
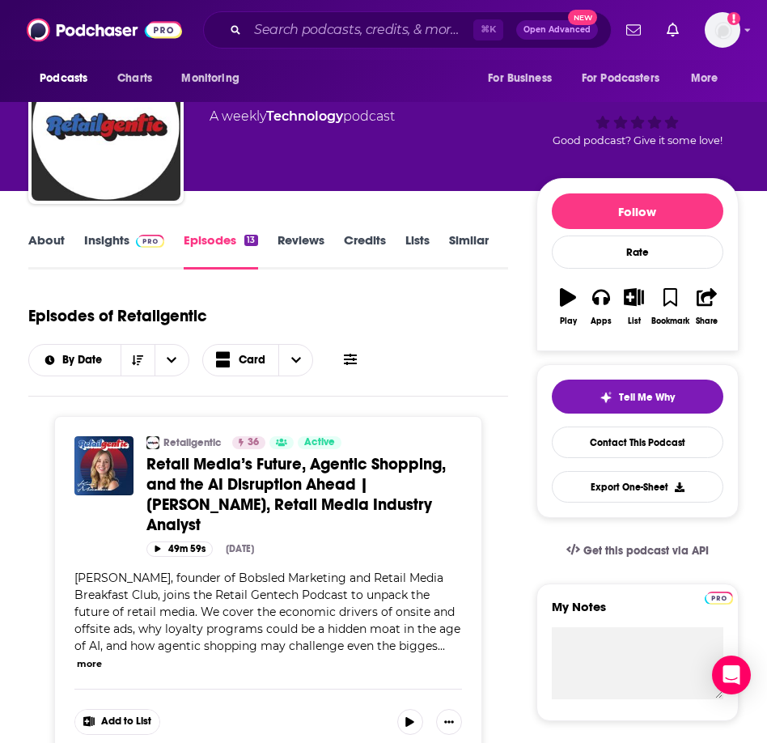
click at [154, 245] on img at bounding box center [150, 241] width 28 height 13
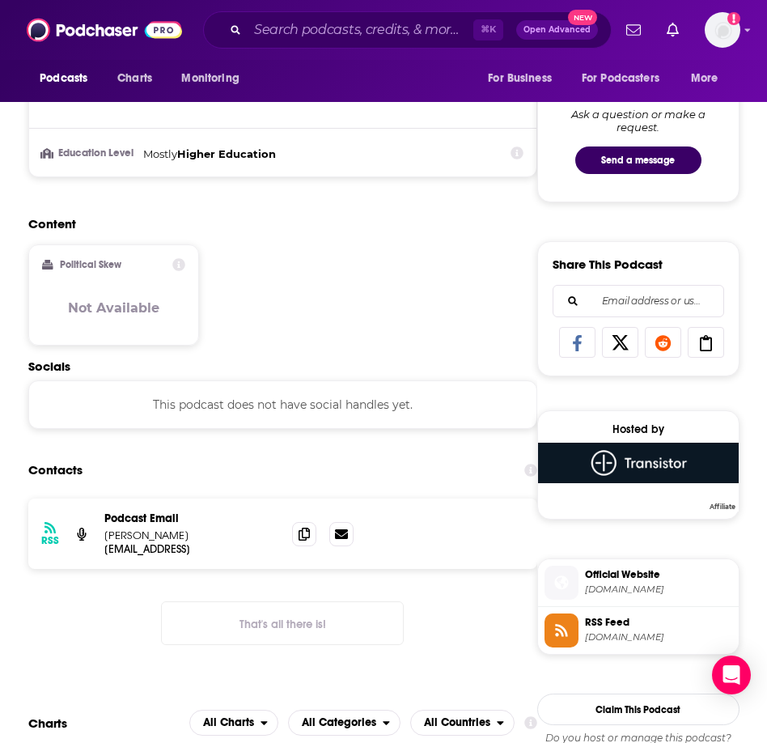
scroll to position [927, 0]
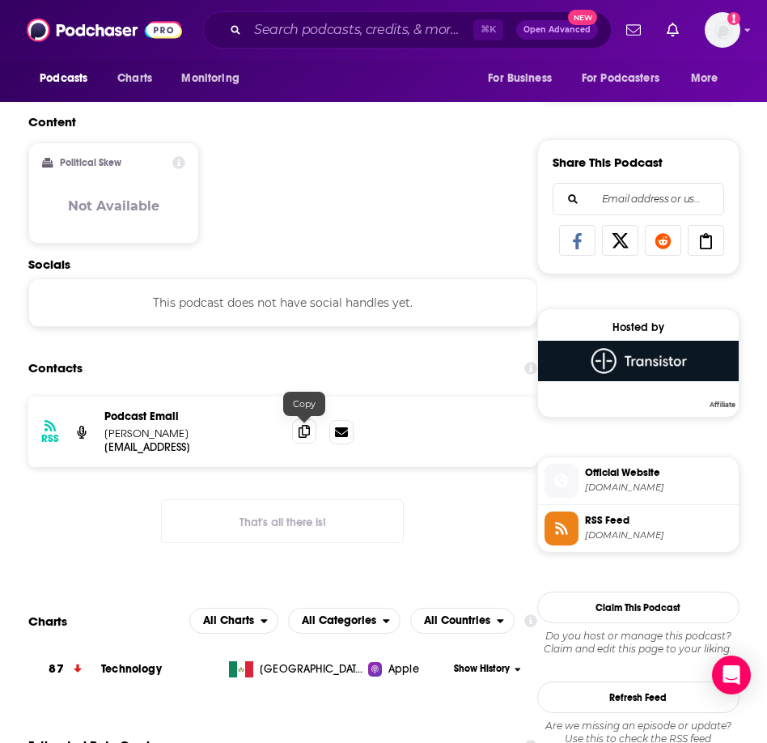
click at [306, 435] on icon at bounding box center [304, 431] width 11 height 13
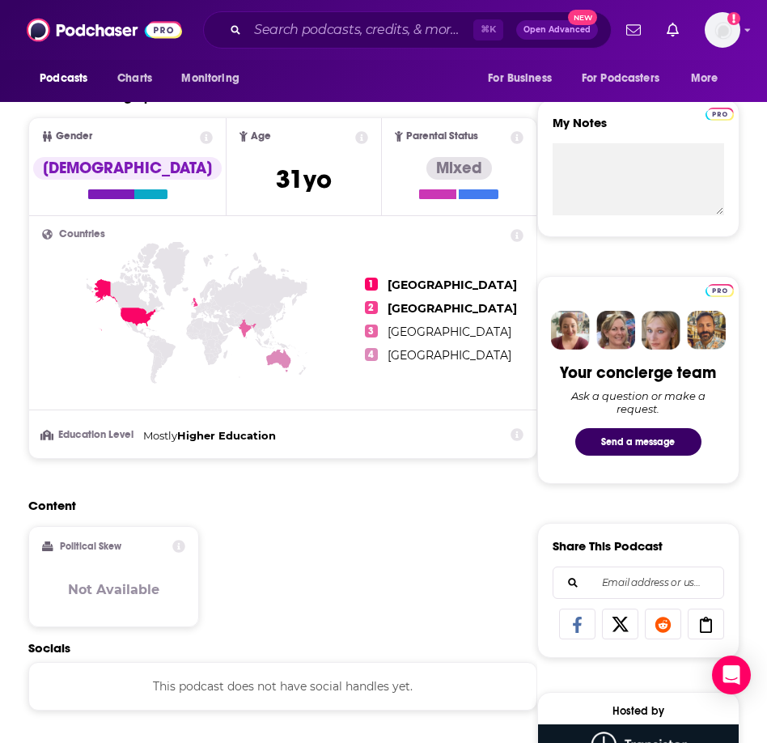
scroll to position [0, 0]
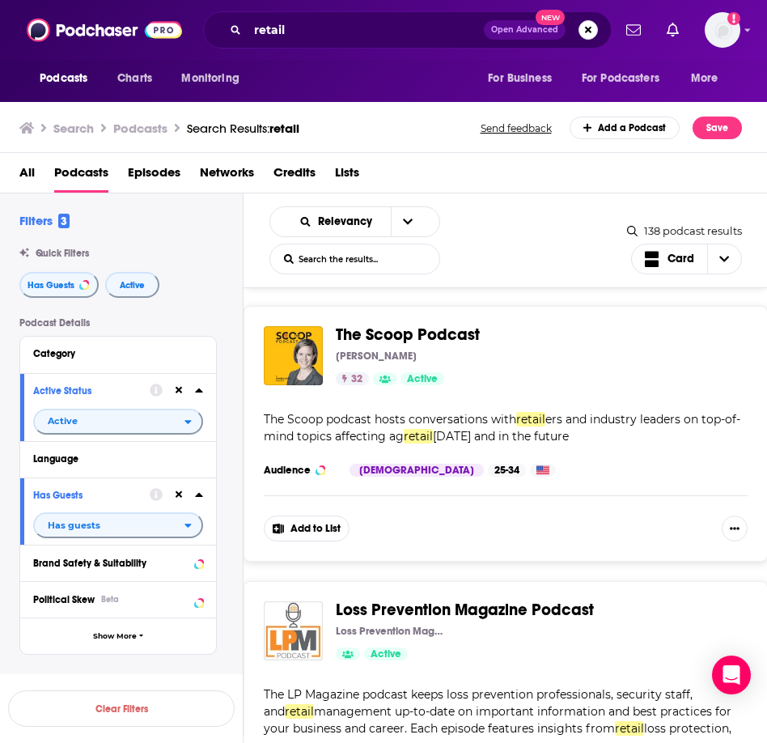
scroll to position [14324, 0]
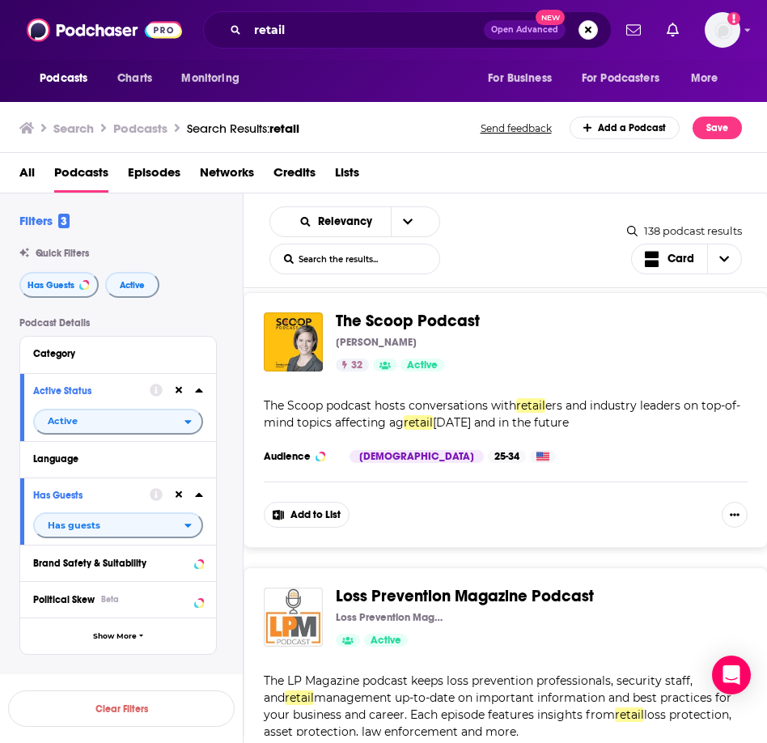
click at [508, 586] on span "Loss Prevention Magazine Podcast" at bounding box center [465, 596] width 258 height 20
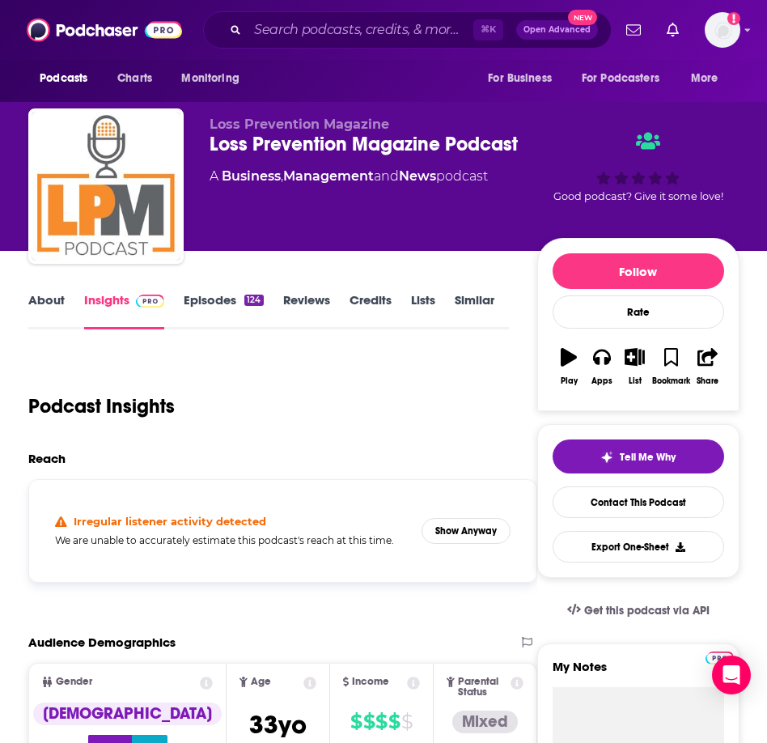
click at [227, 299] on link "Episodes 124" at bounding box center [223, 310] width 79 height 37
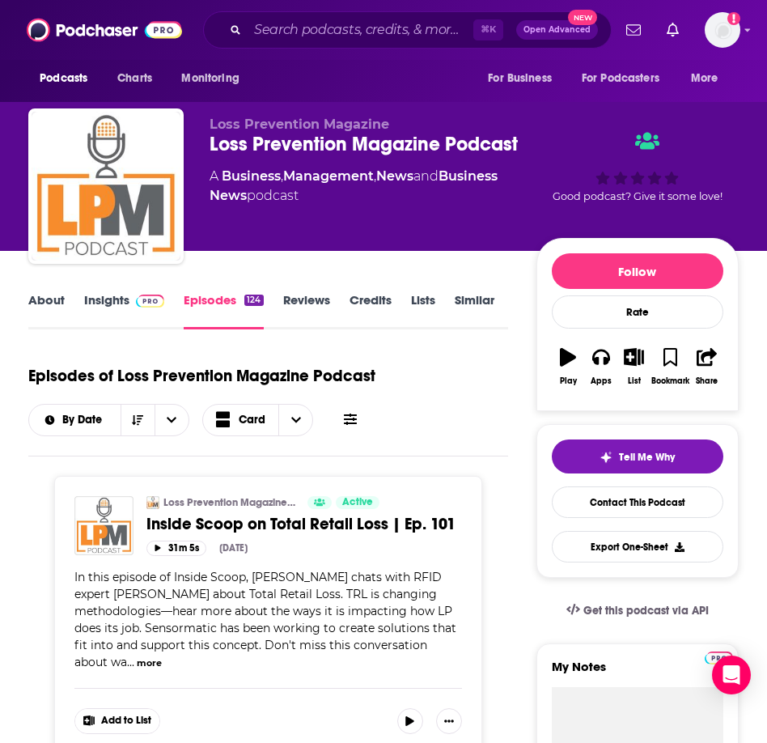
click at [104, 299] on link "Insights" at bounding box center [124, 310] width 80 height 37
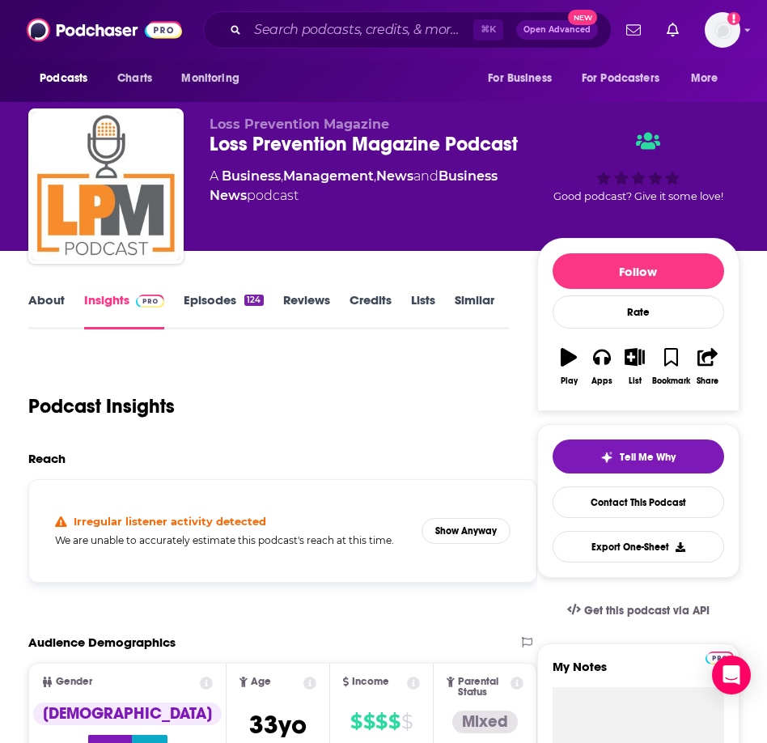
click at [225, 302] on link "Episodes 124" at bounding box center [223, 310] width 79 height 37
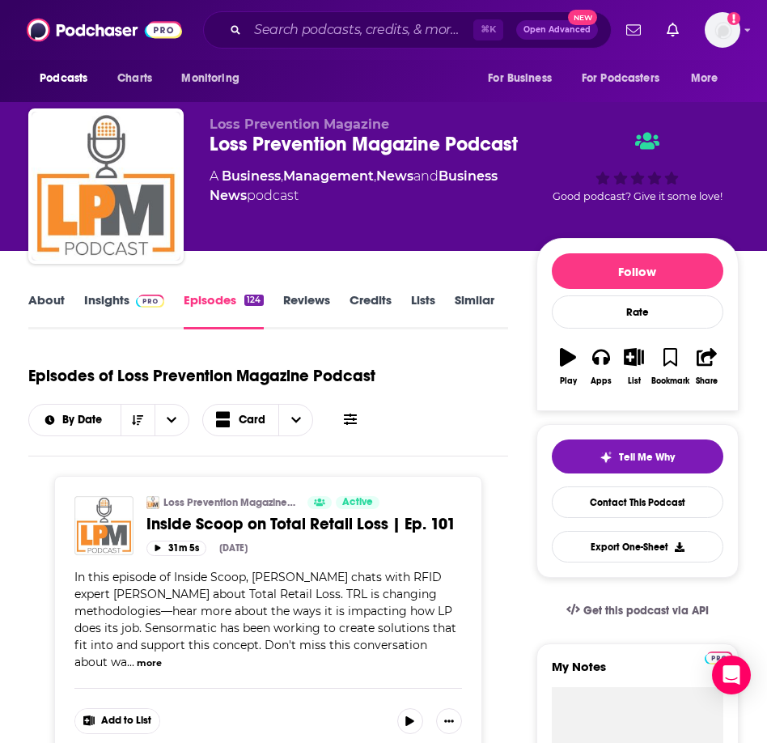
click at [125, 295] on link "Insights" at bounding box center [124, 310] width 80 height 37
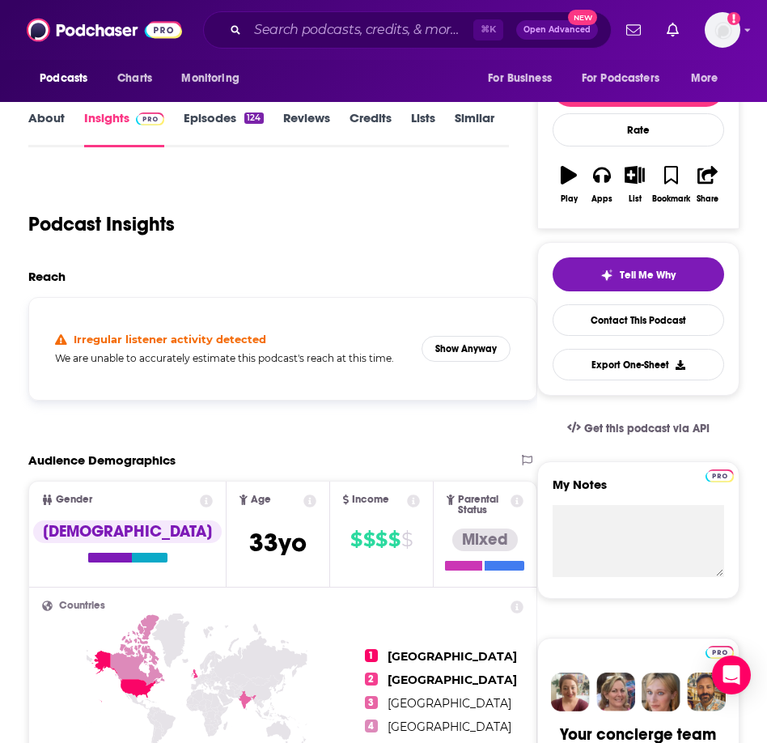
scroll to position [168, 0]
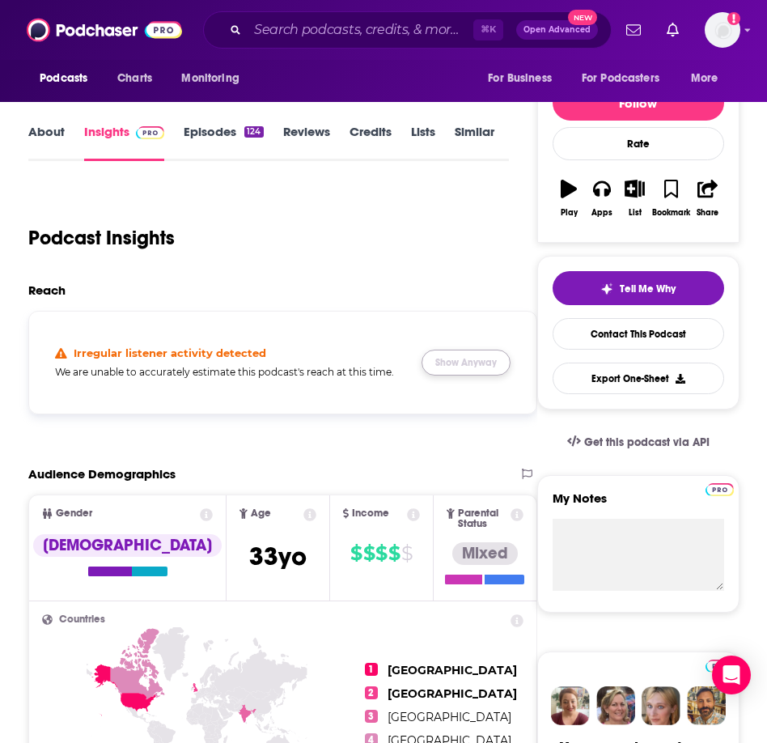
click at [475, 363] on button "Show Anyway" at bounding box center [466, 363] width 89 height 26
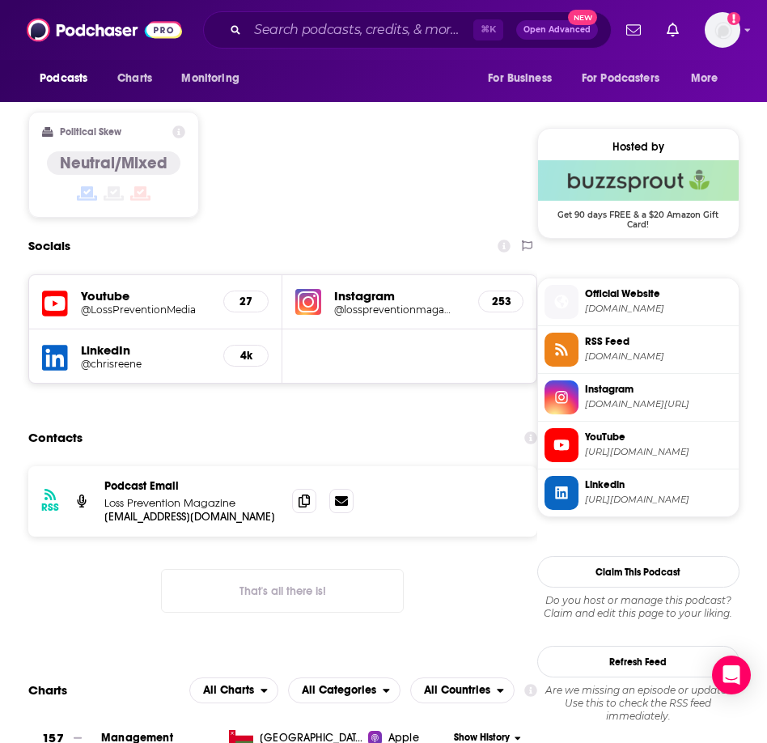
scroll to position [1238, 0]
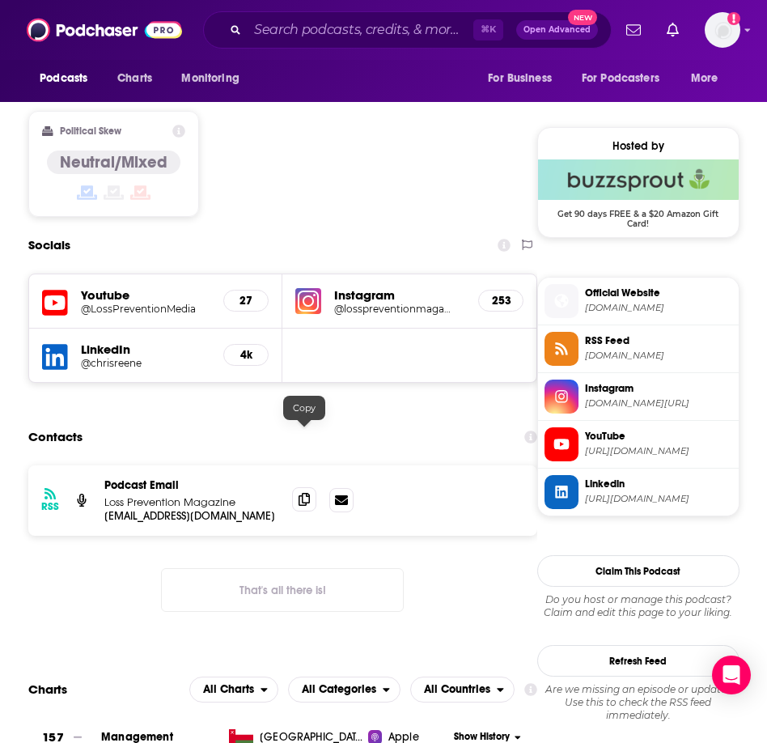
click at [302, 493] on icon at bounding box center [304, 499] width 11 height 13
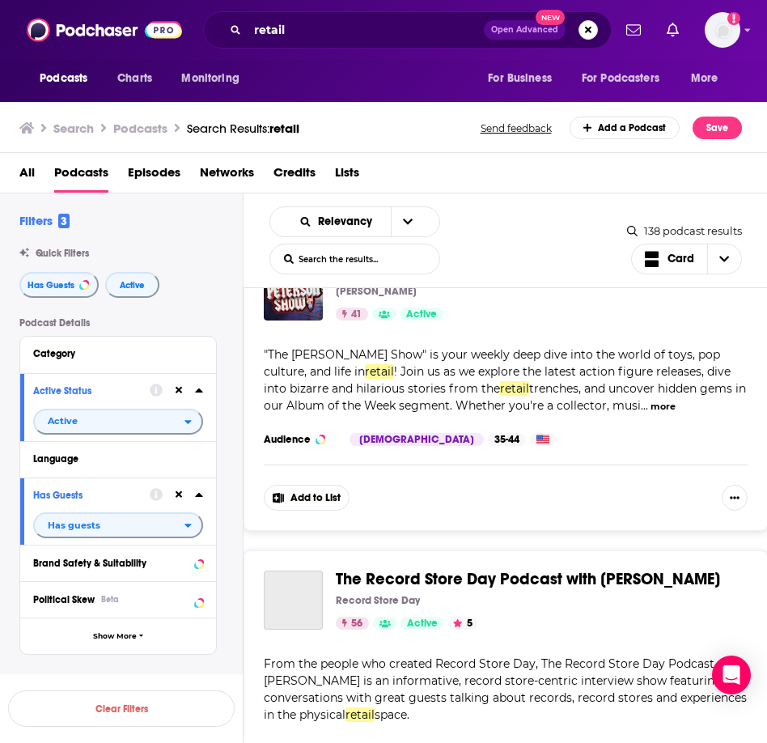
scroll to position [14978, 0]
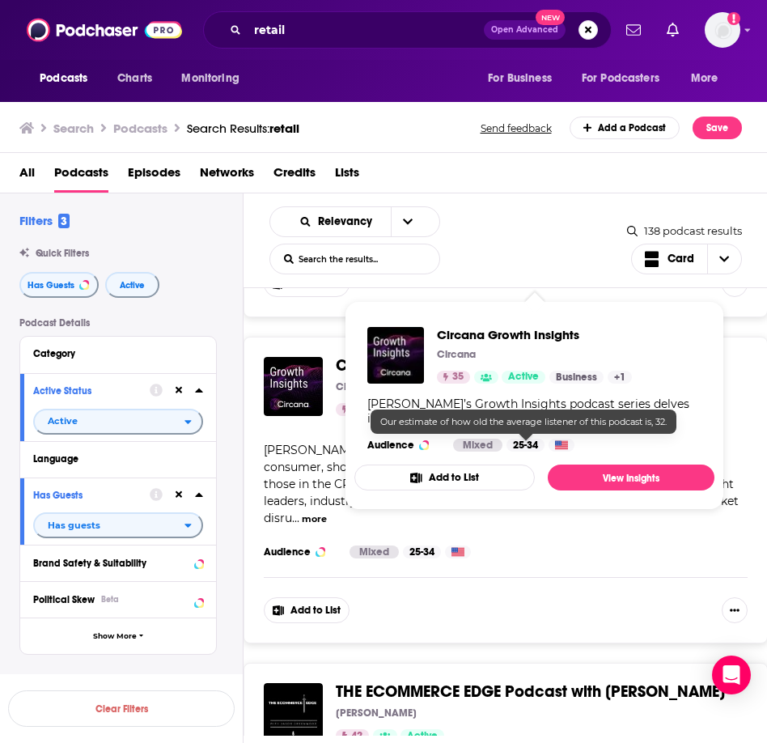
scroll to position [20585, 0]
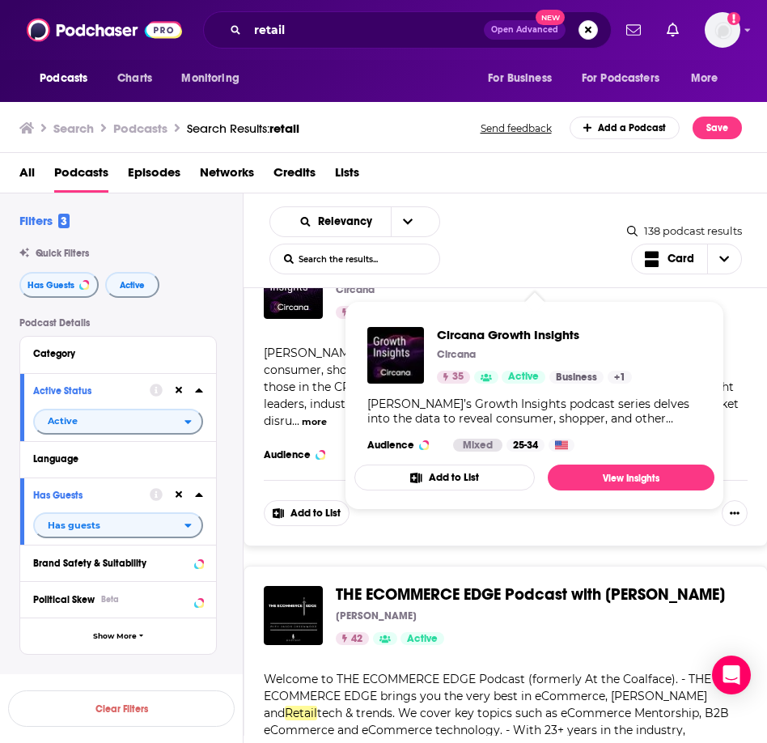
click at [521, 566] on div "THE ECOMMERCE EDGE Podcast with [PERSON_NAME] [PERSON_NAME] 42 Active Categorie…" at bounding box center [506, 719] width 524 height 307
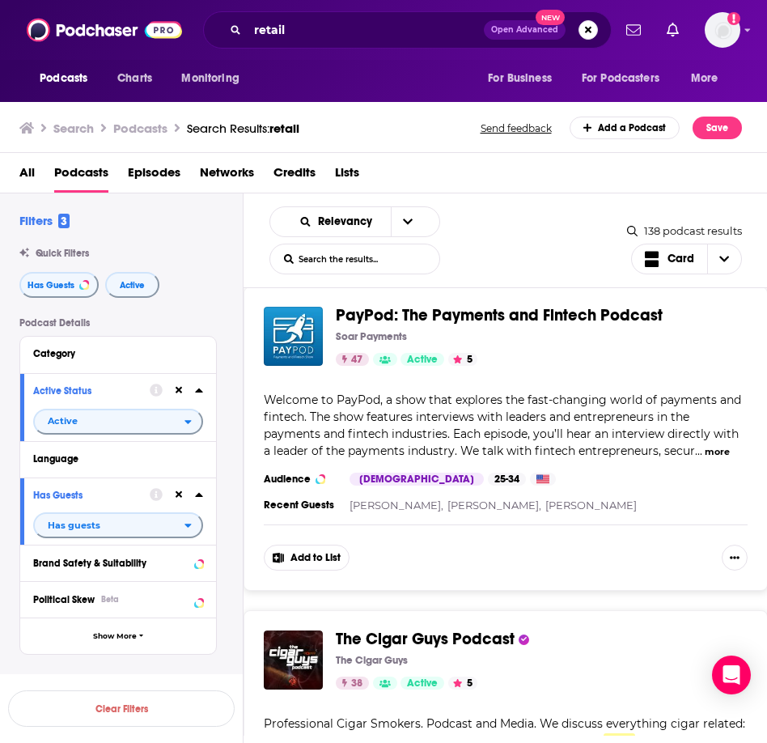
scroll to position [22847, 0]
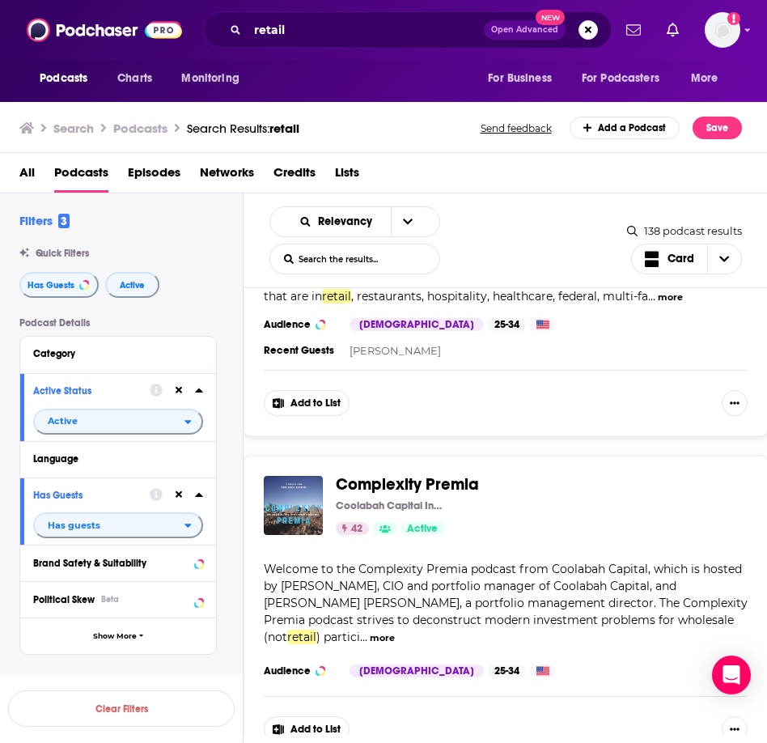
scroll to position [26584, 0]
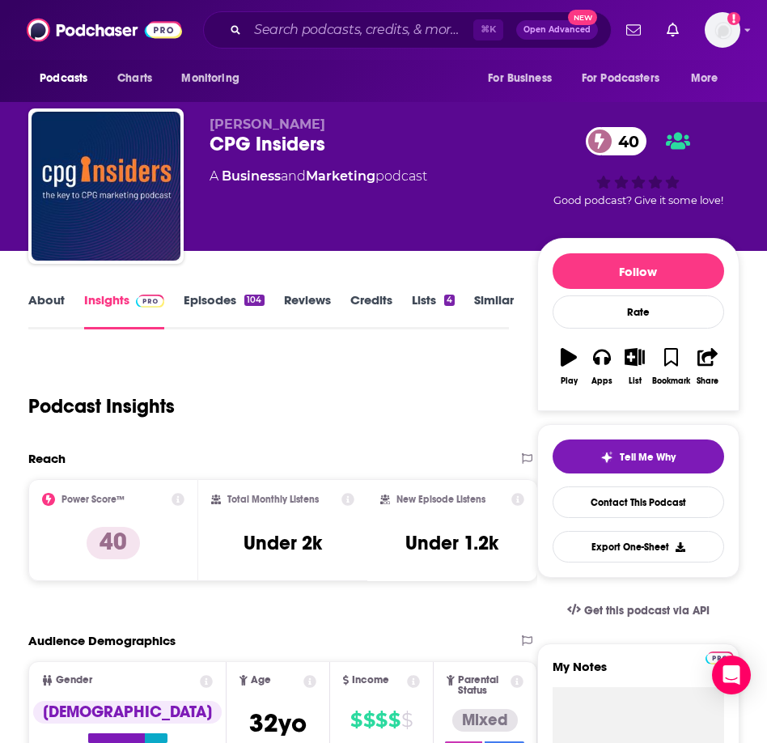
click at [242, 306] on link "Episodes 104" at bounding box center [224, 310] width 80 height 37
